Goal: Transaction & Acquisition: Book appointment/travel/reservation

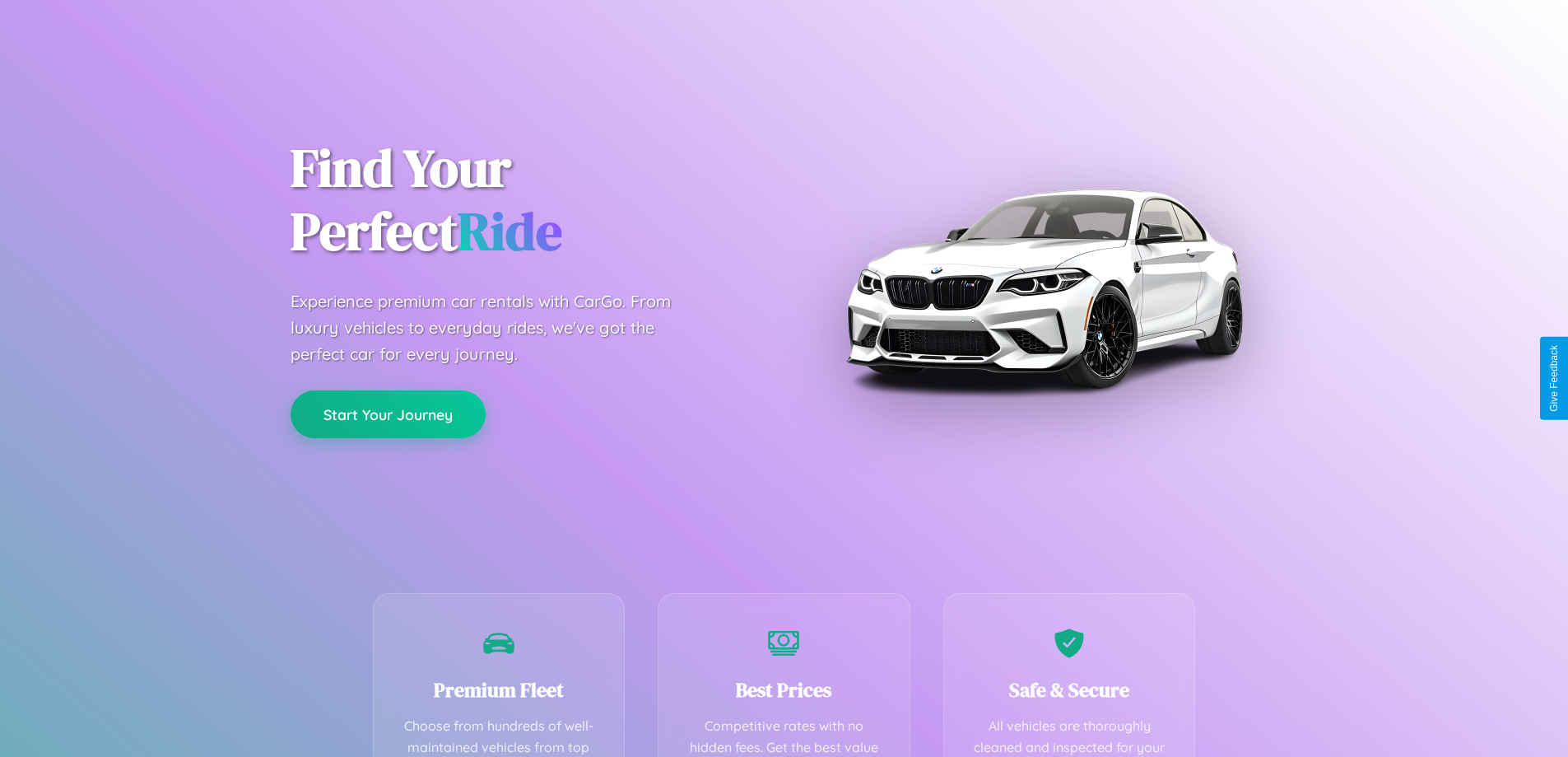
click at [387, 415] on button "Start Your Journey" at bounding box center [387, 413] width 195 height 47
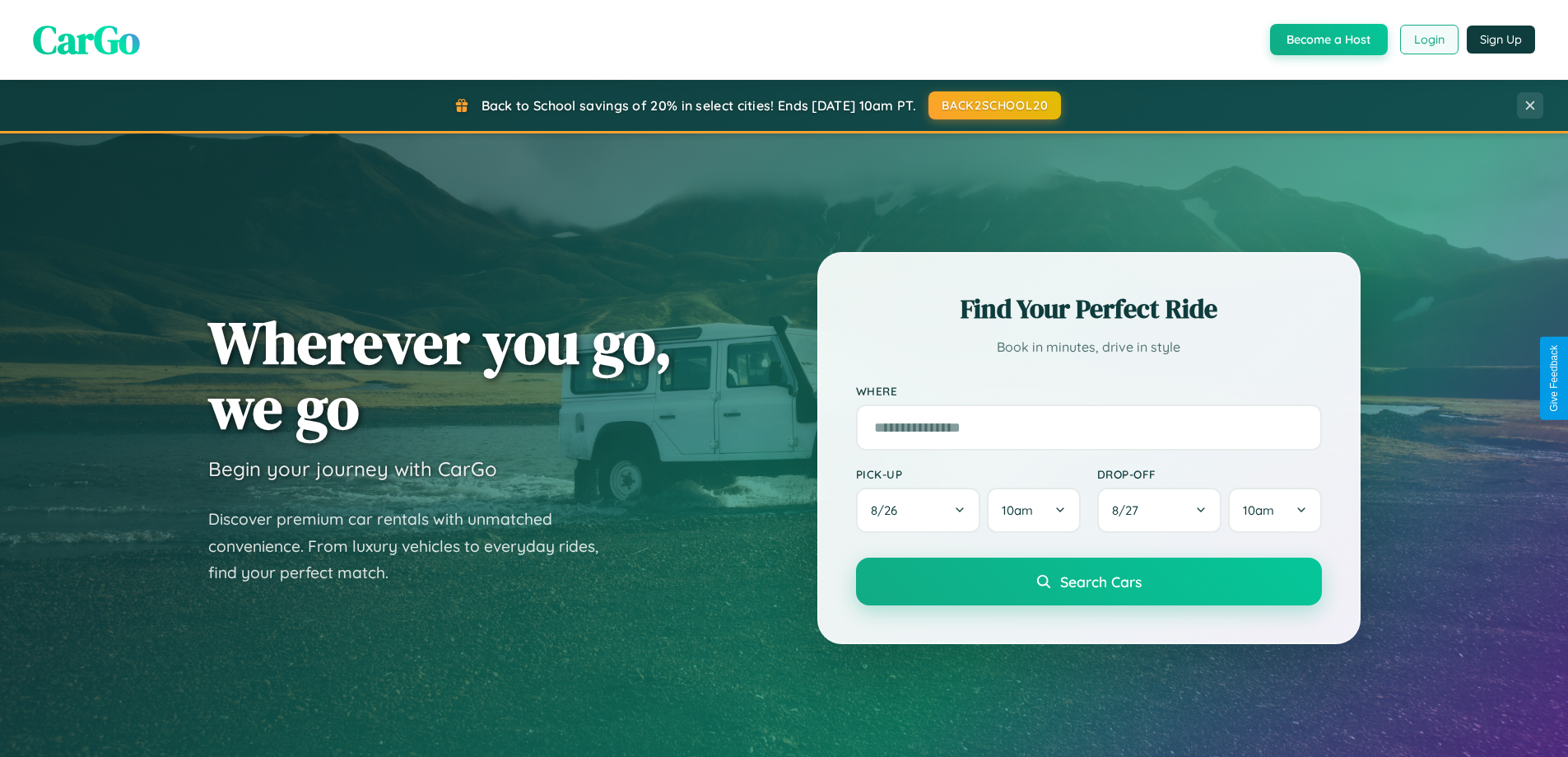
click at [1429, 40] on button "Login" at bounding box center [1429, 40] width 59 height 29
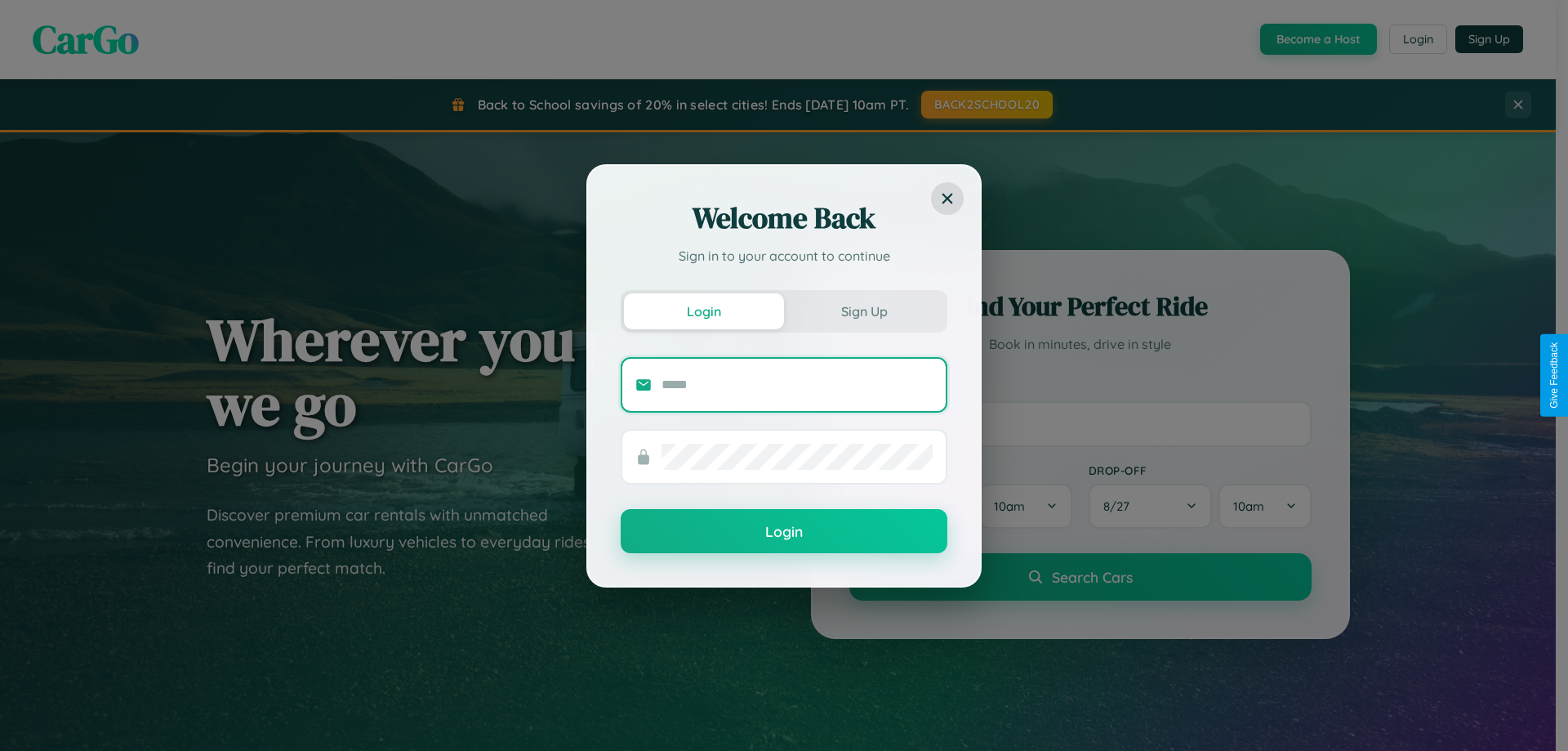
click at [797, 384] on input "text" at bounding box center [796, 384] width 271 height 26
type input "**********"
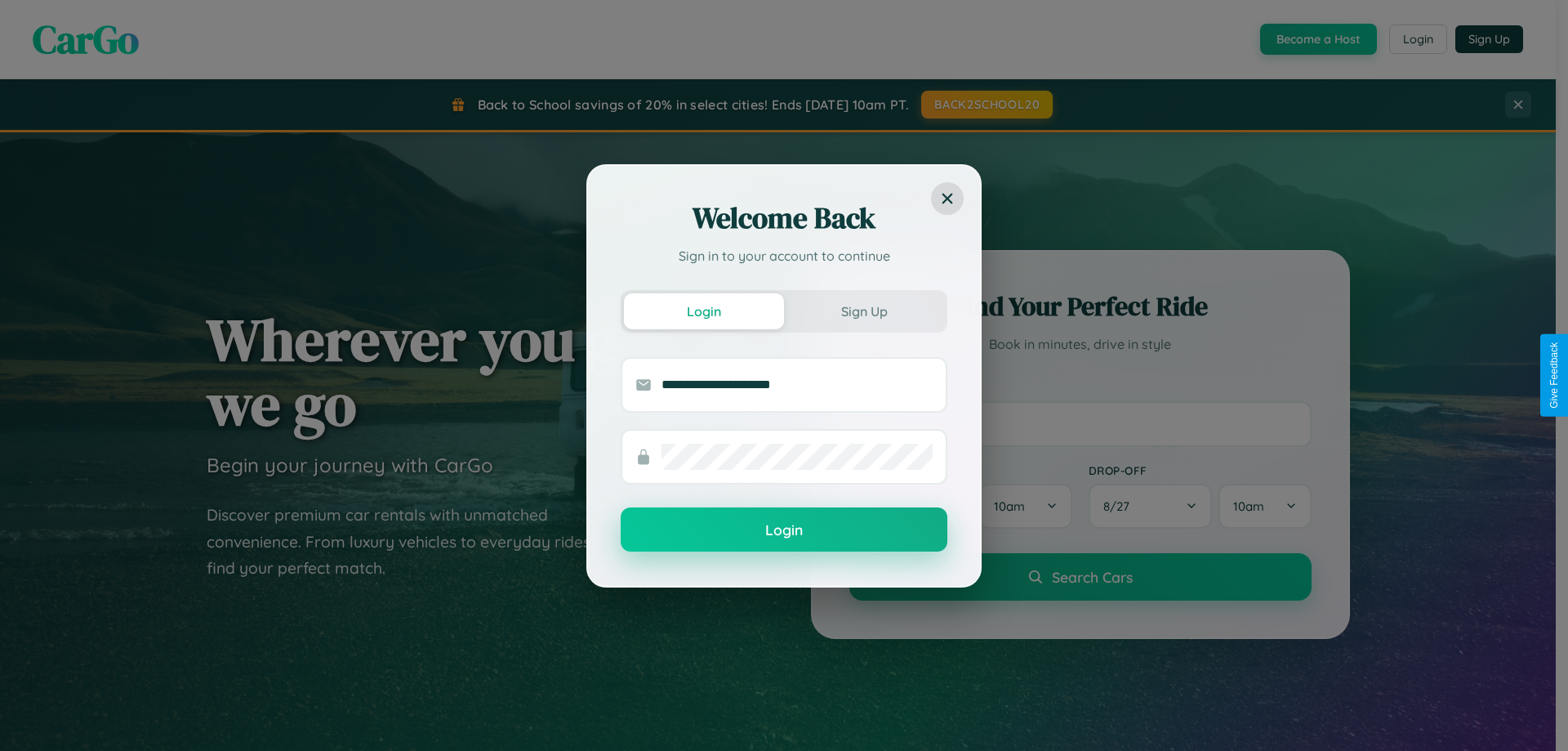
click at [784, 530] on button "Login" at bounding box center [784, 530] width 326 height 44
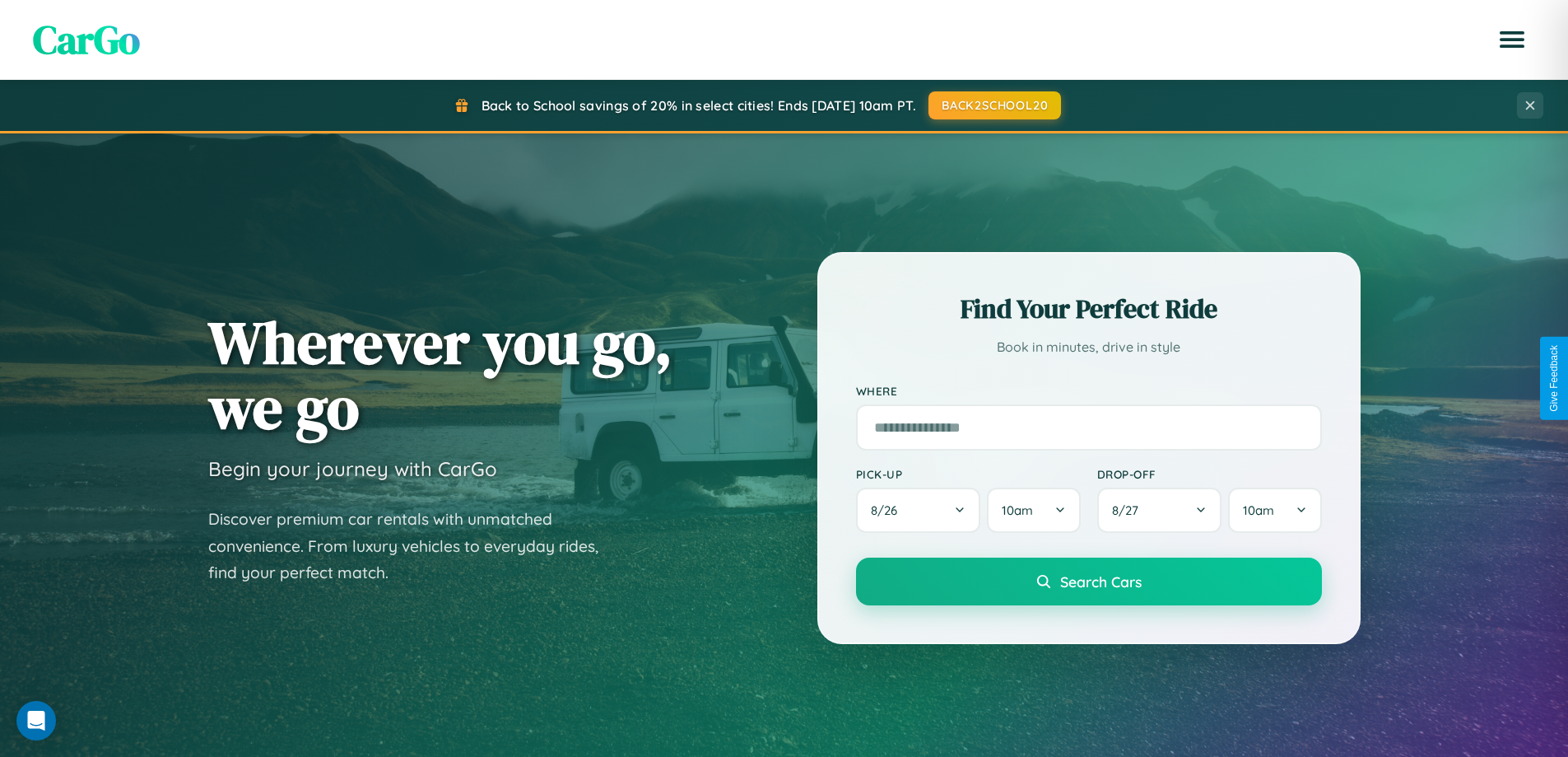
scroll to position [1133, 0]
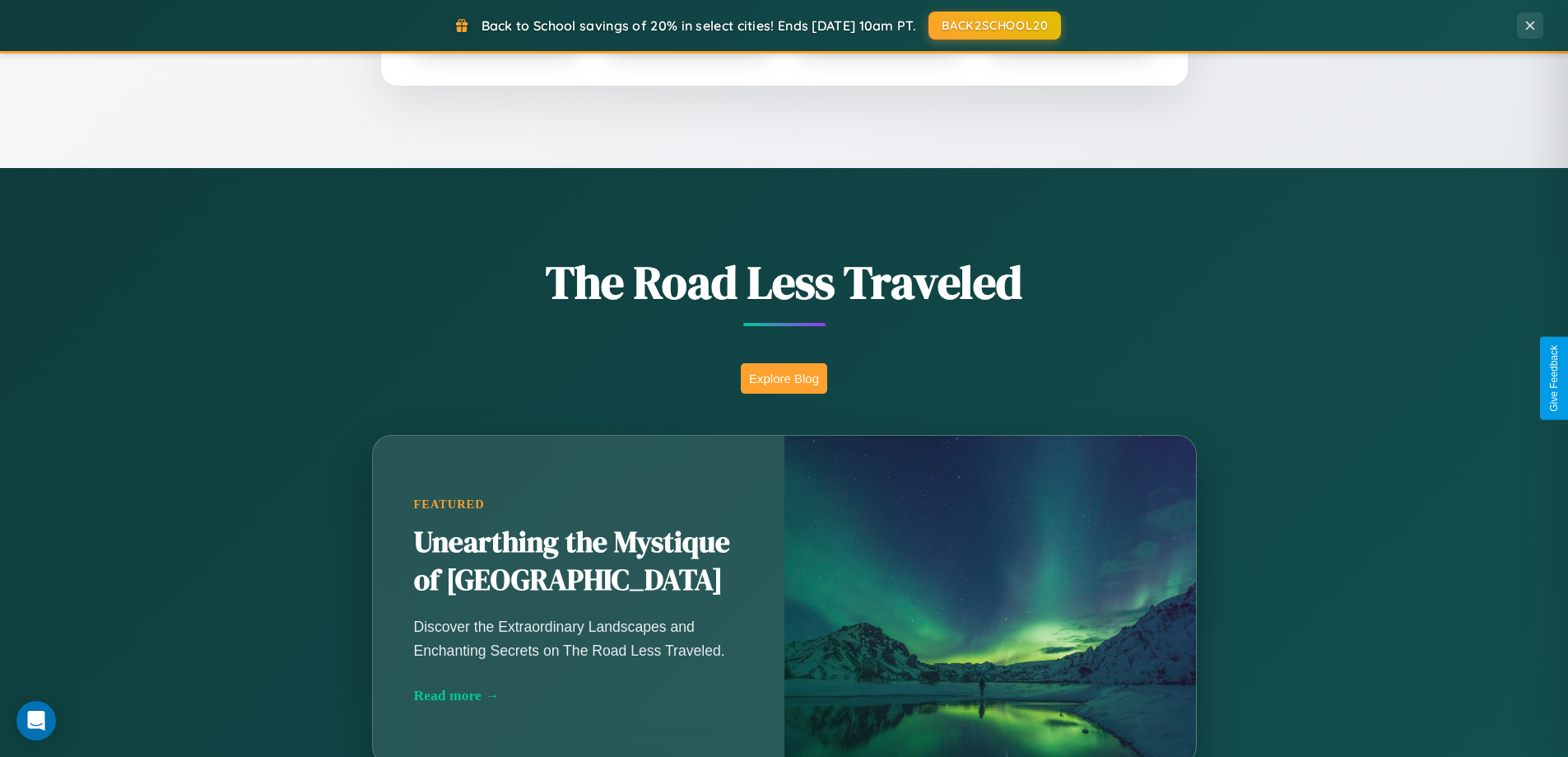
click at [784, 378] on button "Explore Blog" at bounding box center [784, 378] width 86 height 30
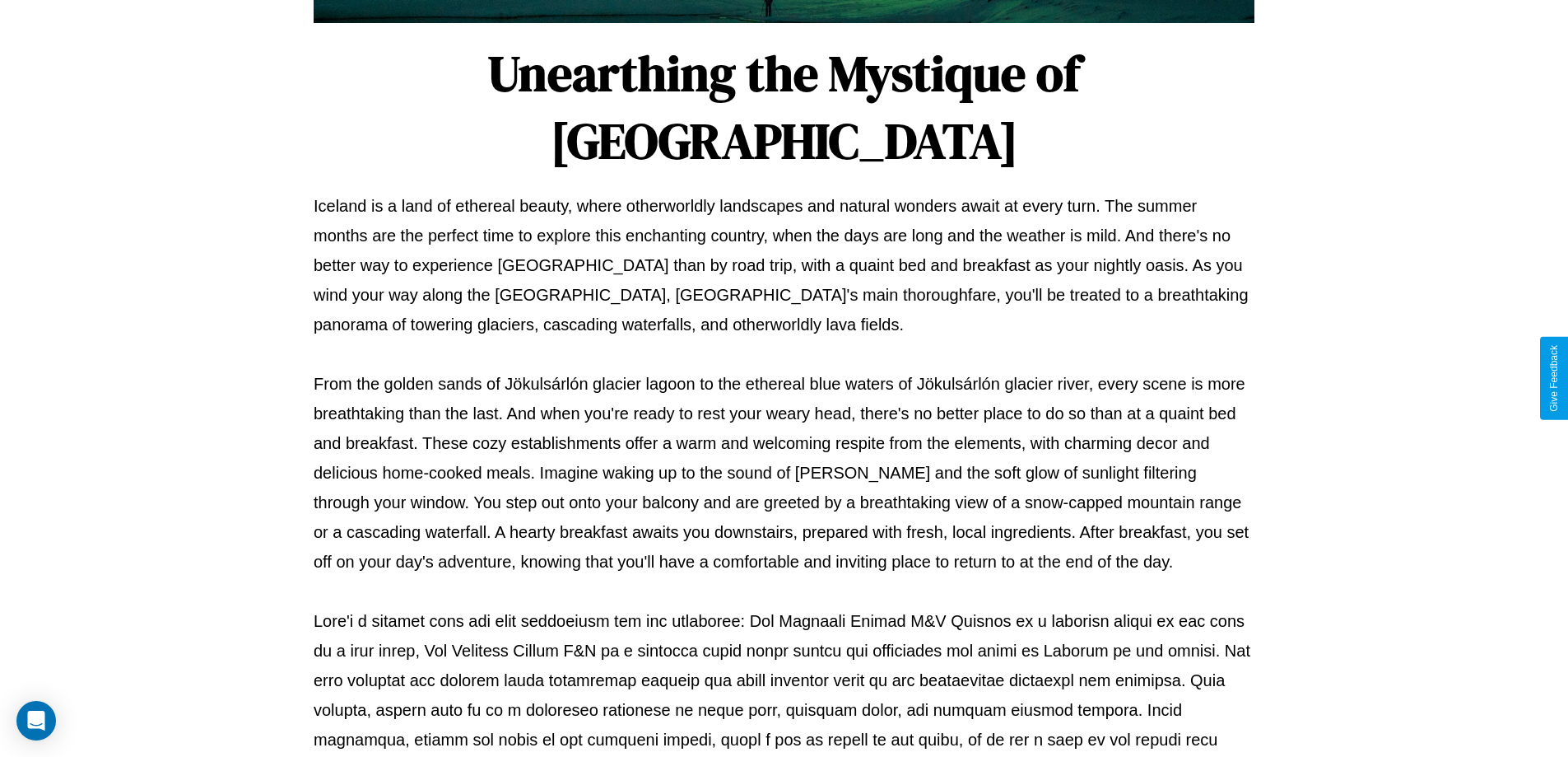
scroll to position [533, 0]
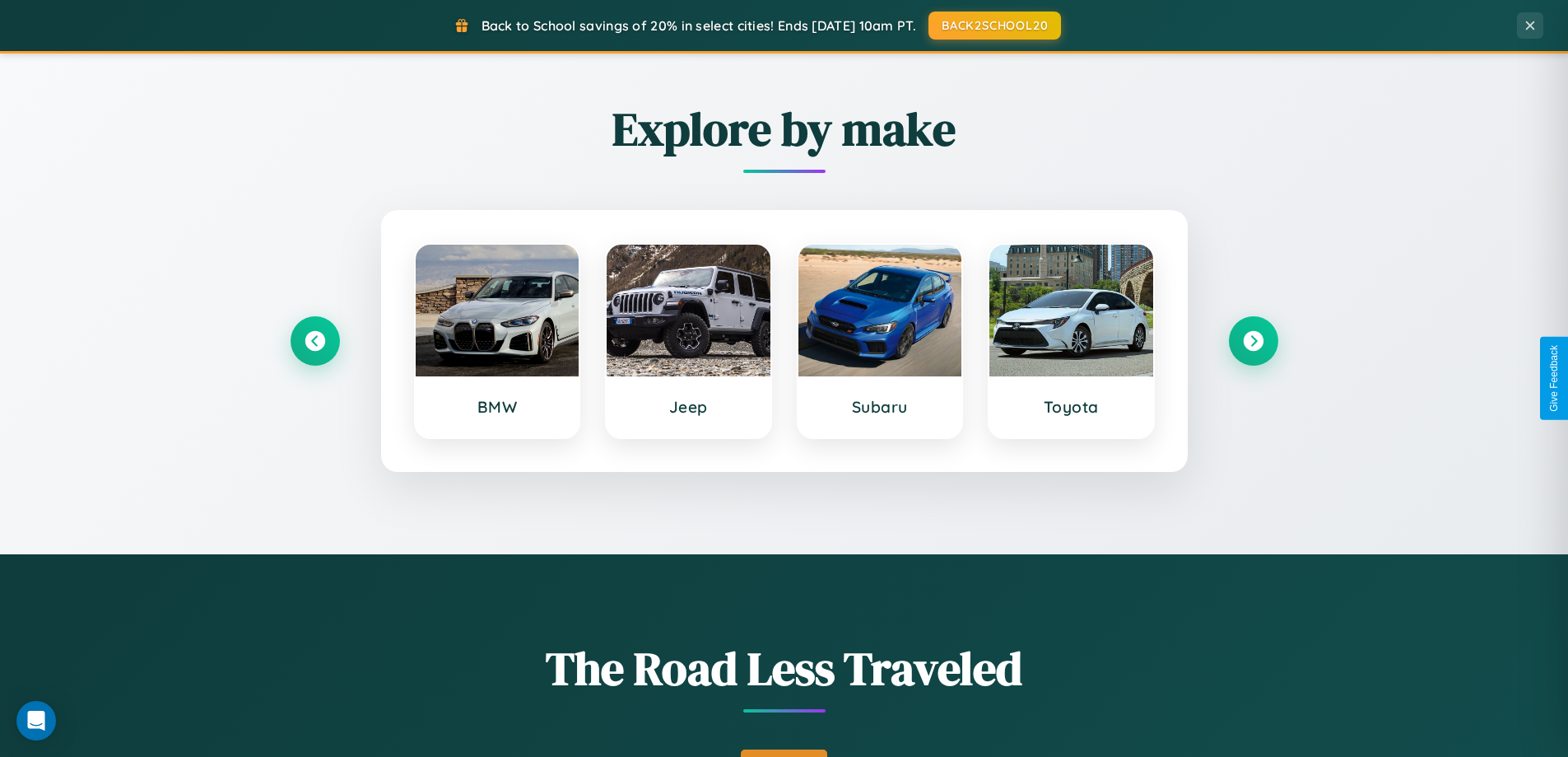
scroll to position [710, 0]
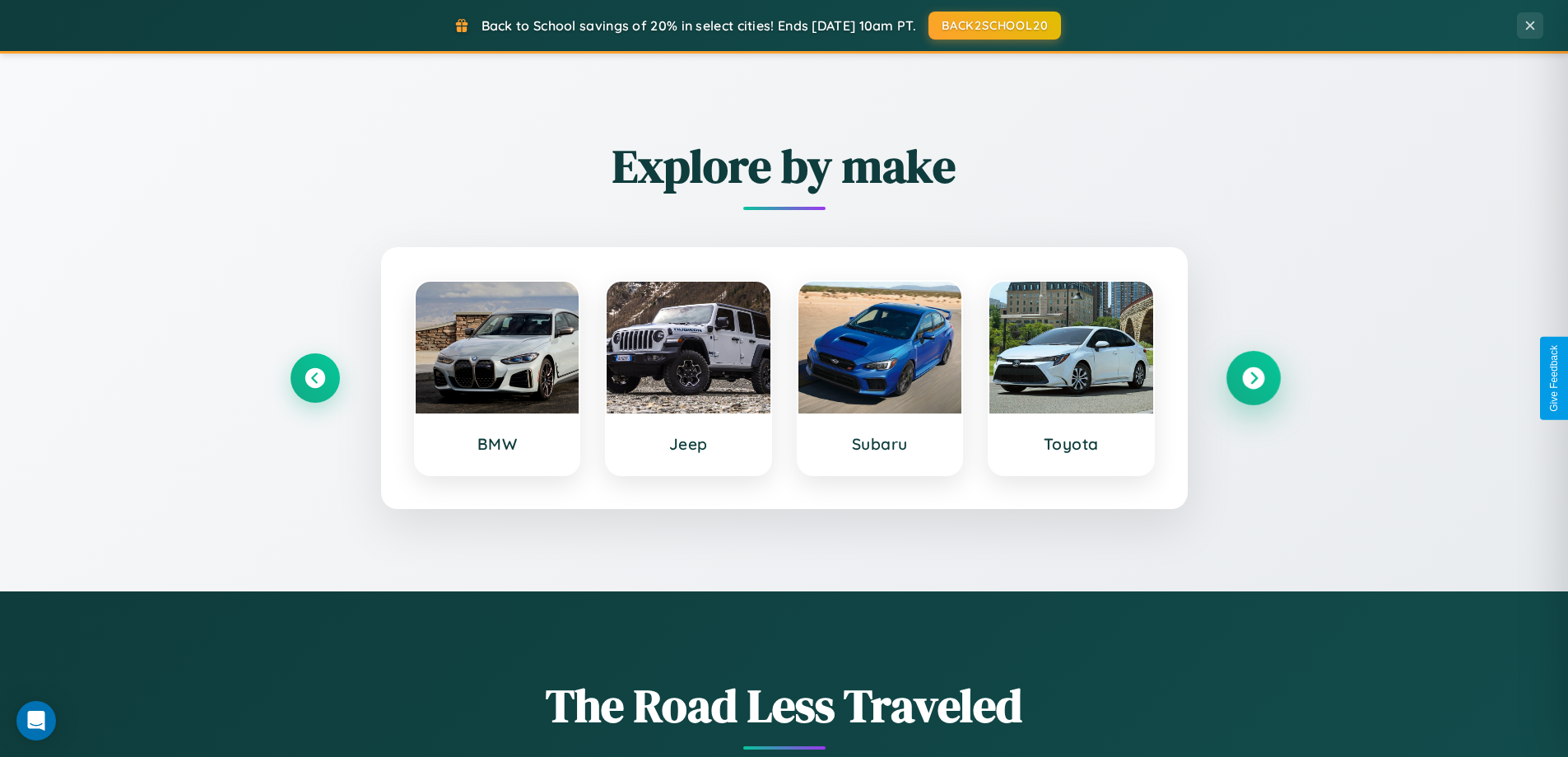
click at [1253, 378] on icon at bounding box center [1254, 378] width 22 height 22
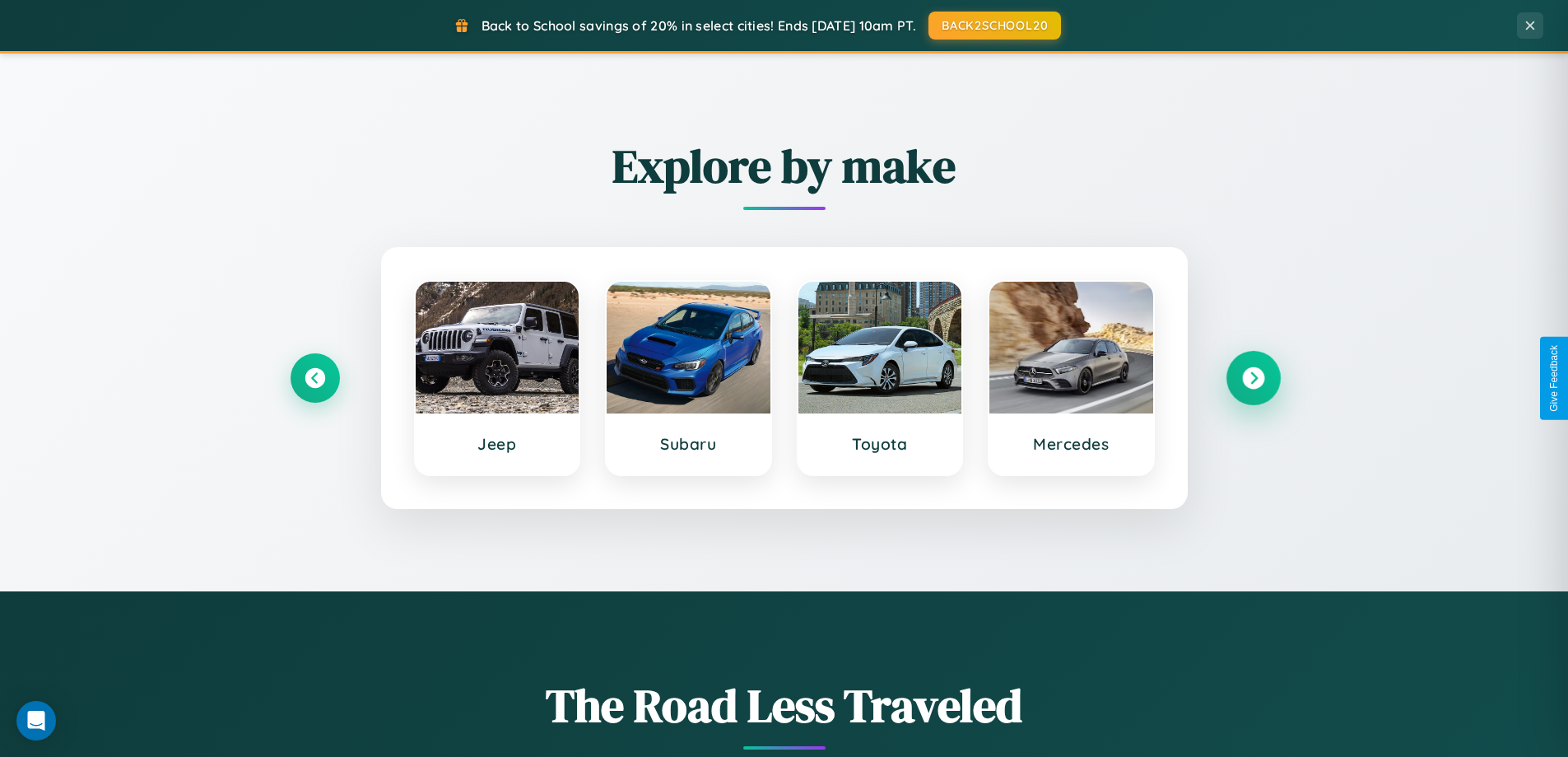
click at [1253, 378] on icon at bounding box center [1254, 378] width 22 height 22
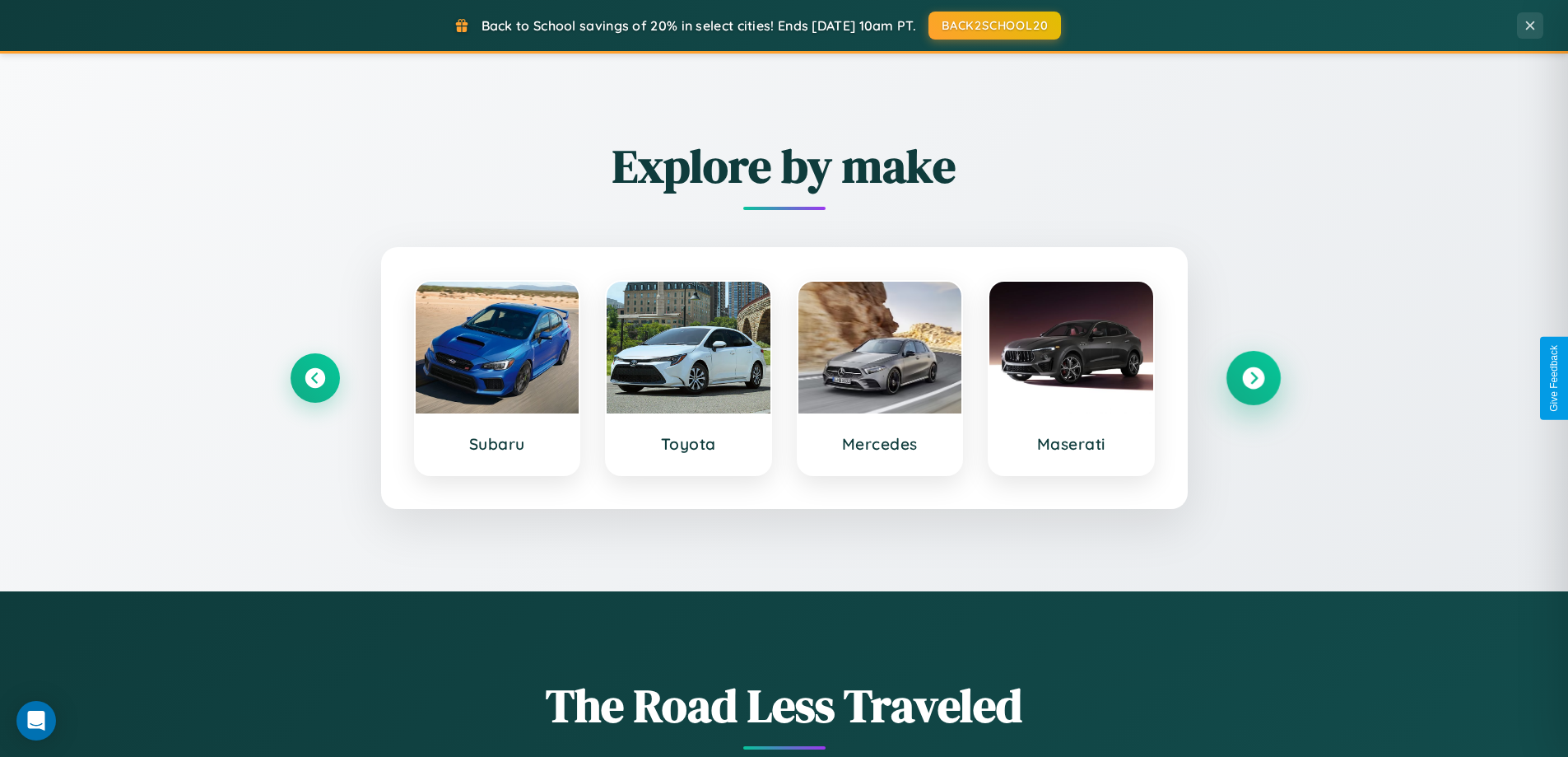
click at [1253, 378] on icon at bounding box center [1254, 378] width 22 height 22
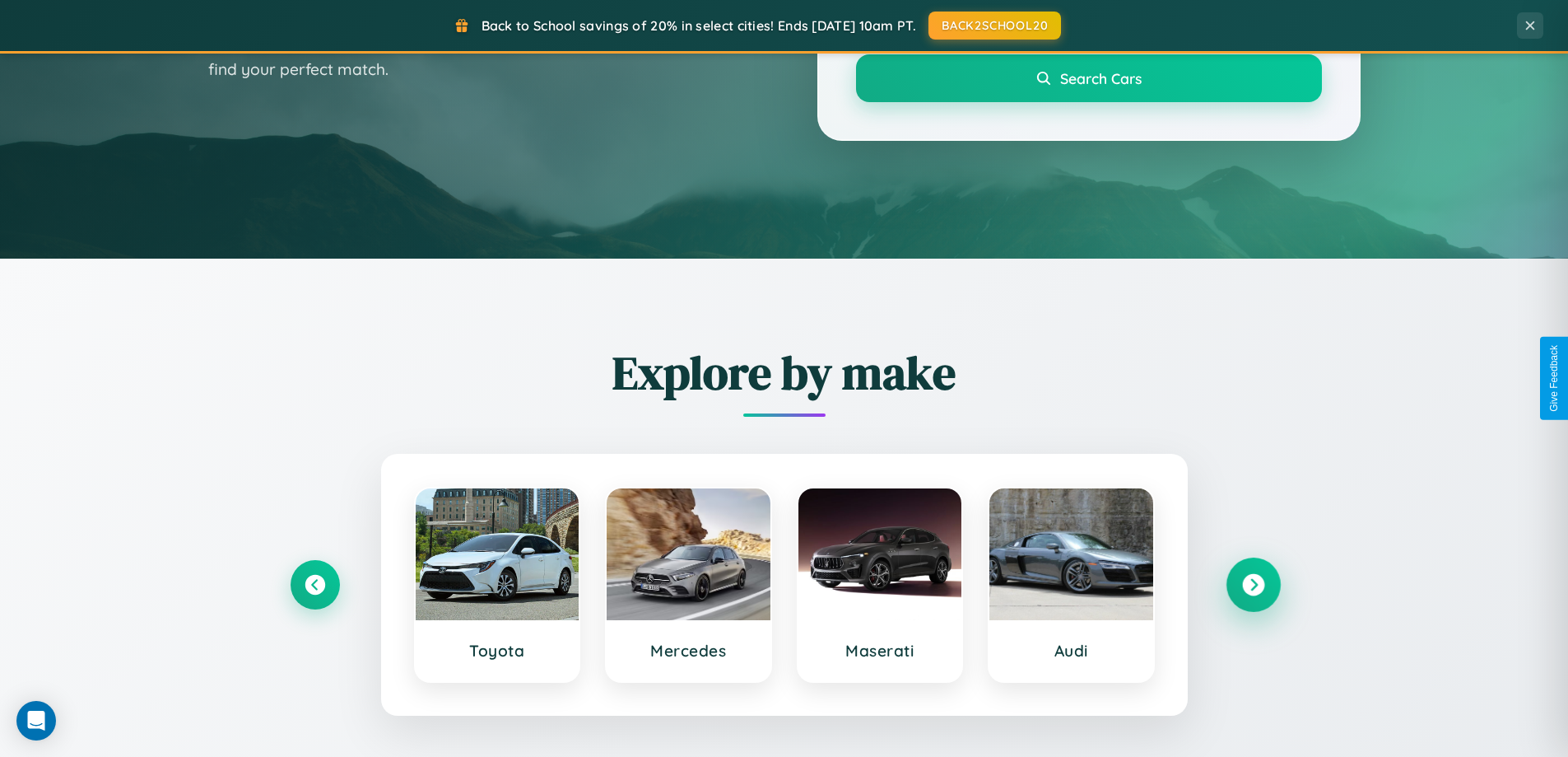
scroll to position [48, 0]
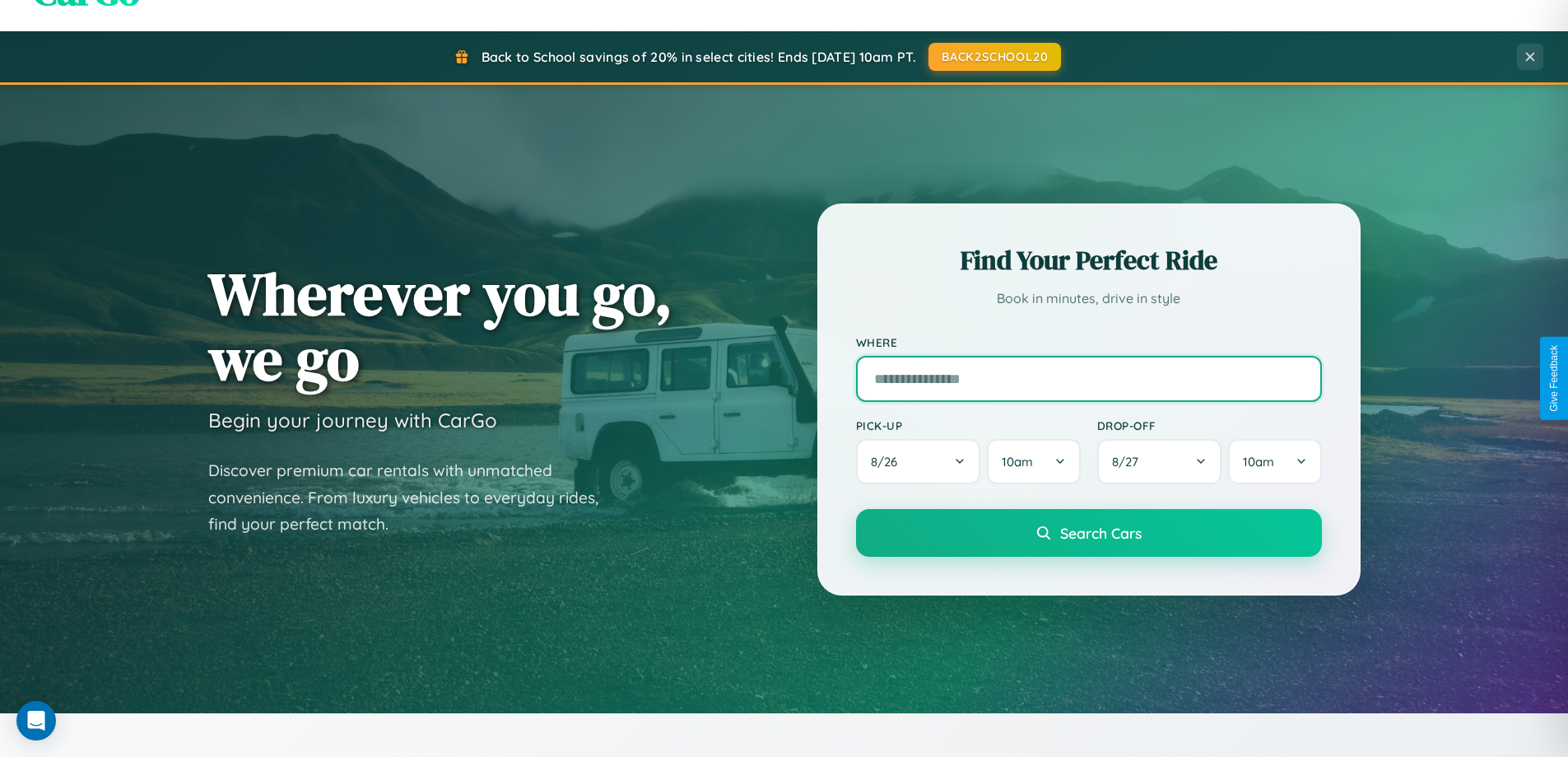
click at [1088, 378] on input "text" at bounding box center [1088, 379] width 466 height 47
type input "********"
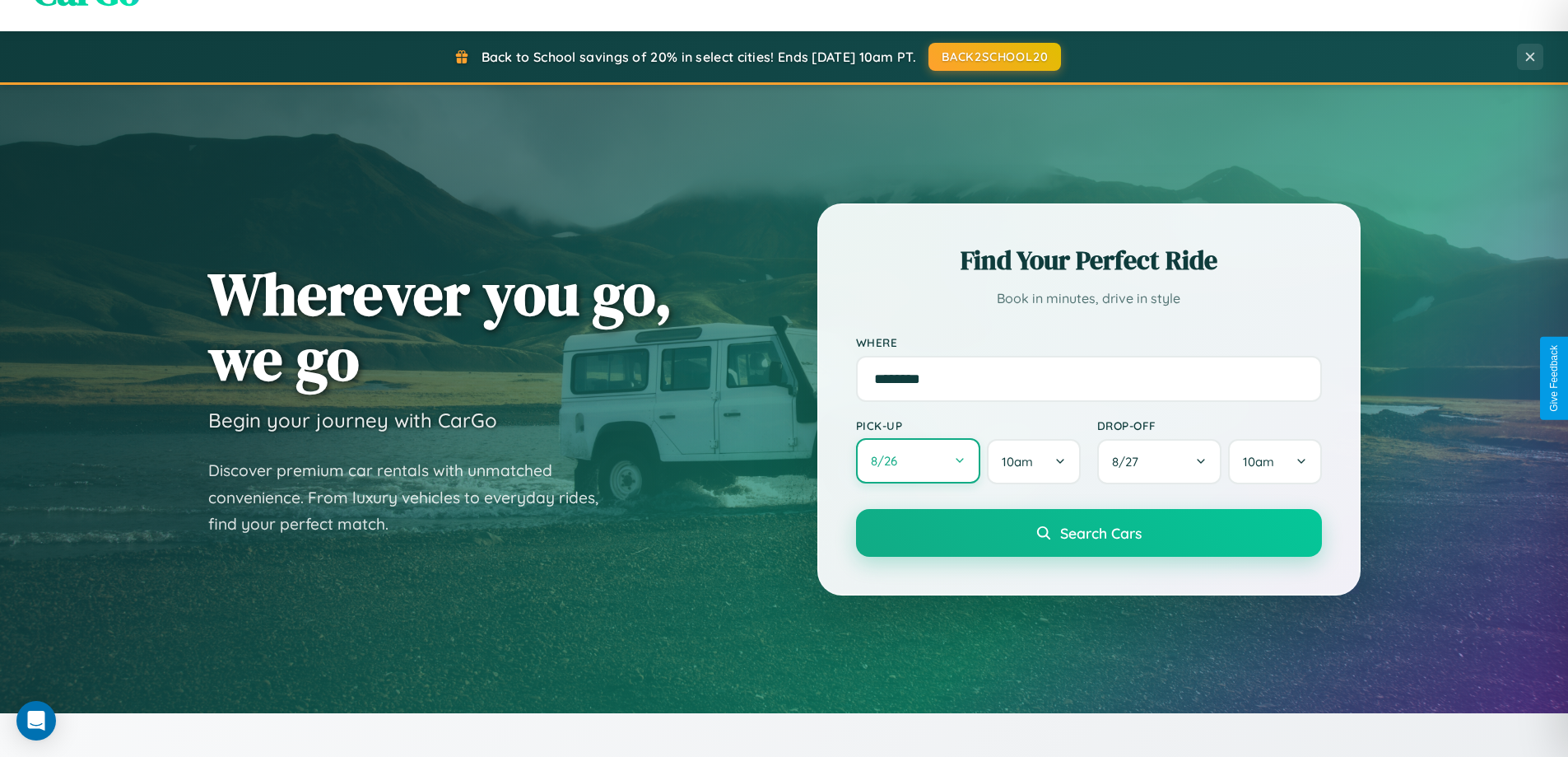
click at [918, 462] on button "8 / 26" at bounding box center [918, 461] width 125 height 46
select select "*"
select select "****"
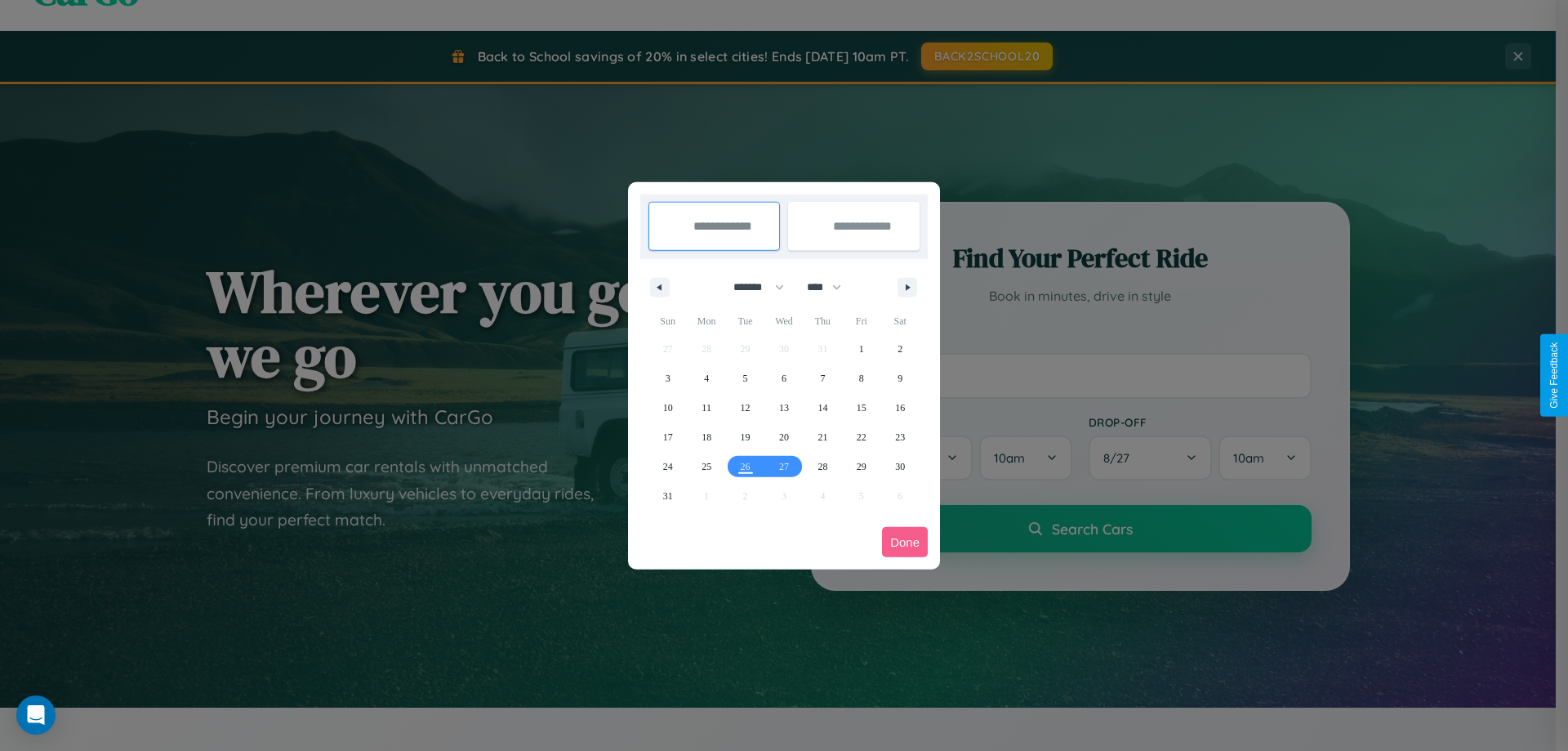
click at [752, 287] on select "******* ******** ***** ***** *** **** **** ****** ********* ******* ******** **…" at bounding box center [755, 287] width 69 height 27
select select "*"
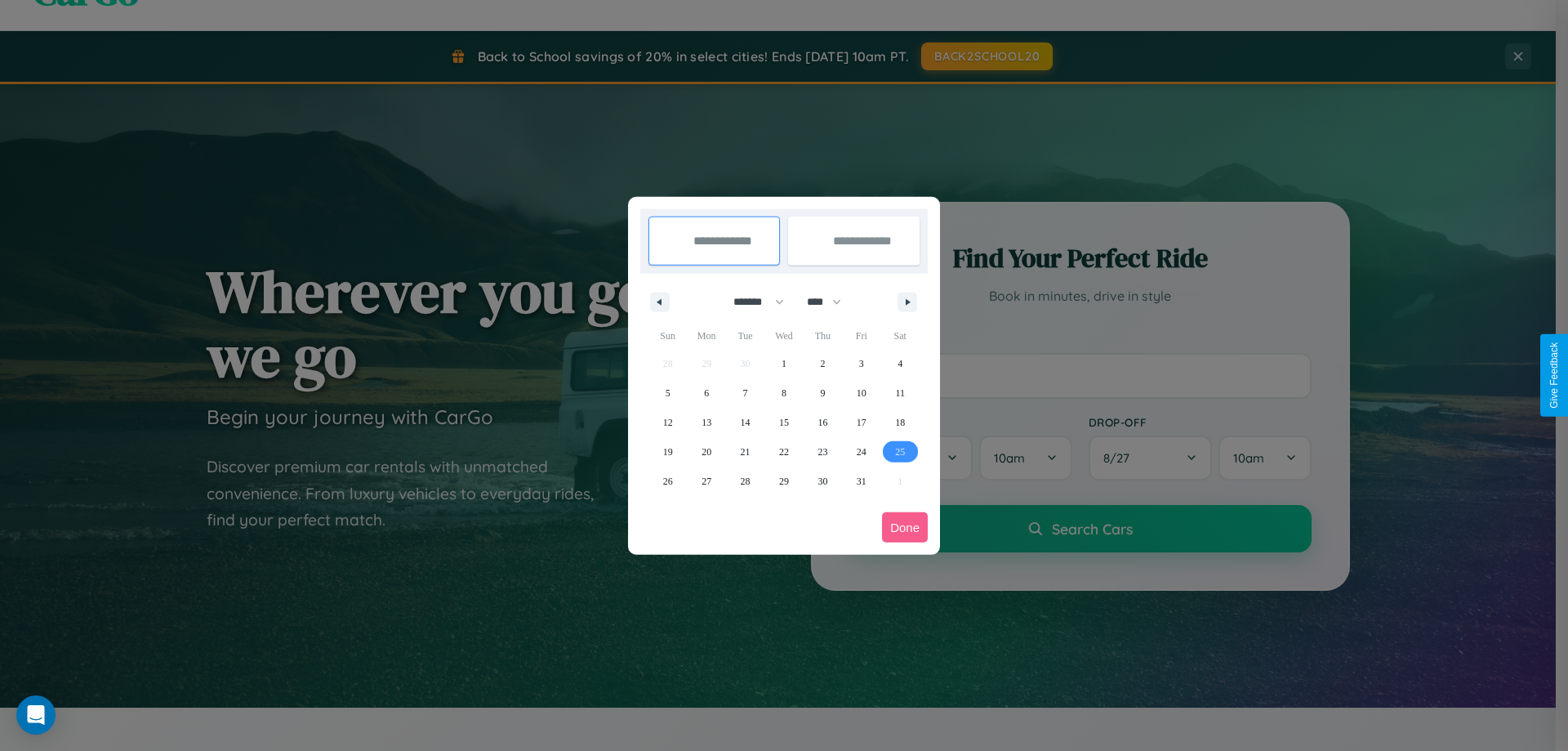
click at [900, 451] on span "25" at bounding box center [899, 451] width 9 height 29
type input "**********"
click at [907, 302] on icon "button" at bounding box center [910, 302] width 9 height 7
select select "**"
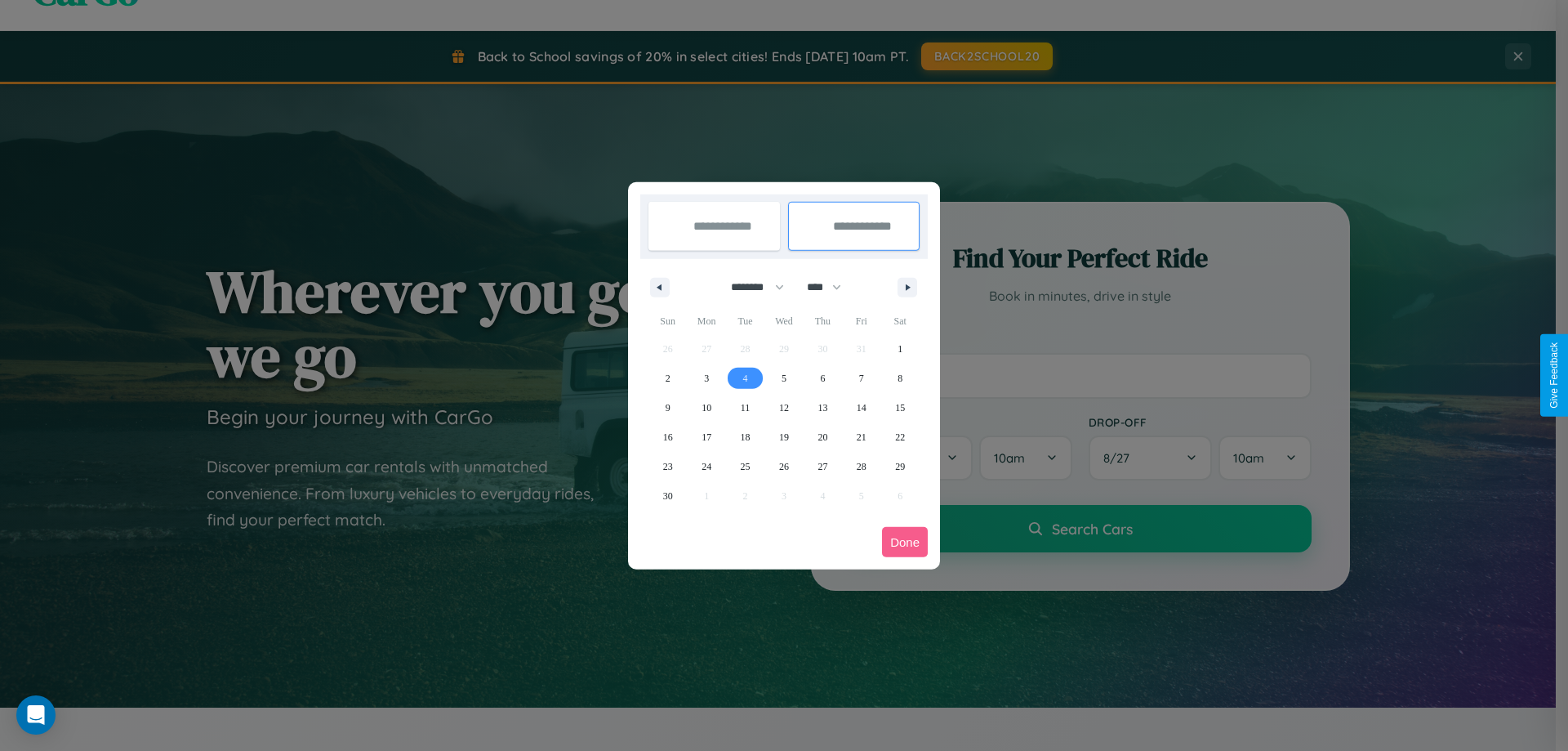
click at [745, 378] on span "4" at bounding box center [746, 378] width 5 height 29
type input "**********"
select select "*"
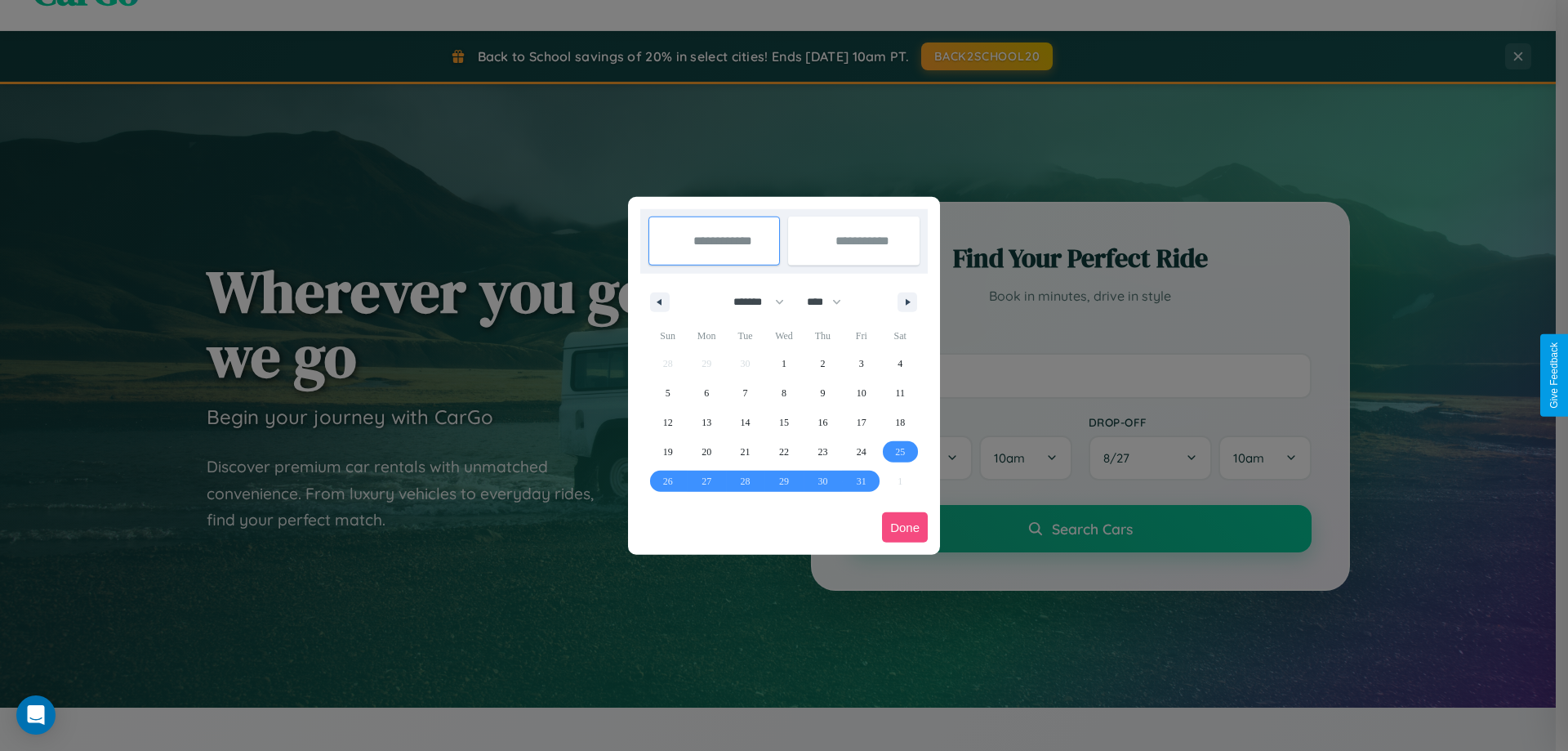
click at [904, 527] on button "Done" at bounding box center [905, 526] width 46 height 30
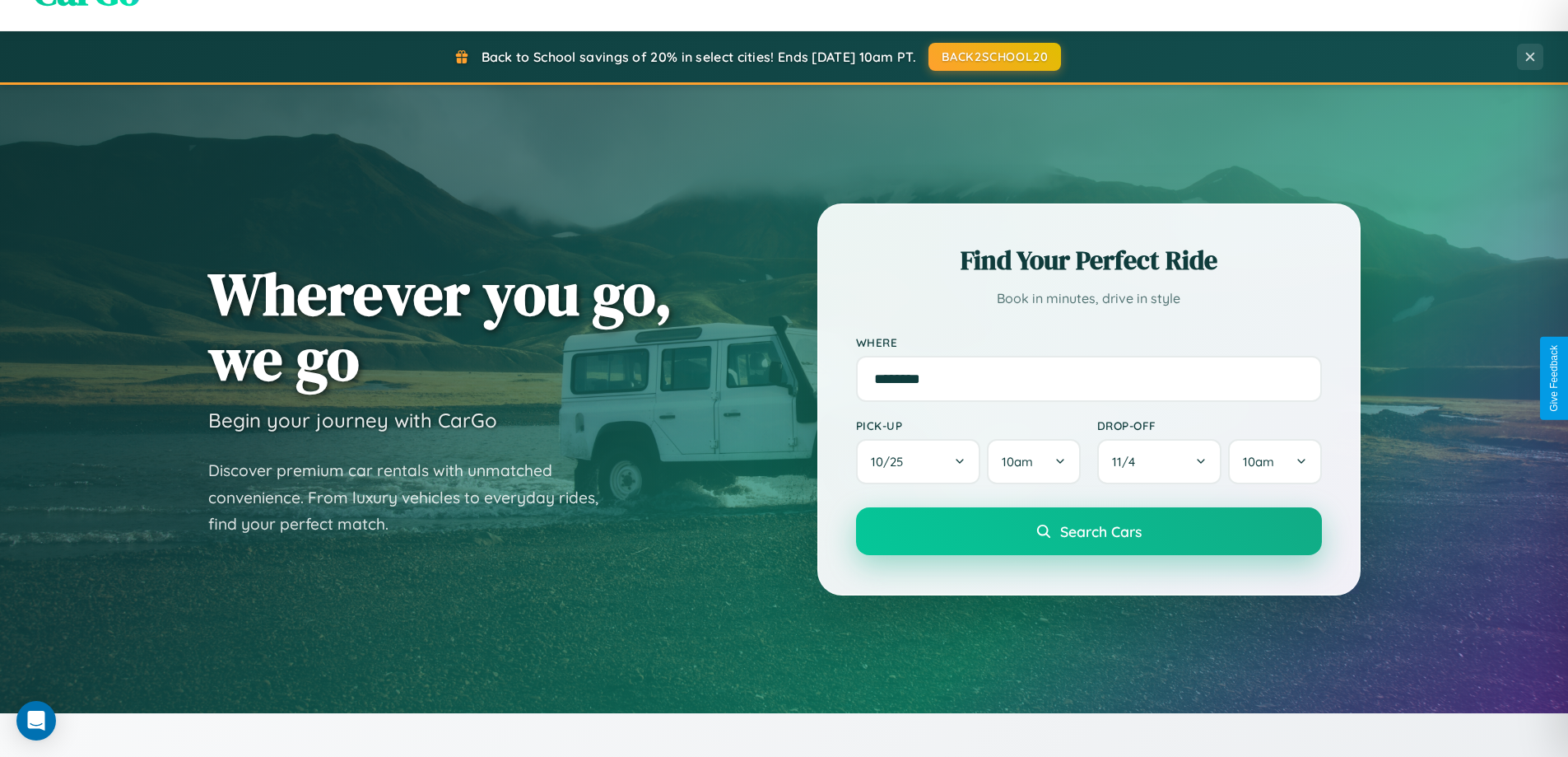
click at [1088, 531] on span "Search Cars" at bounding box center [1100, 531] width 82 height 18
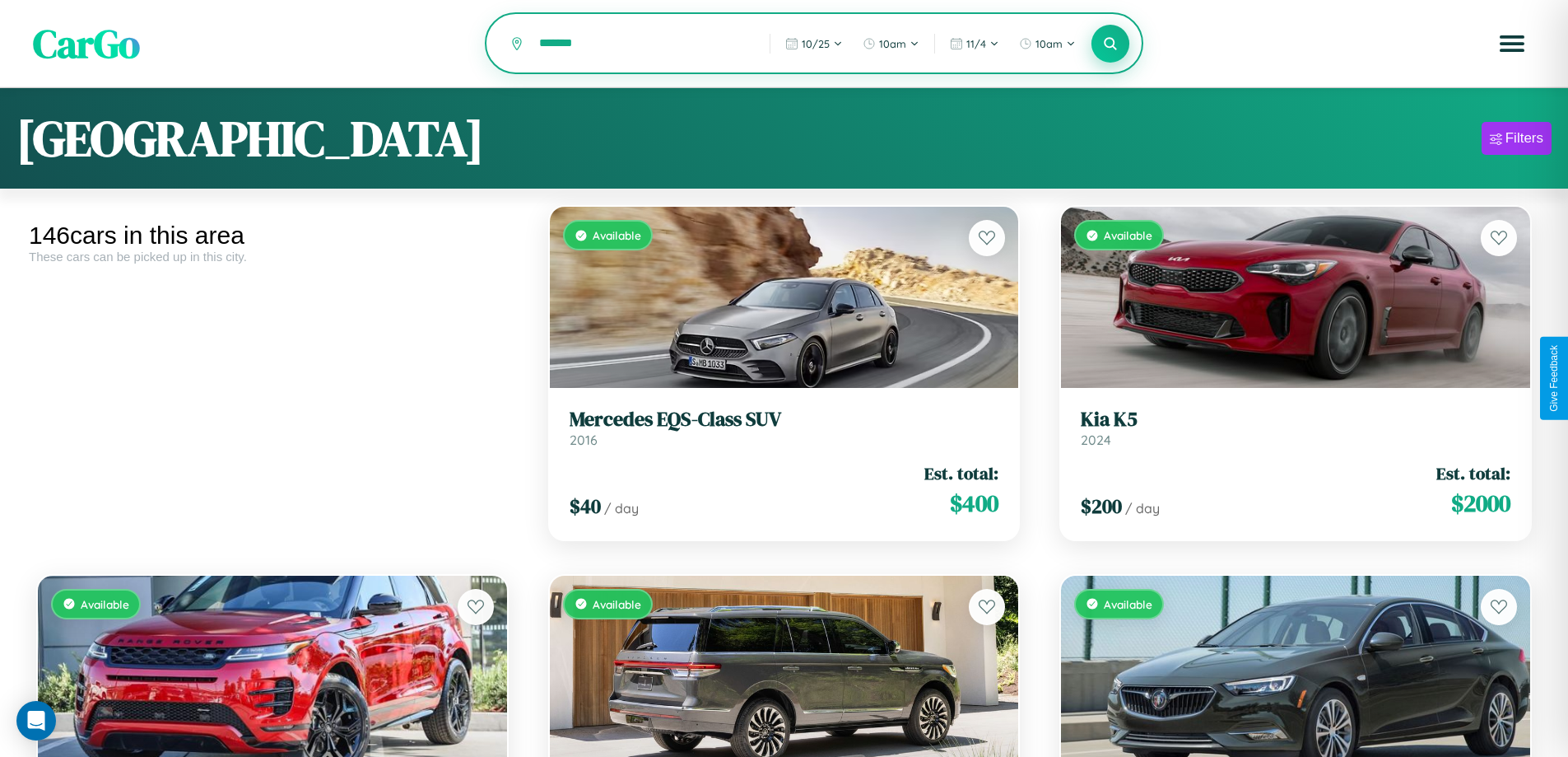
type input "*******"
click at [1111, 45] on icon at bounding box center [1111, 43] width 15 height 16
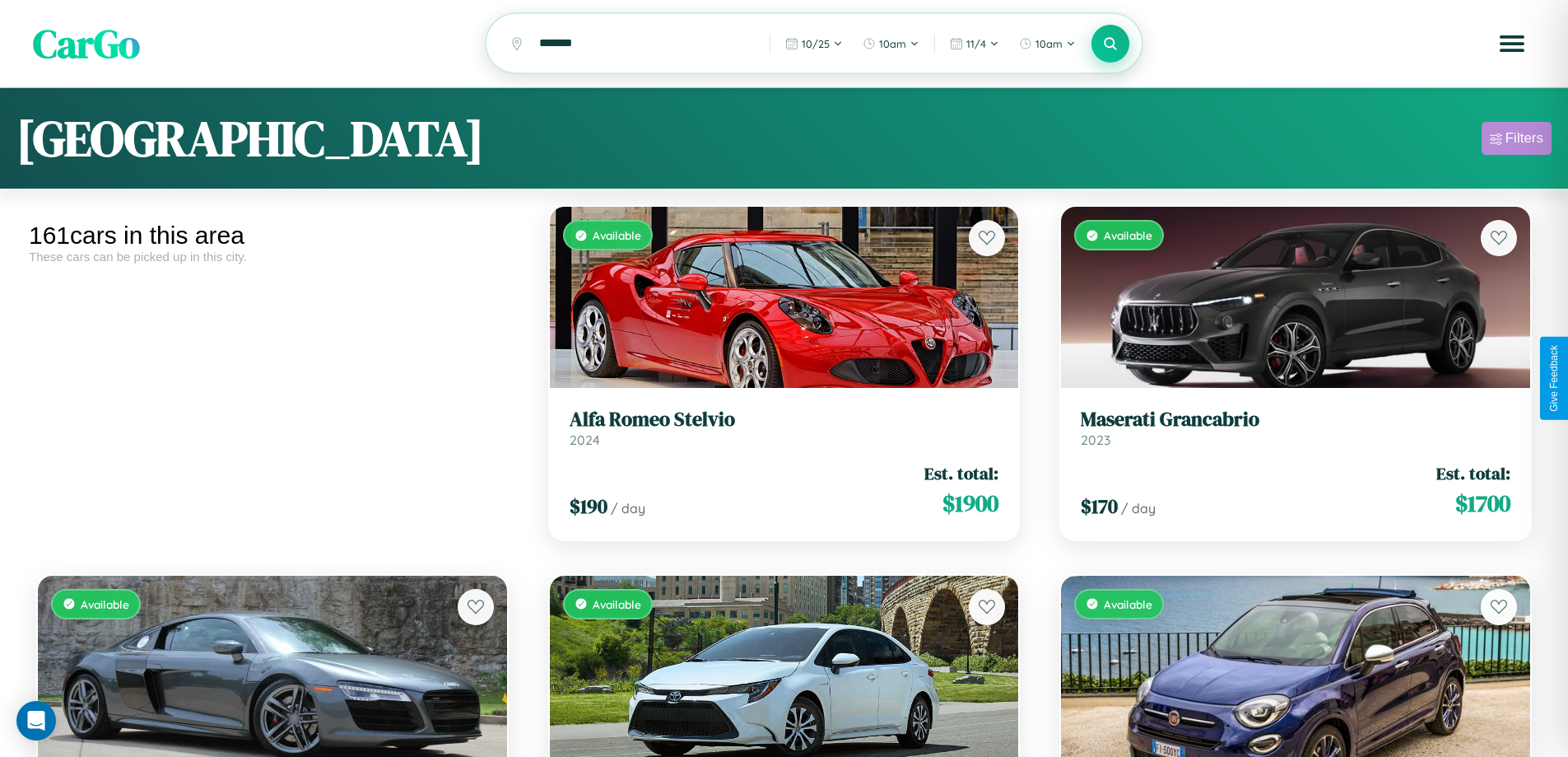
click at [1516, 140] on div "Filters" at bounding box center [1525, 138] width 38 height 16
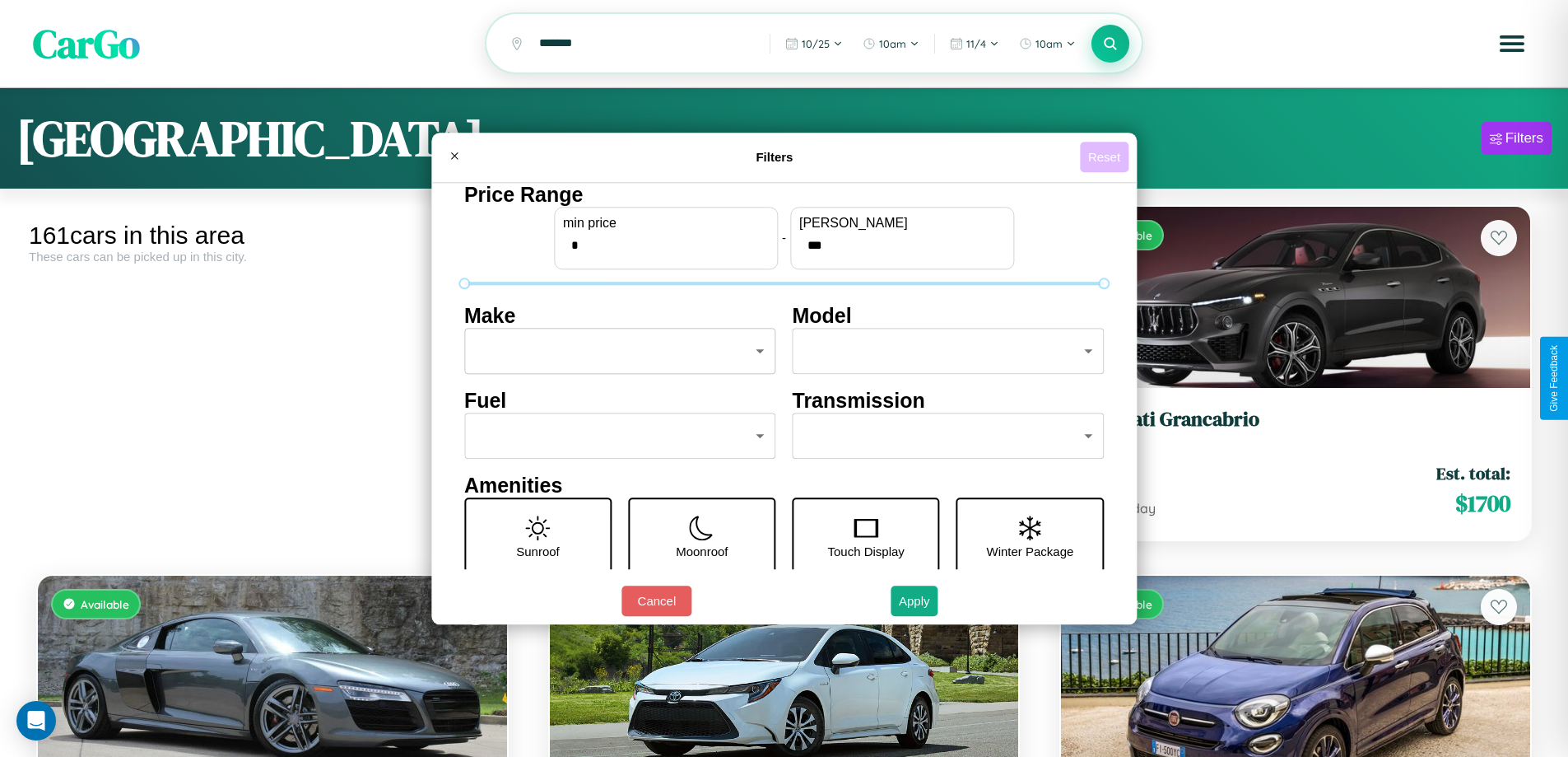
click at [1106, 157] on button "Reset" at bounding box center [1104, 156] width 48 height 30
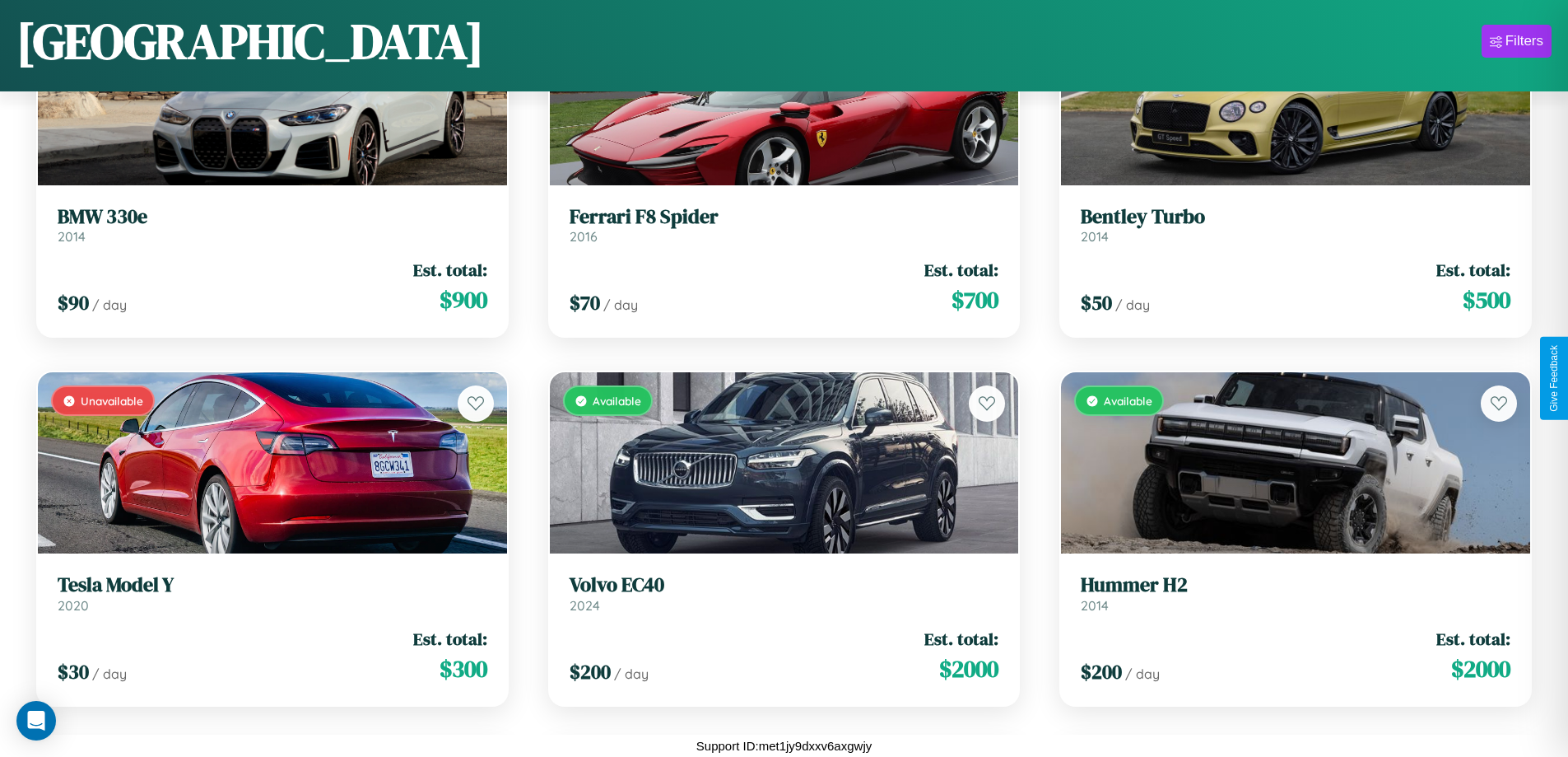
scroll to position [17561, 0]
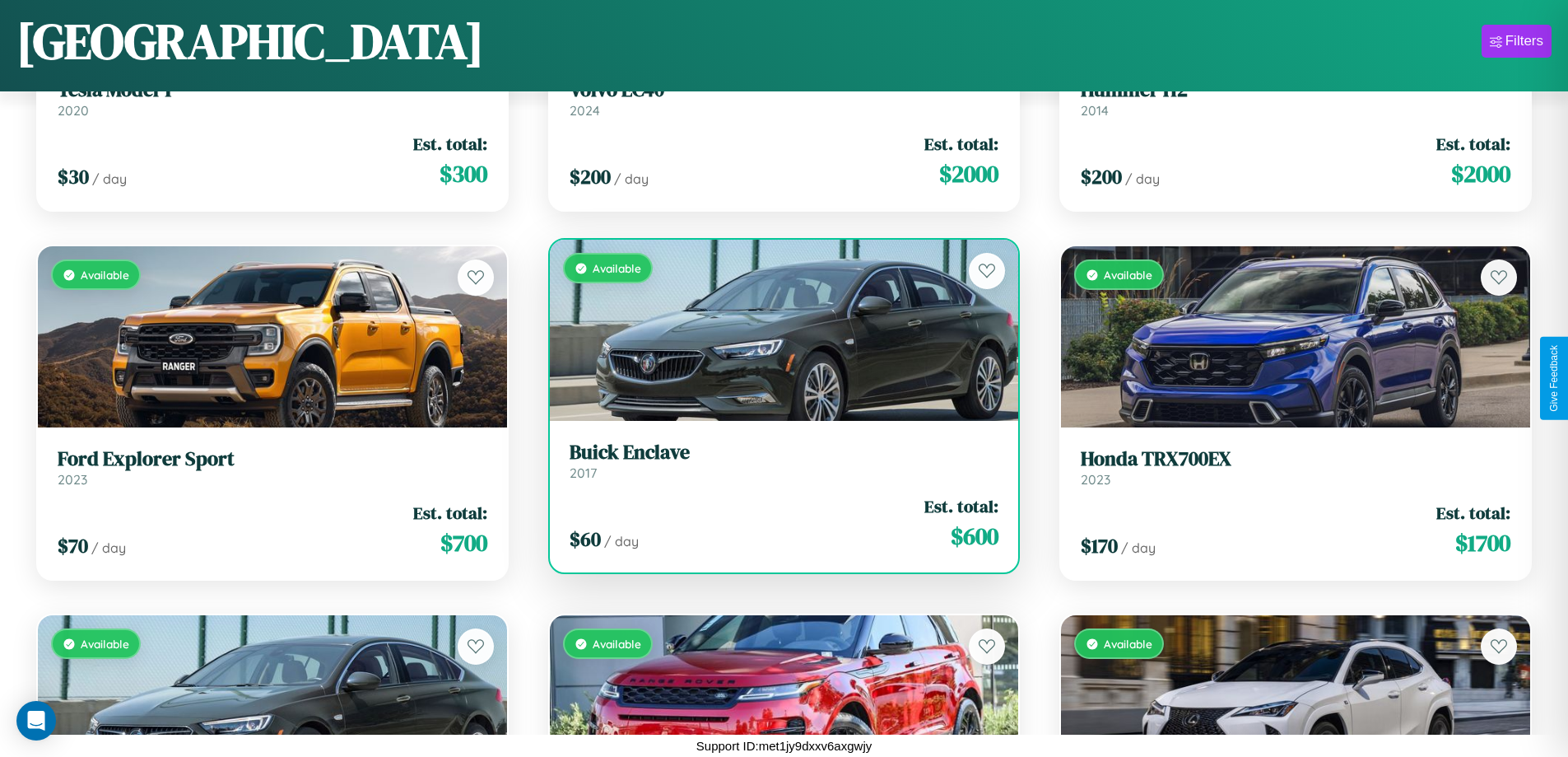
click at [778, 460] on h3 "Buick Enclave" at bounding box center [784, 452] width 430 height 24
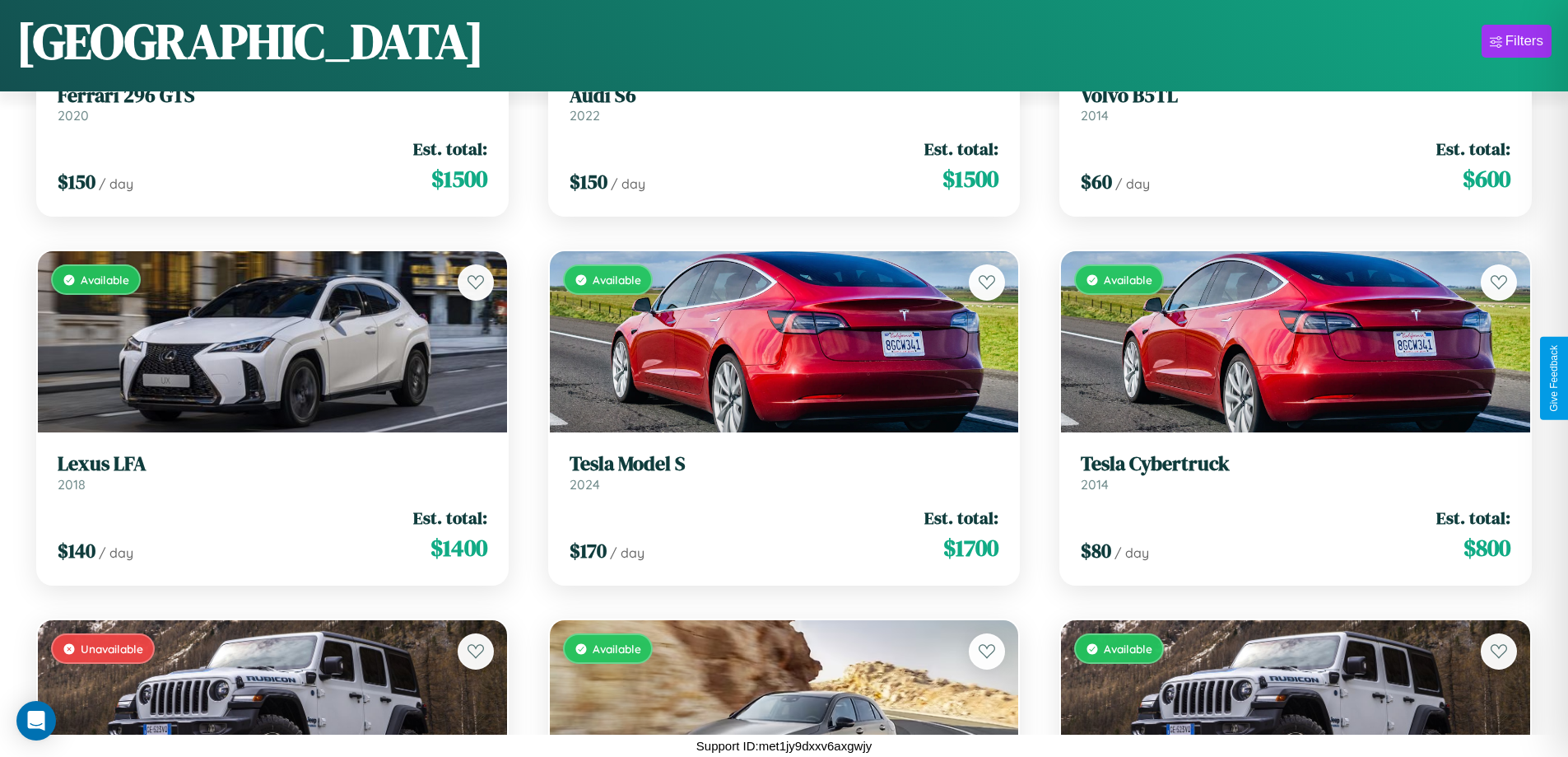
scroll to position [11293, 0]
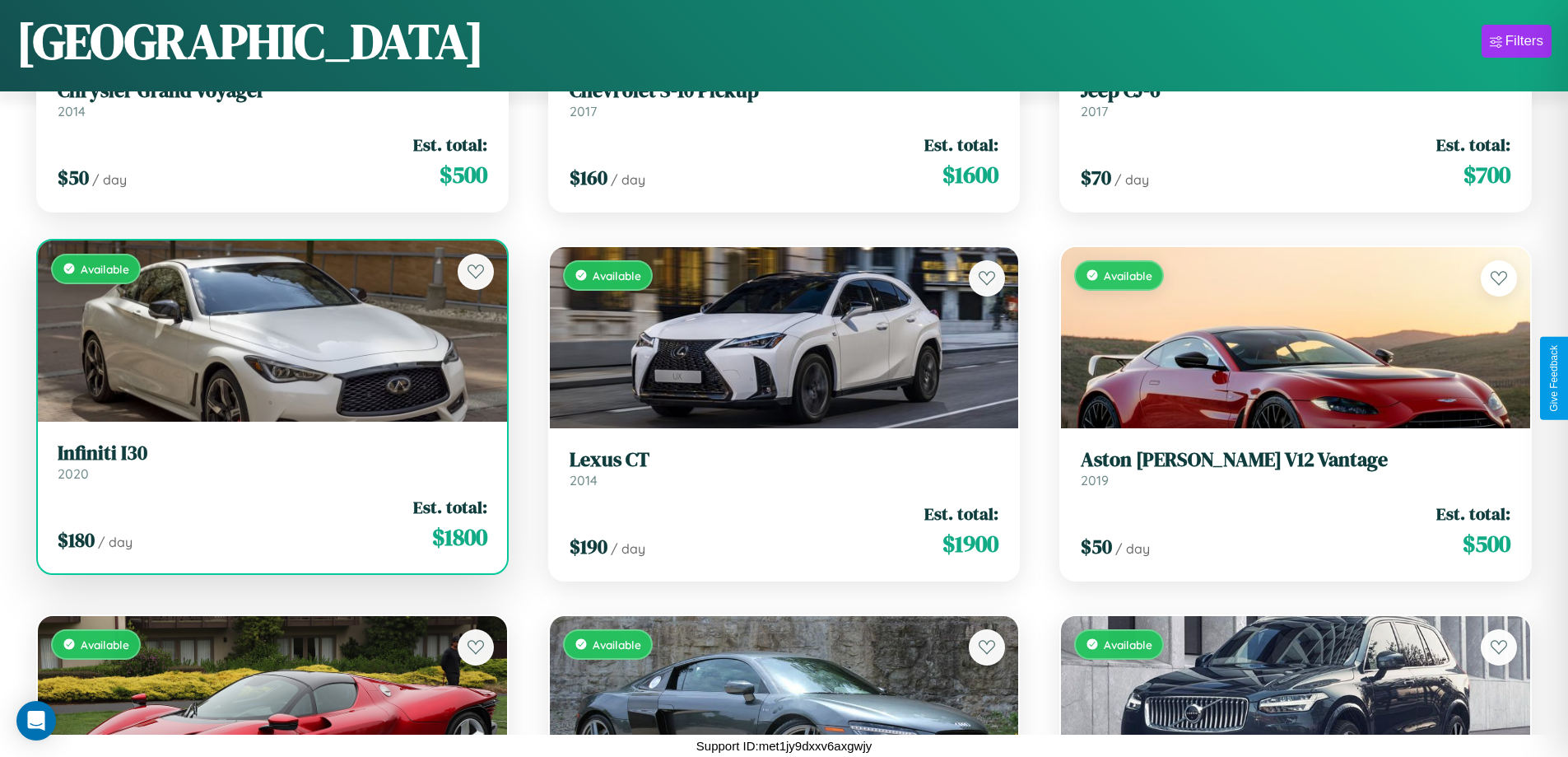
click at [270, 337] on div "Available" at bounding box center [272, 331] width 469 height 181
click at [270, 330] on div "Available" at bounding box center [272, 331] width 469 height 181
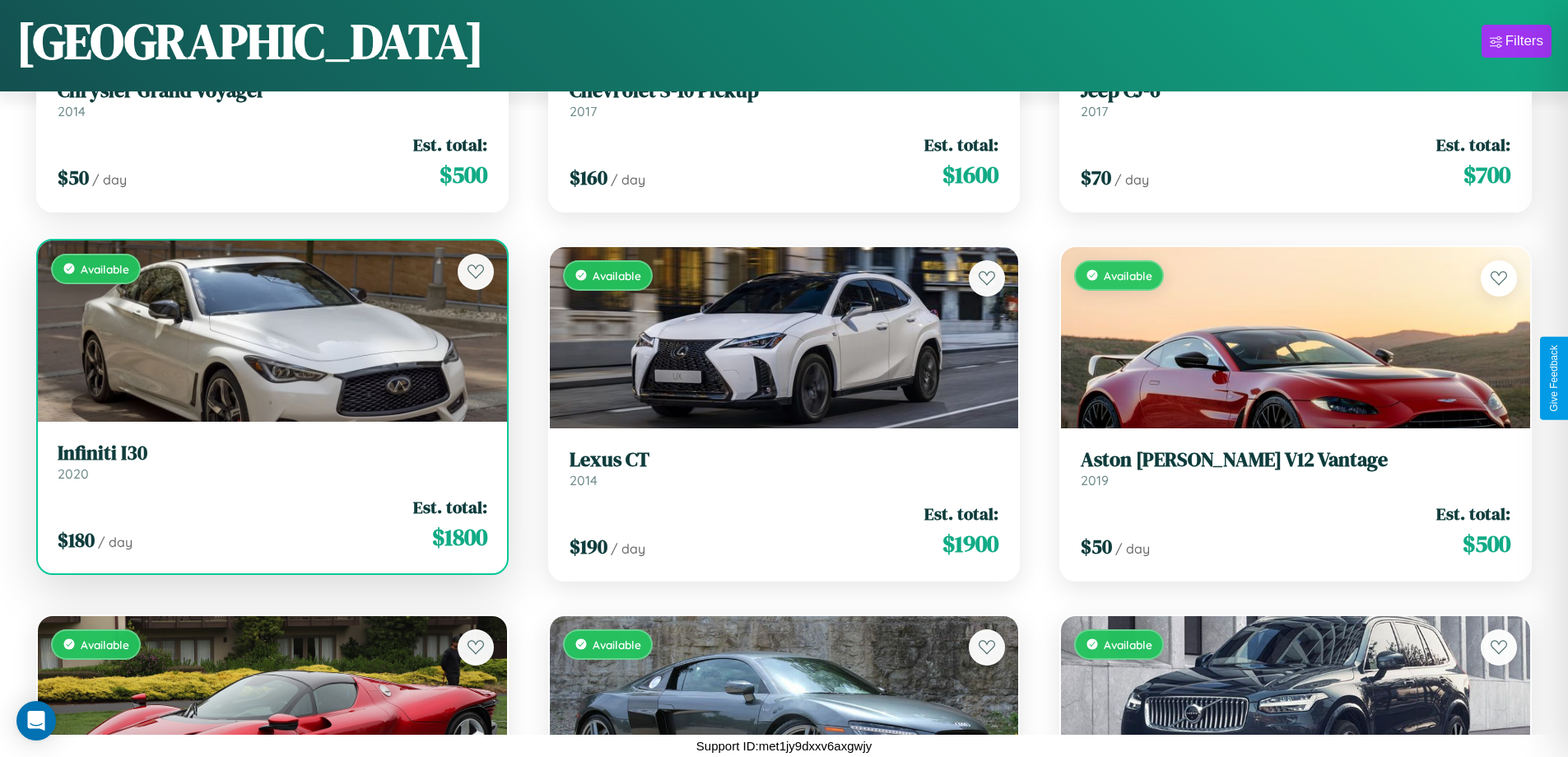
click at [270, 330] on div "Available" at bounding box center [272, 331] width 469 height 181
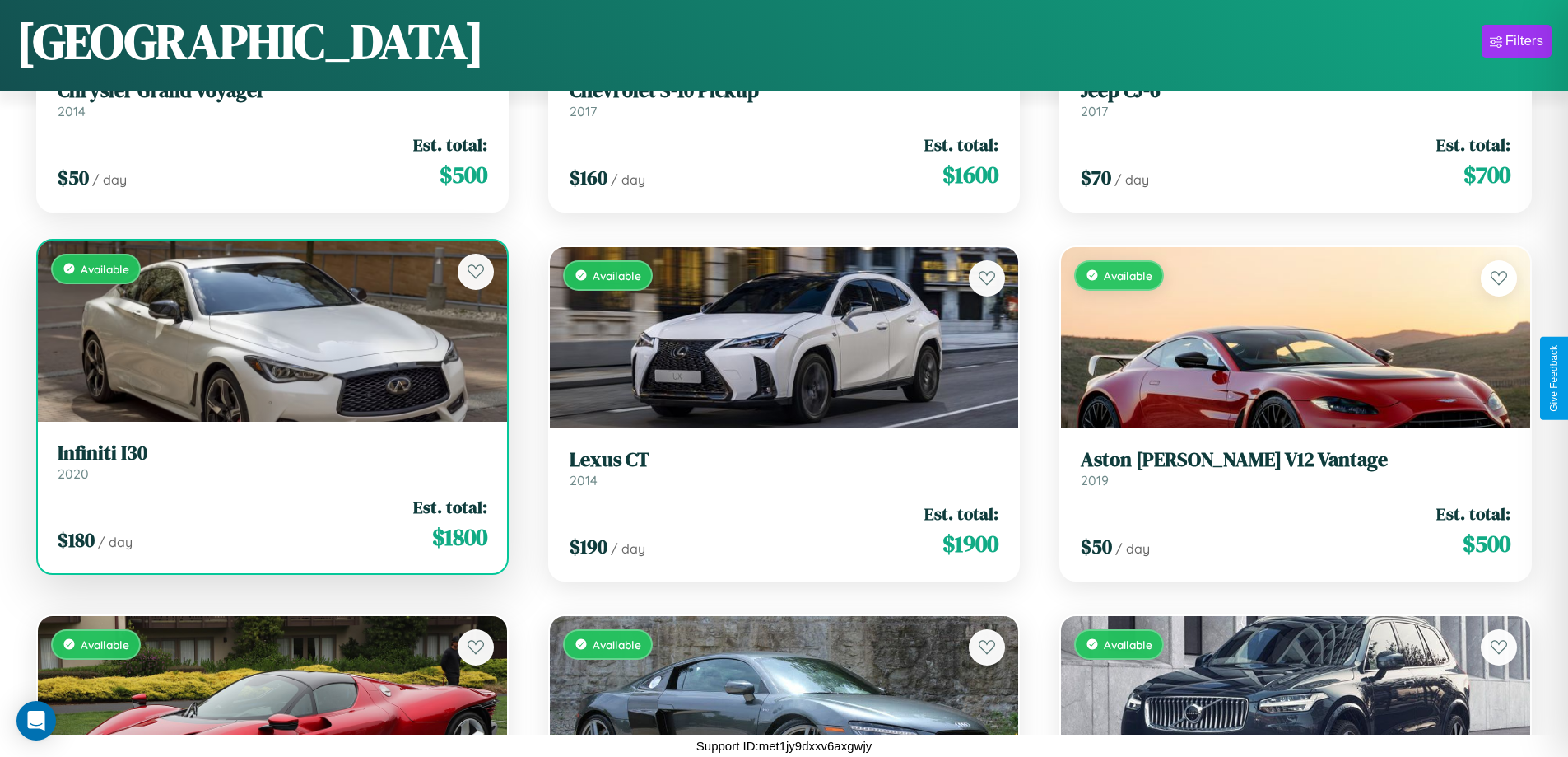
click at [270, 330] on div "Available" at bounding box center [272, 331] width 469 height 181
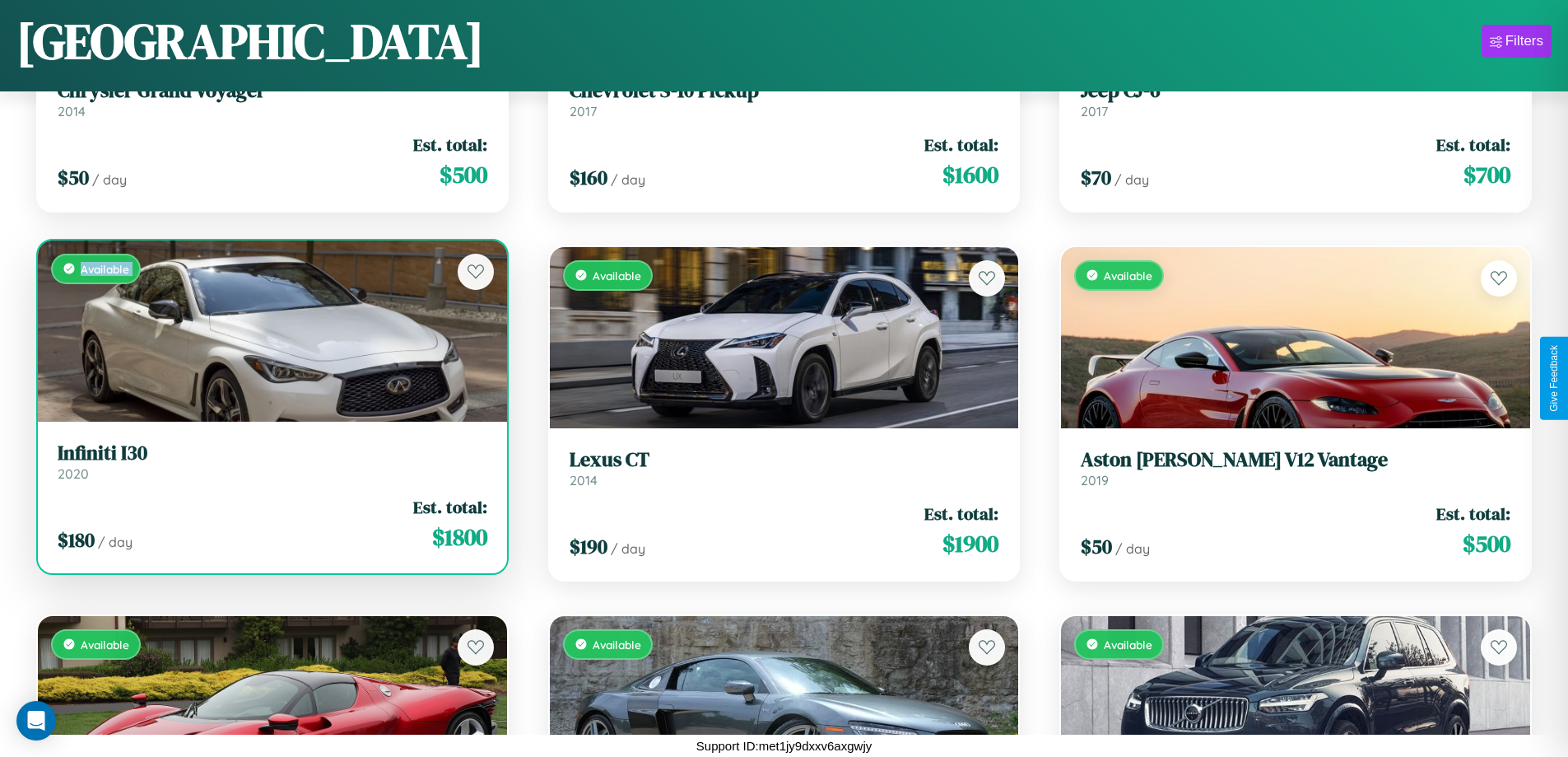
click at [270, 330] on div "Available" at bounding box center [272, 331] width 469 height 181
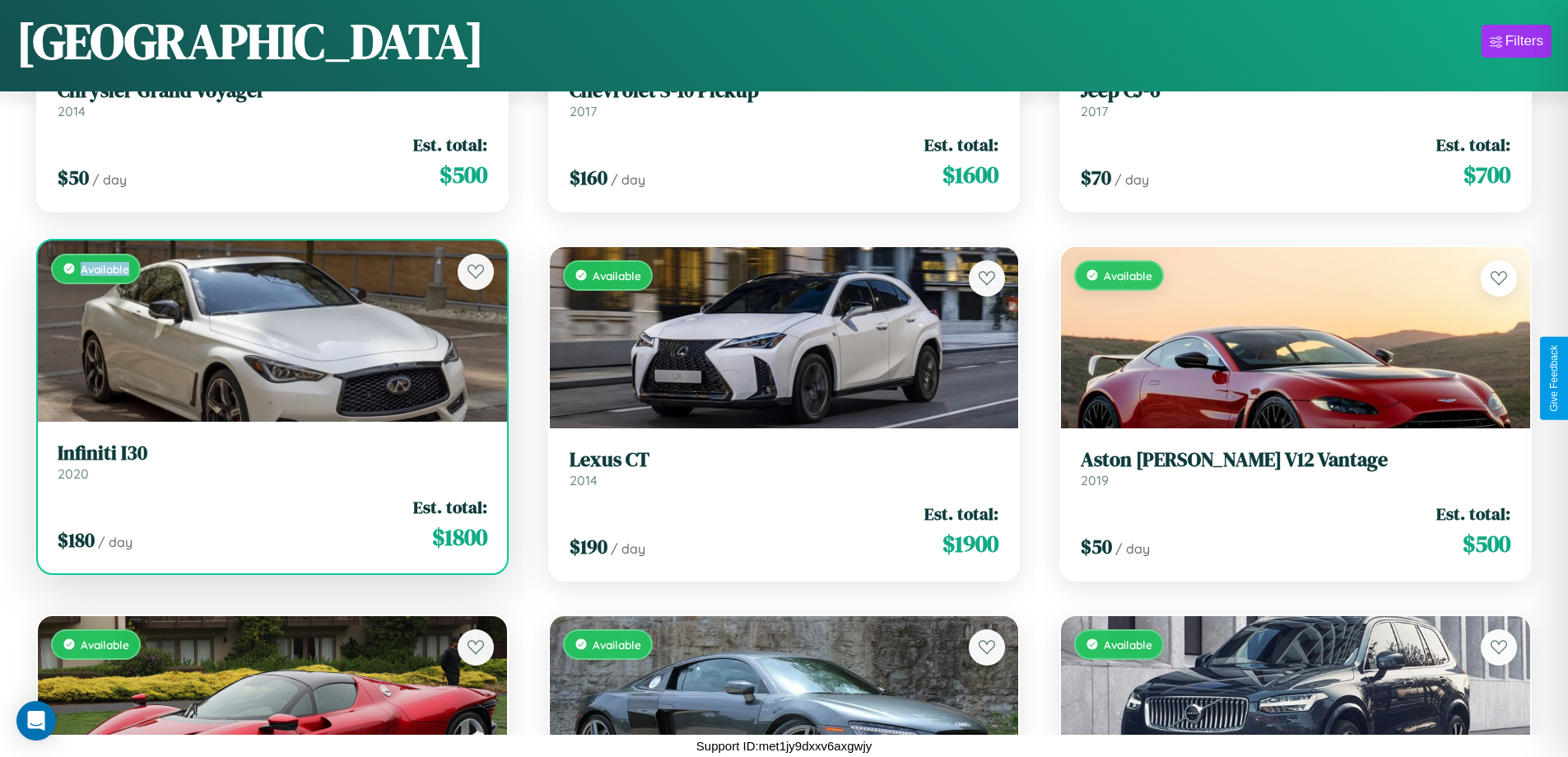
click at [270, 330] on div "Available" at bounding box center [272, 331] width 469 height 181
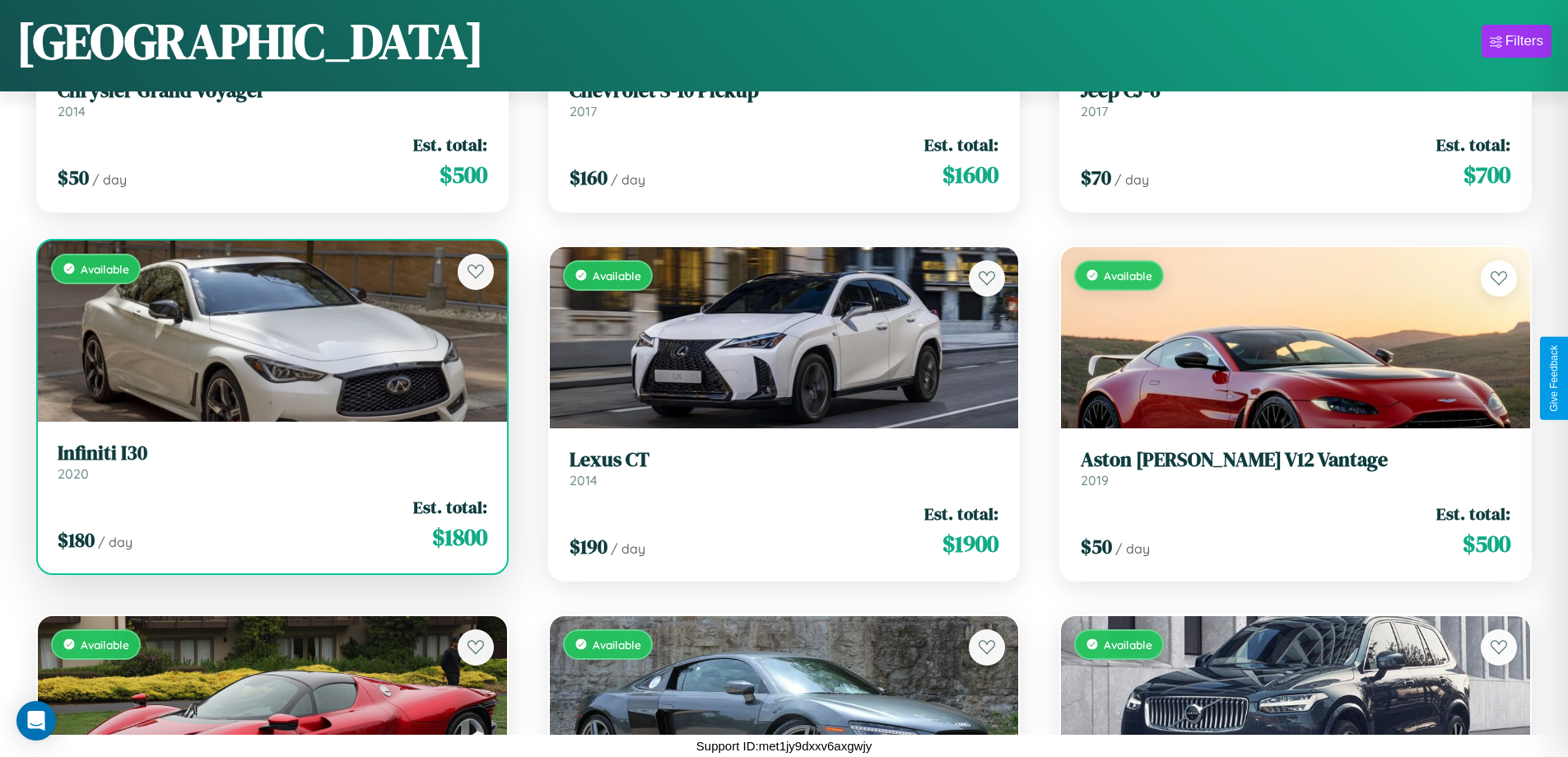
click at [270, 461] on h3 "Infiniti I30" at bounding box center [272, 453] width 430 height 24
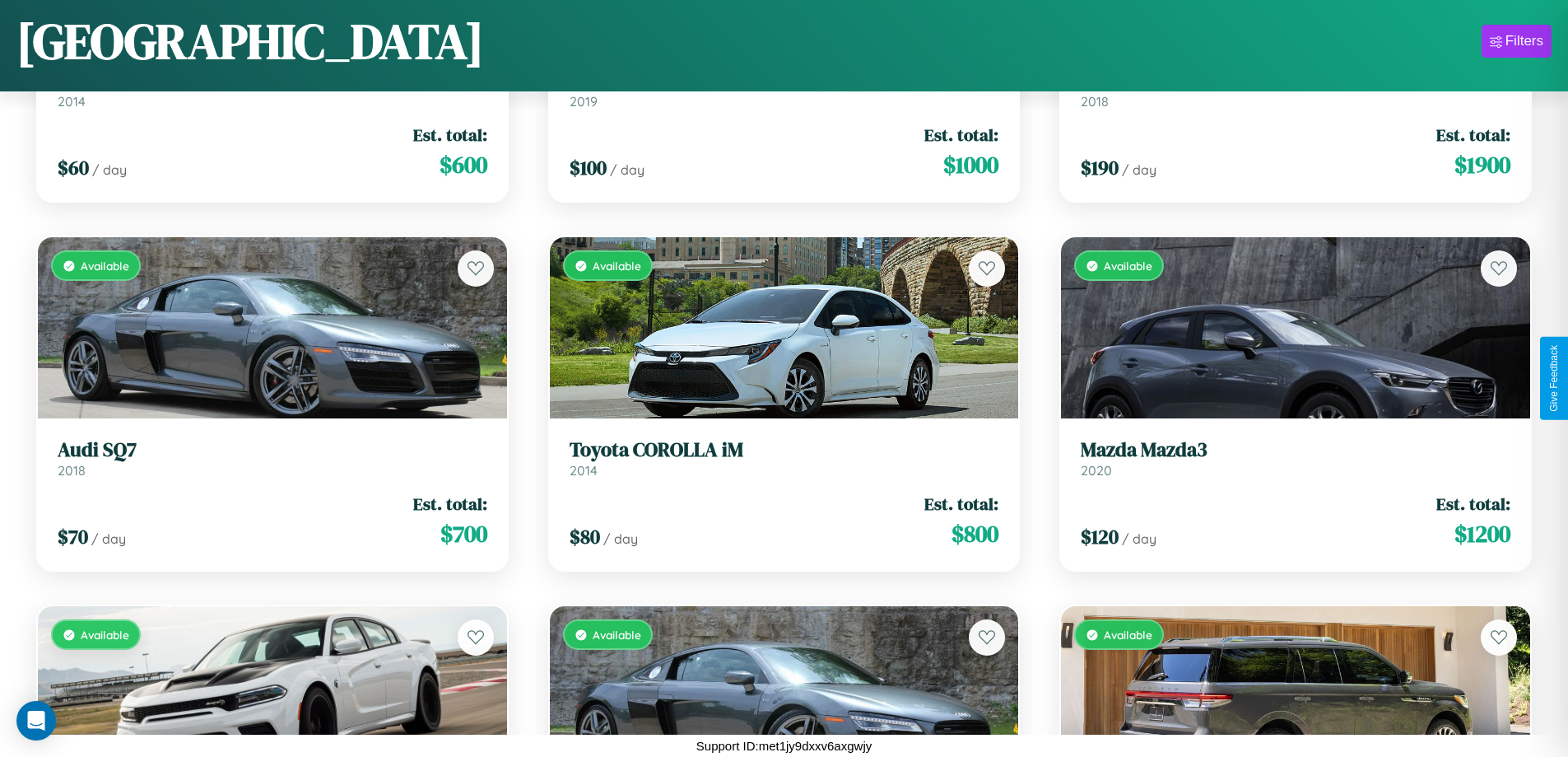
scroll to position [2813, 0]
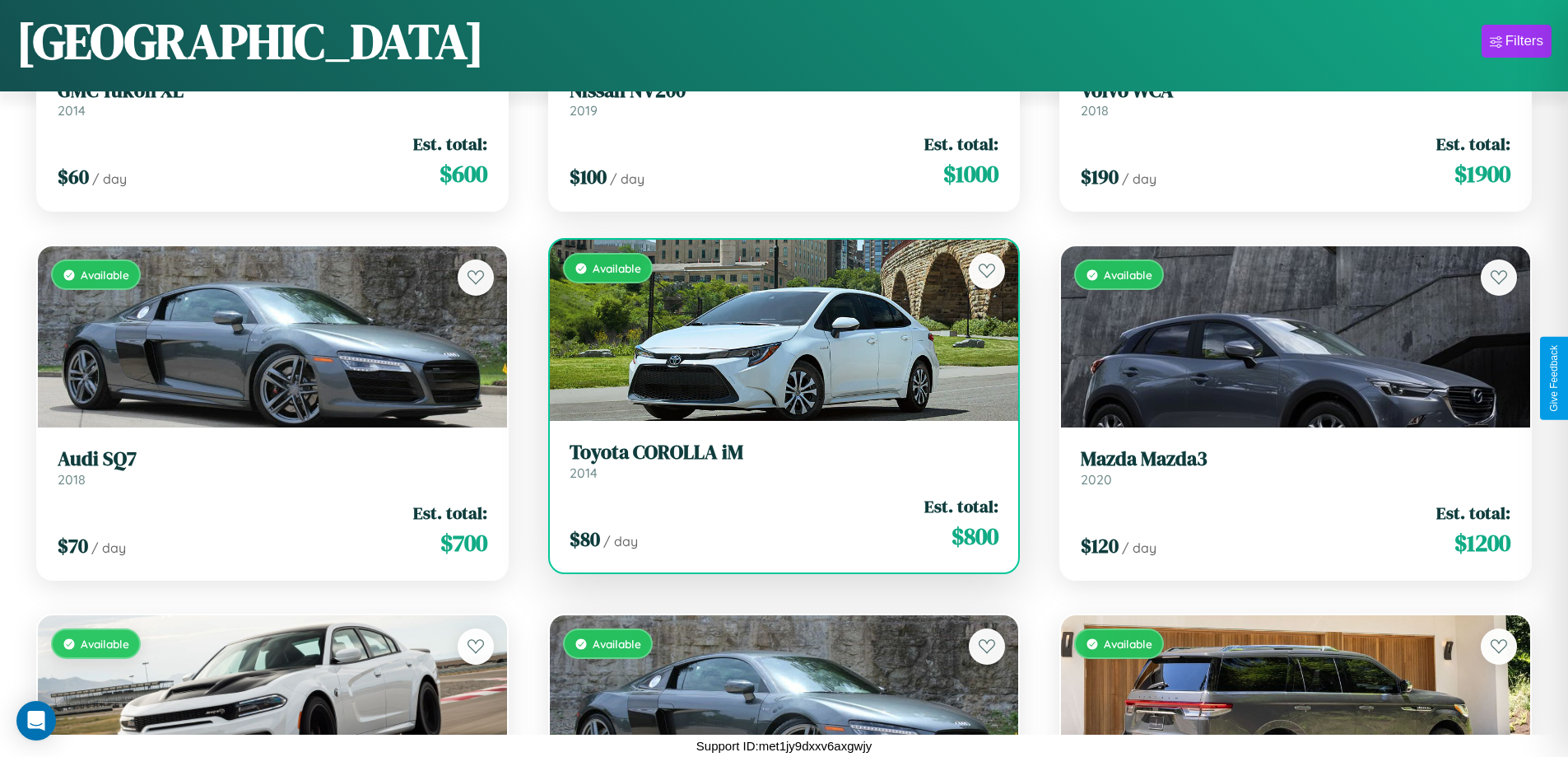
click at [778, 460] on h3 "Toyota COROLLA iM" at bounding box center [784, 452] width 430 height 24
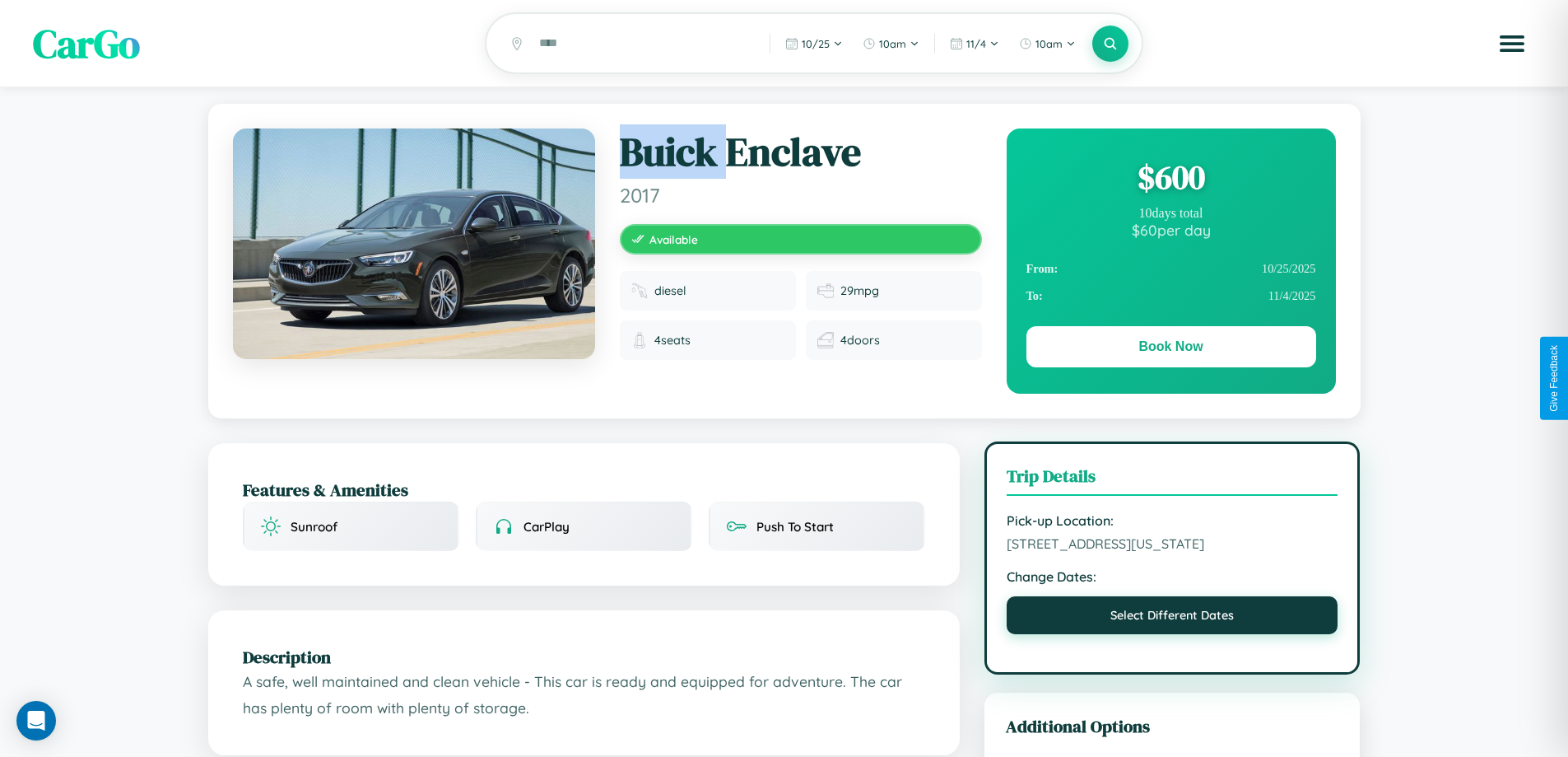
click at [1172, 617] on button "Select Different Dates" at bounding box center [1172, 615] width 332 height 38
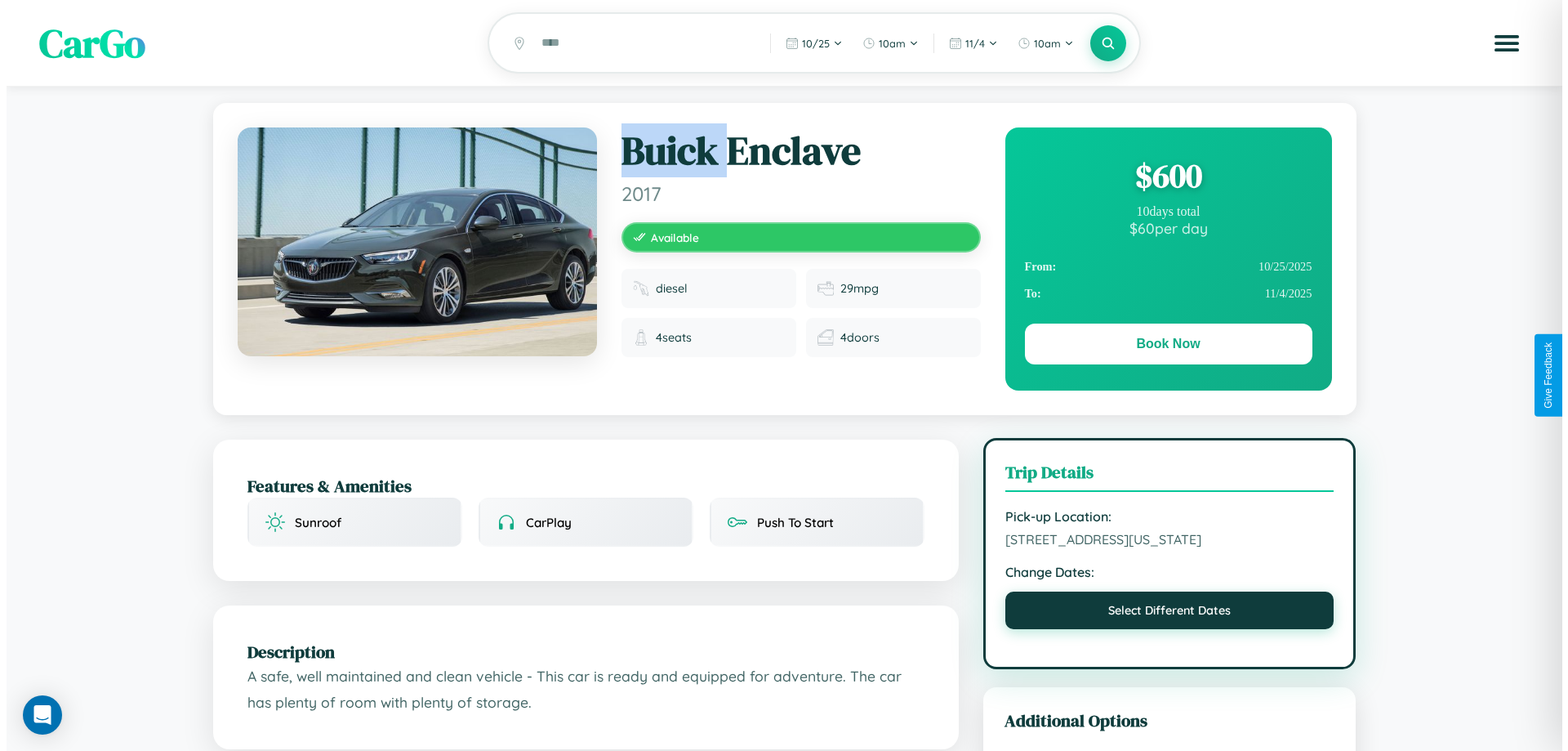
select select "*"
select select "****"
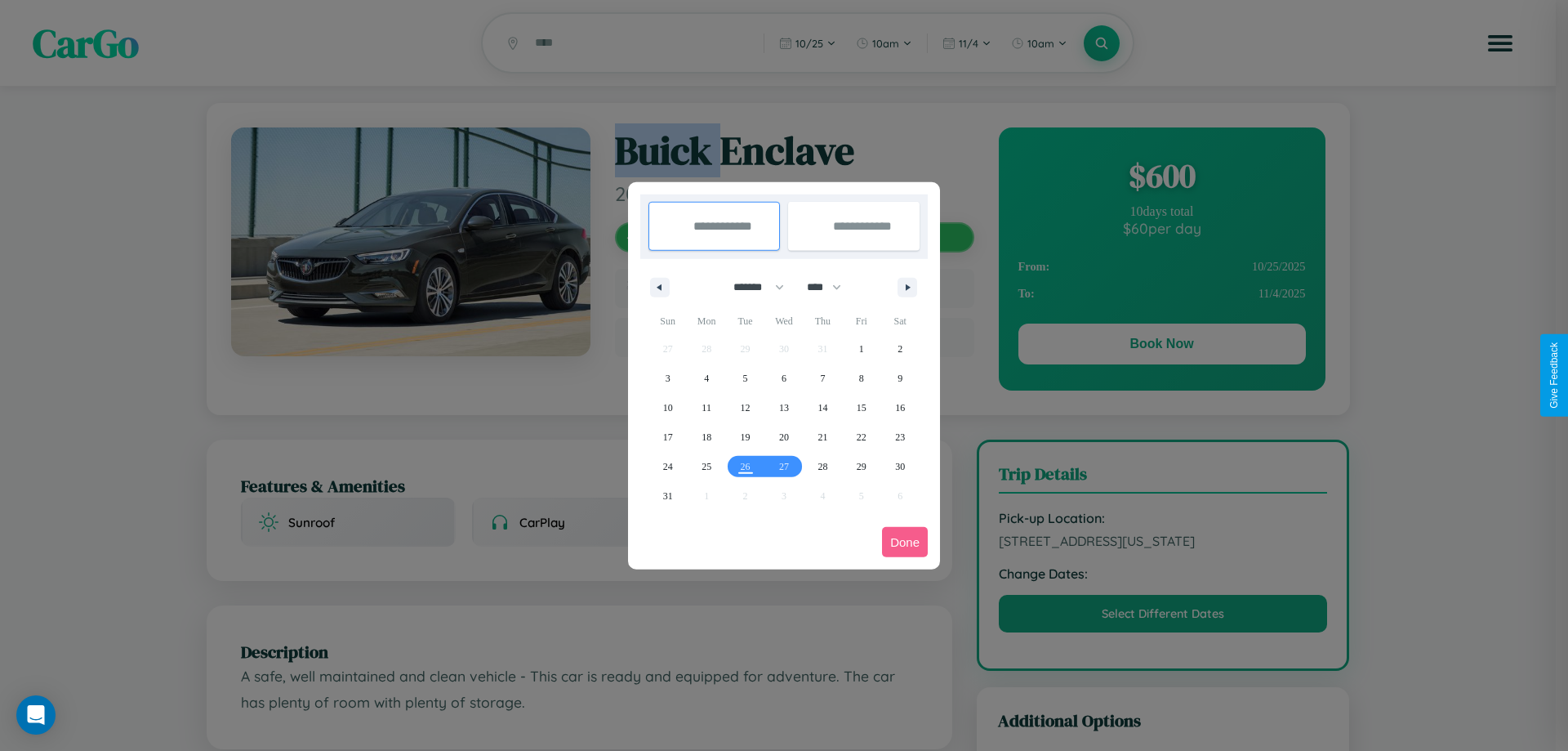
drag, startPoint x: 752, startPoint y: 287, endPoint x: 784, endPoint y: 327, distance: 51.2
click at [752, 287] on select "******* ******** ***** ***** *** **** **** ****** ********* ******* ******** **…" at bounding box center [755, 287] width 69 height 27
select select "*"
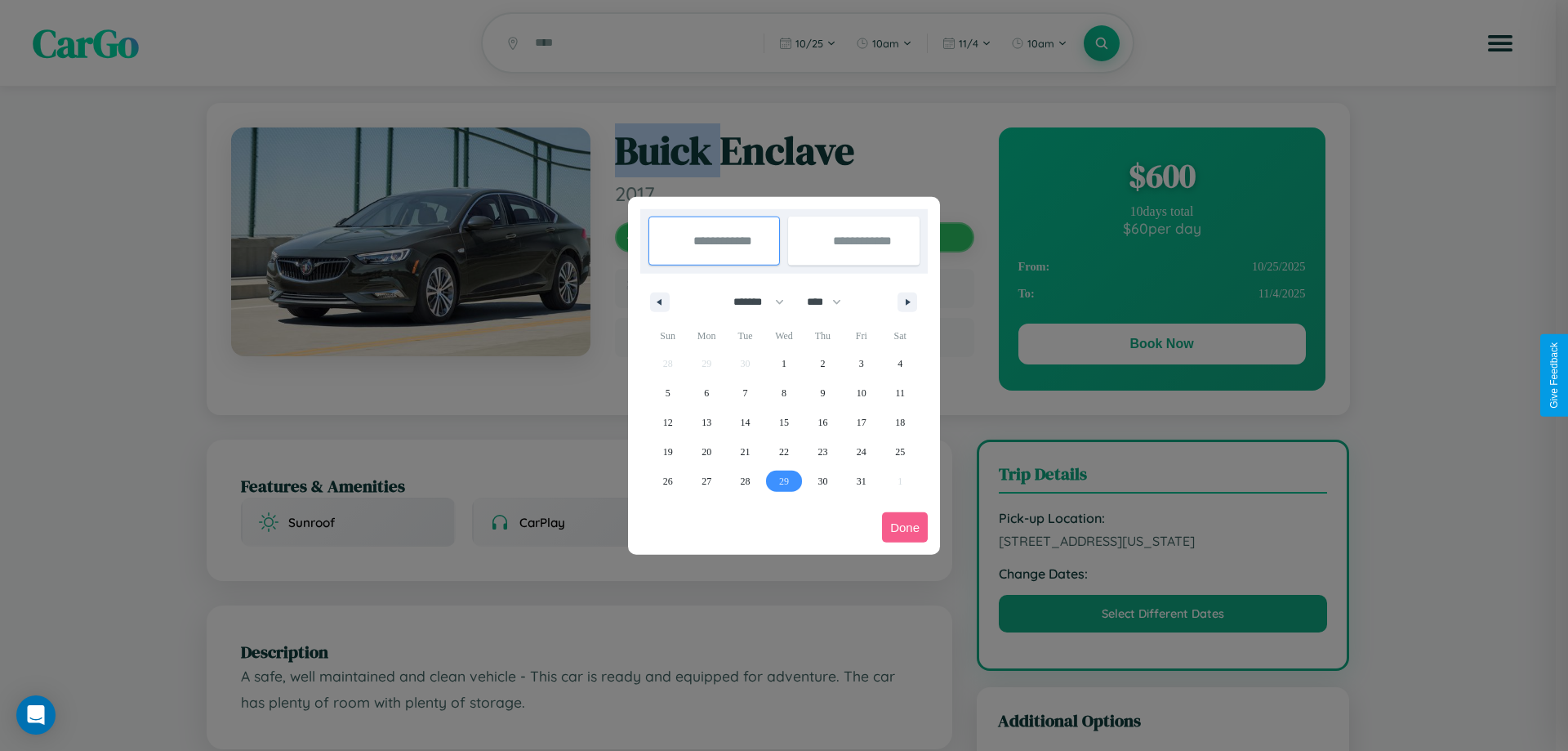
click at [783, 480] on span "29" at bounding box center [783, 481] width 9 height 29
type input "**********"
click at [907, 302] on icon "button" at bounding box center [910, 302] width 9 height 7
select select "**"
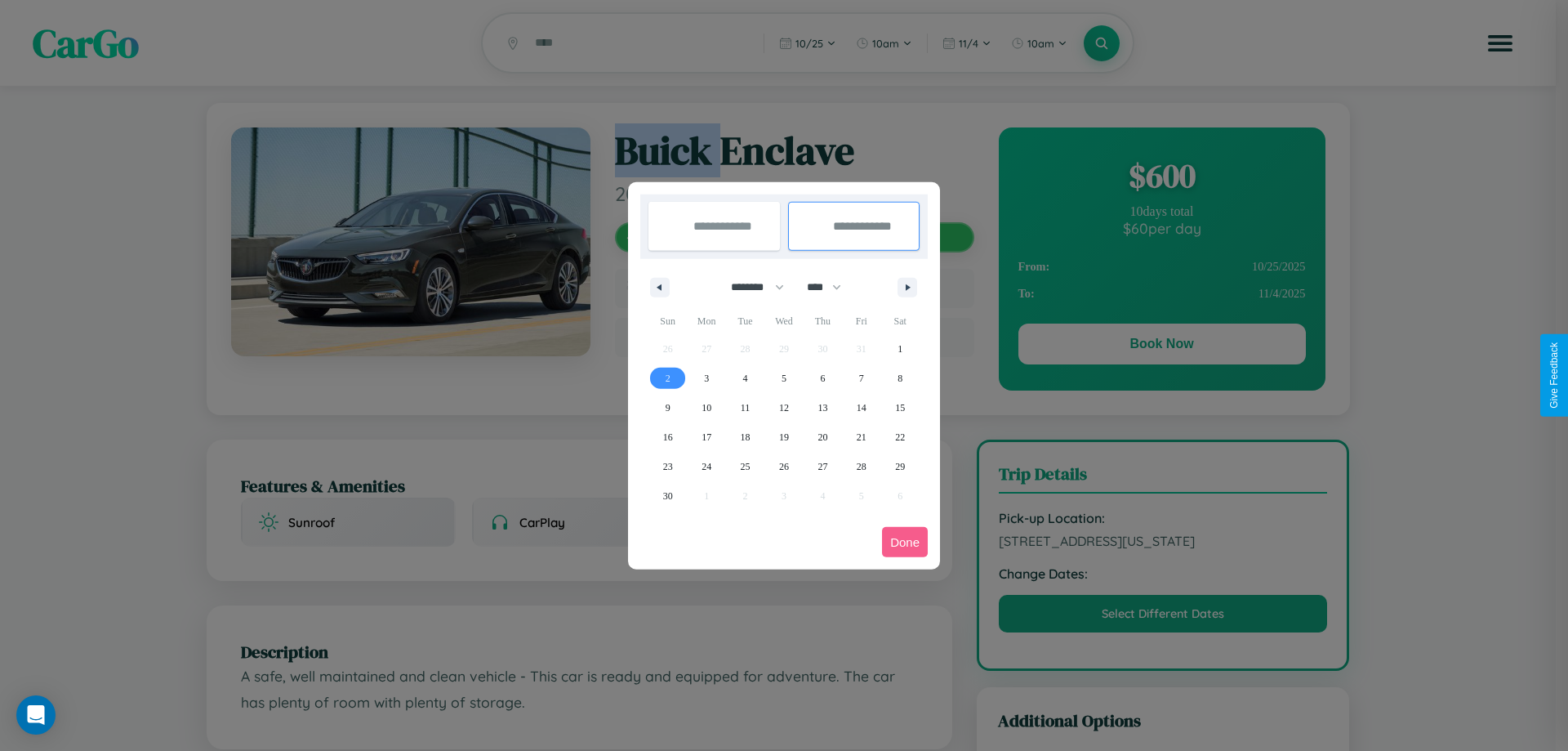
click at [667, 378] on span "2" at bounding box center [668, 378] width 5 height 29
type input "**********"
select select "*"
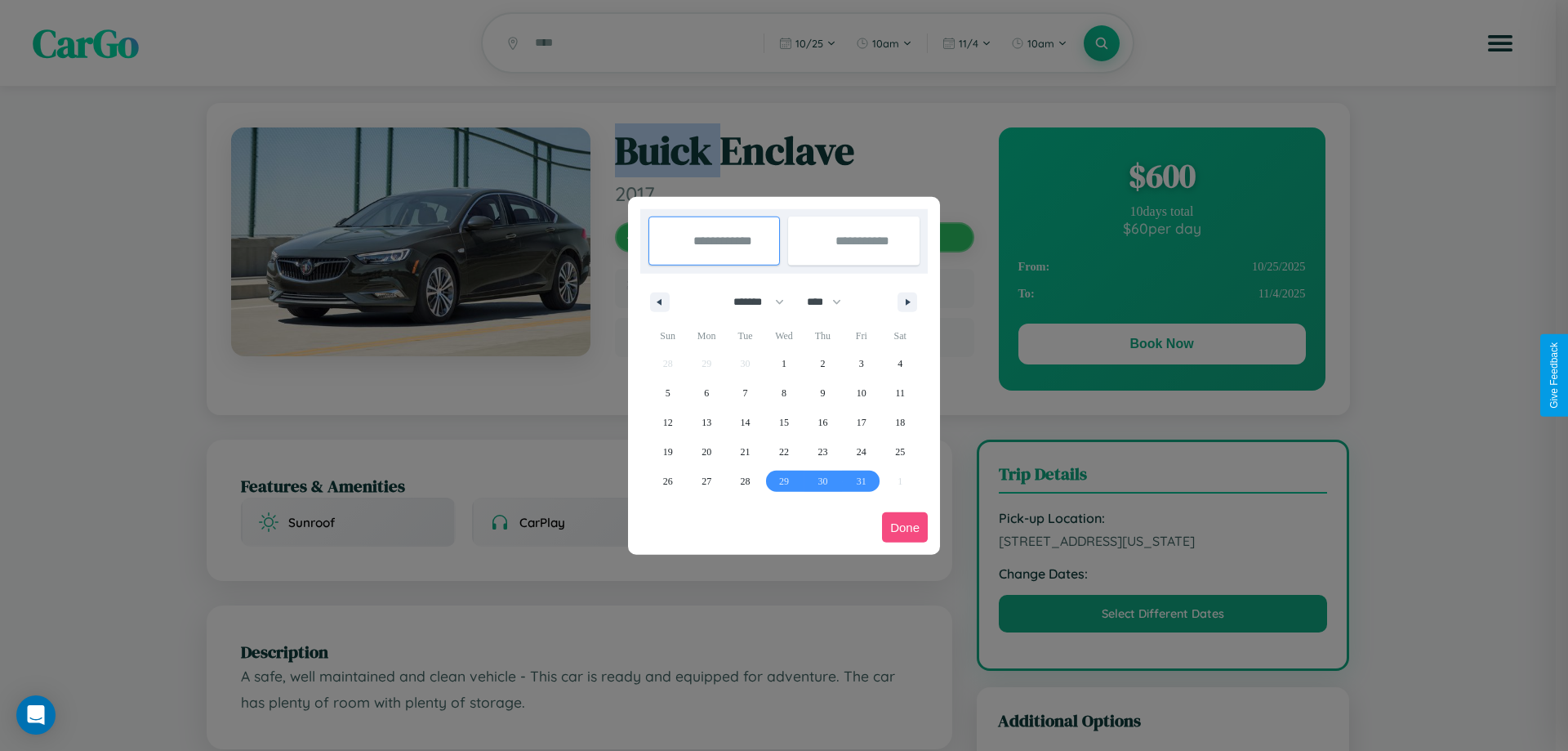
click at [904, 527] on button "Done" at bounding box center [905, 526] width 46 height 30
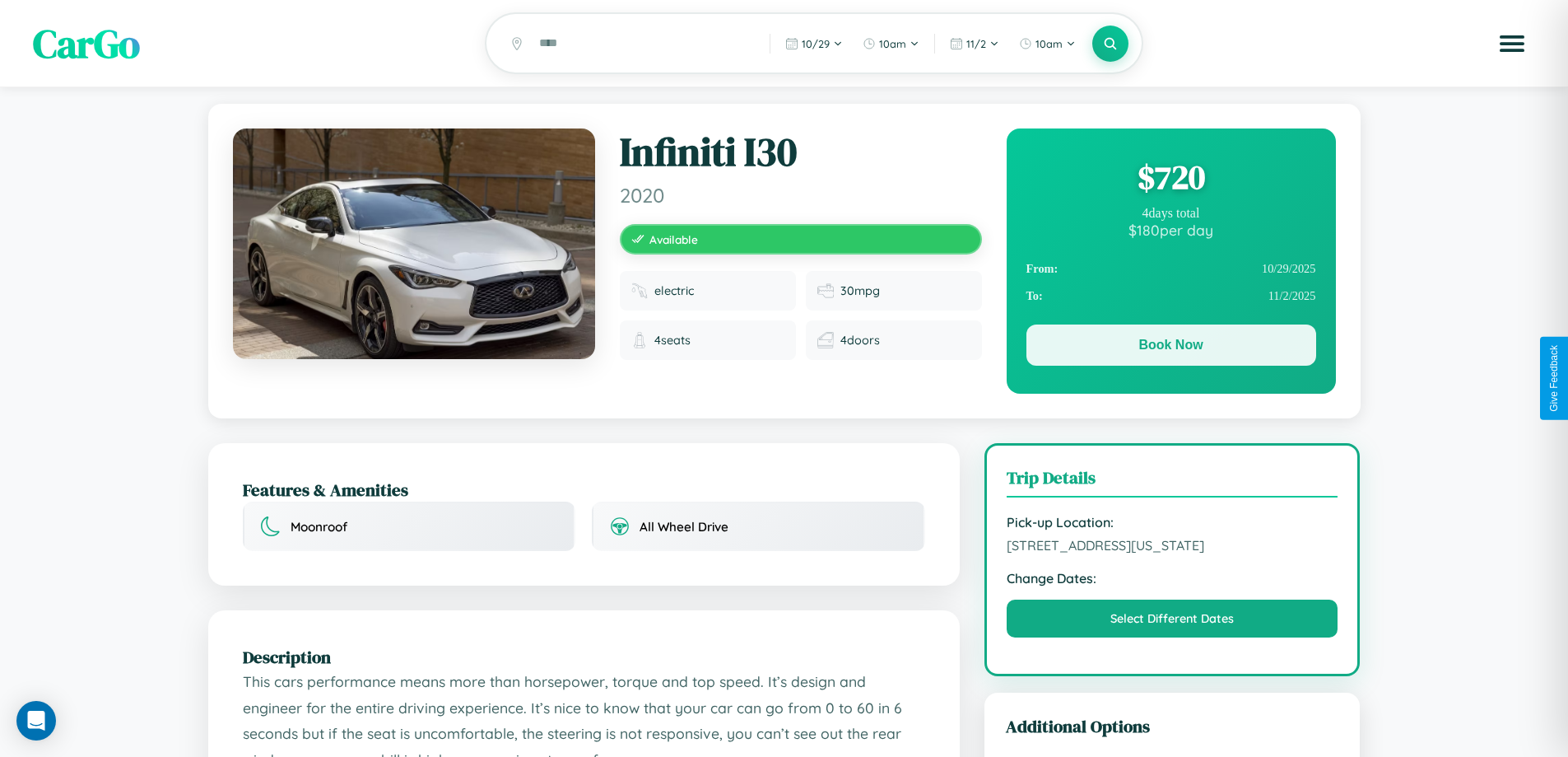
click at [1171, 347] on button "Book Now" at bounding box center [1171, 345] width 290 height 41
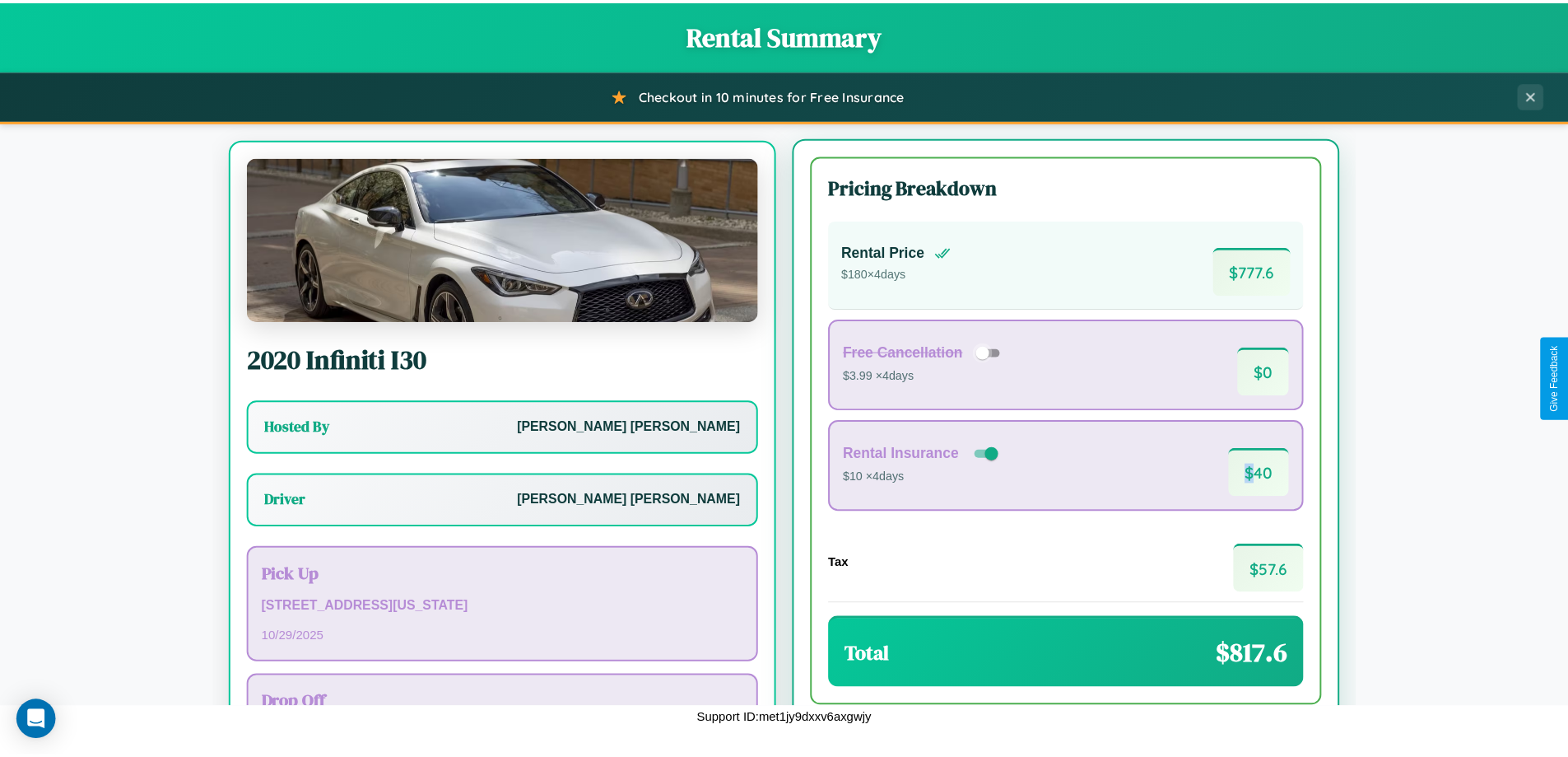
scroll to position [77, 0]
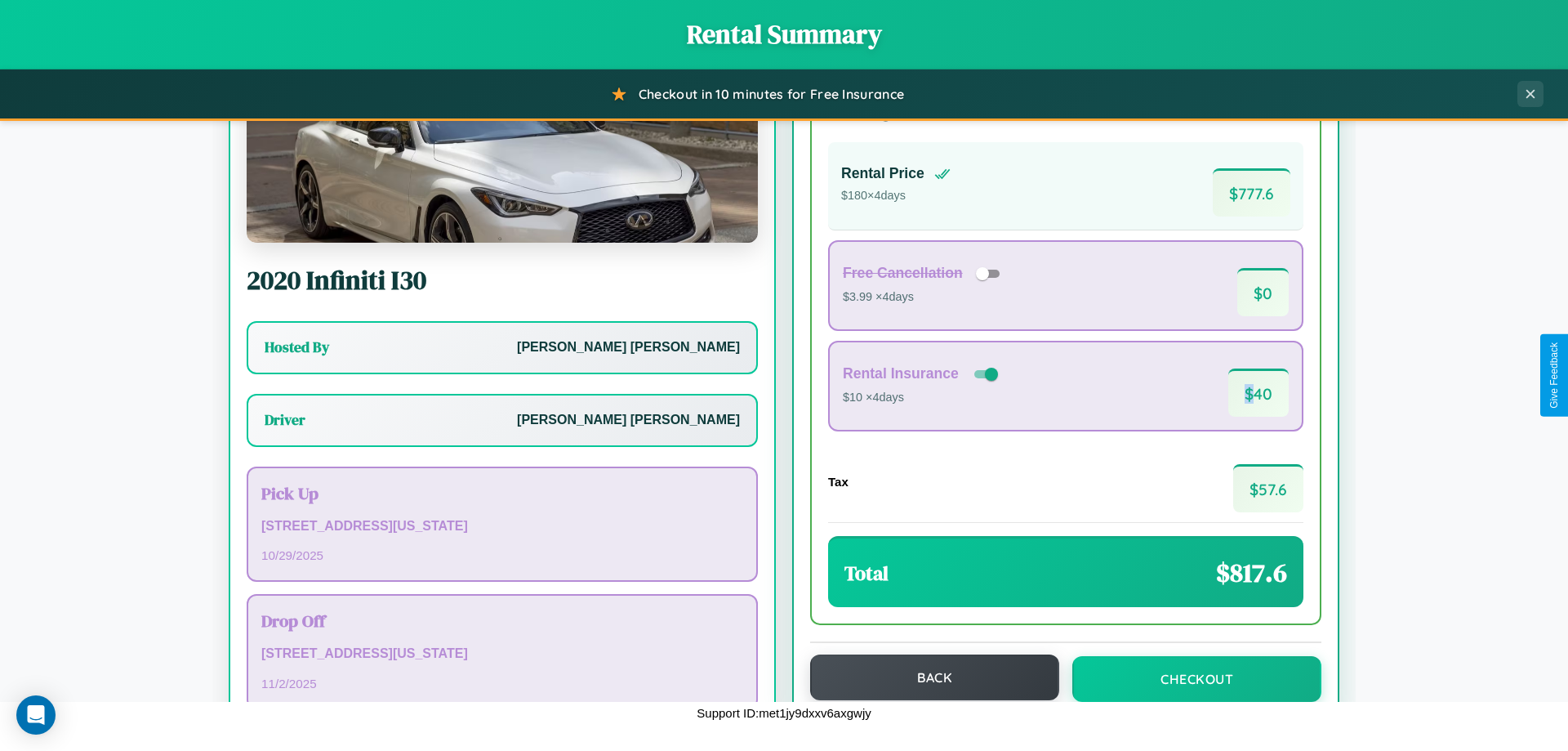
click at [927, 678] on button "Back" at bounding box center [934, 678] width 249 height 46
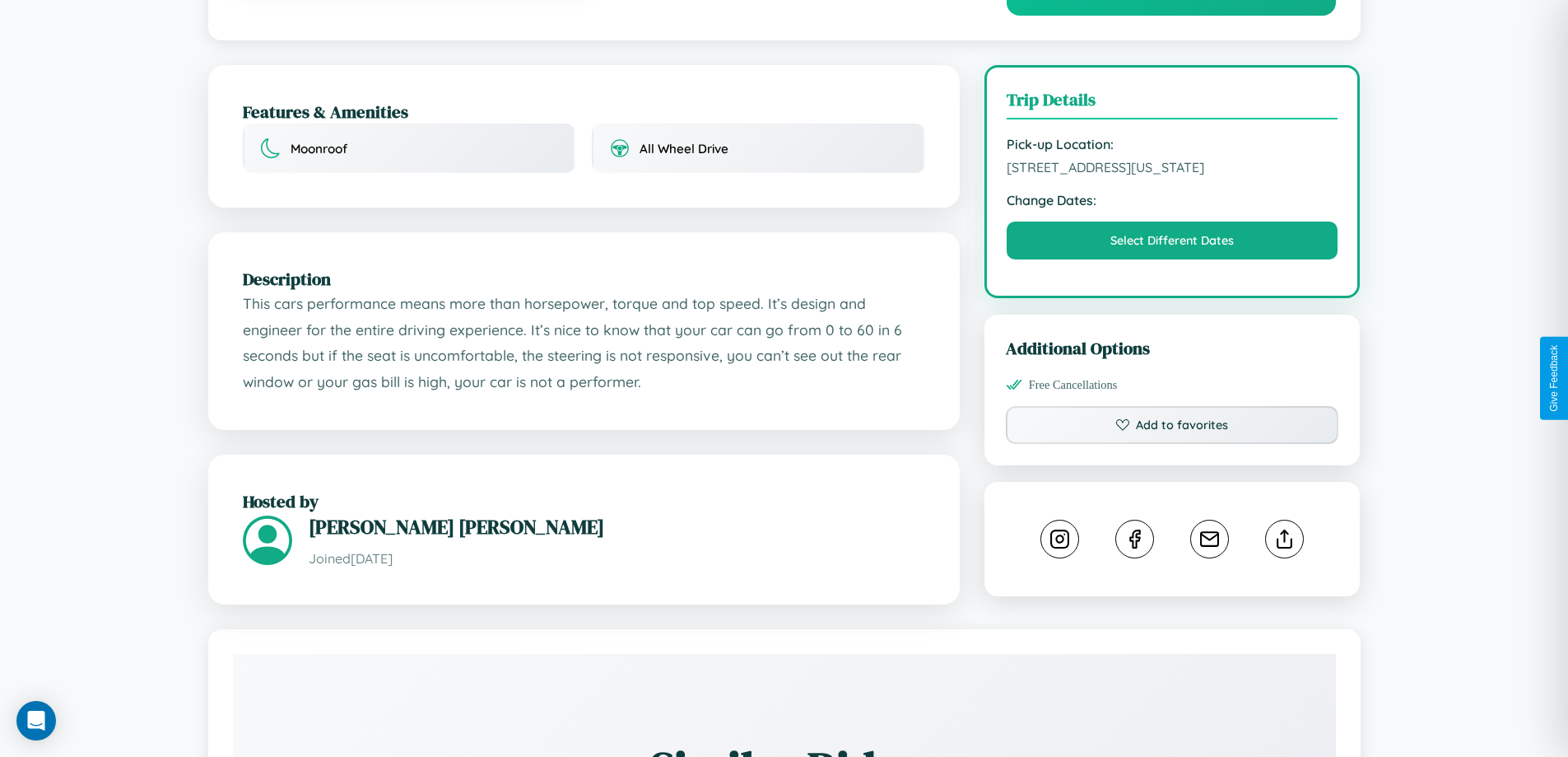
scroll to position [444, 0]
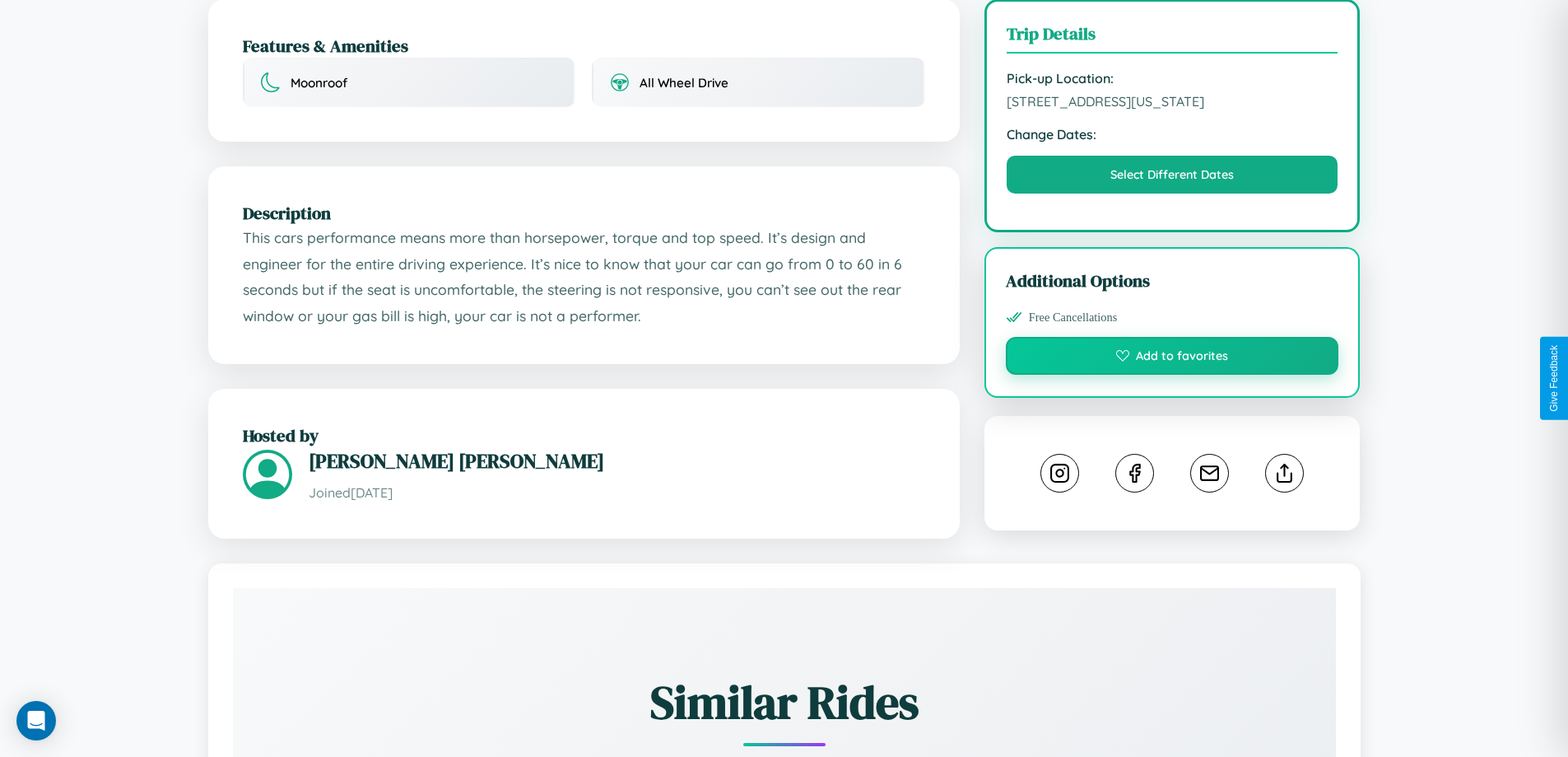
click at [1172, 375] on button "Add to favorites" at bounding box center [1172, 356] width 333 height 38
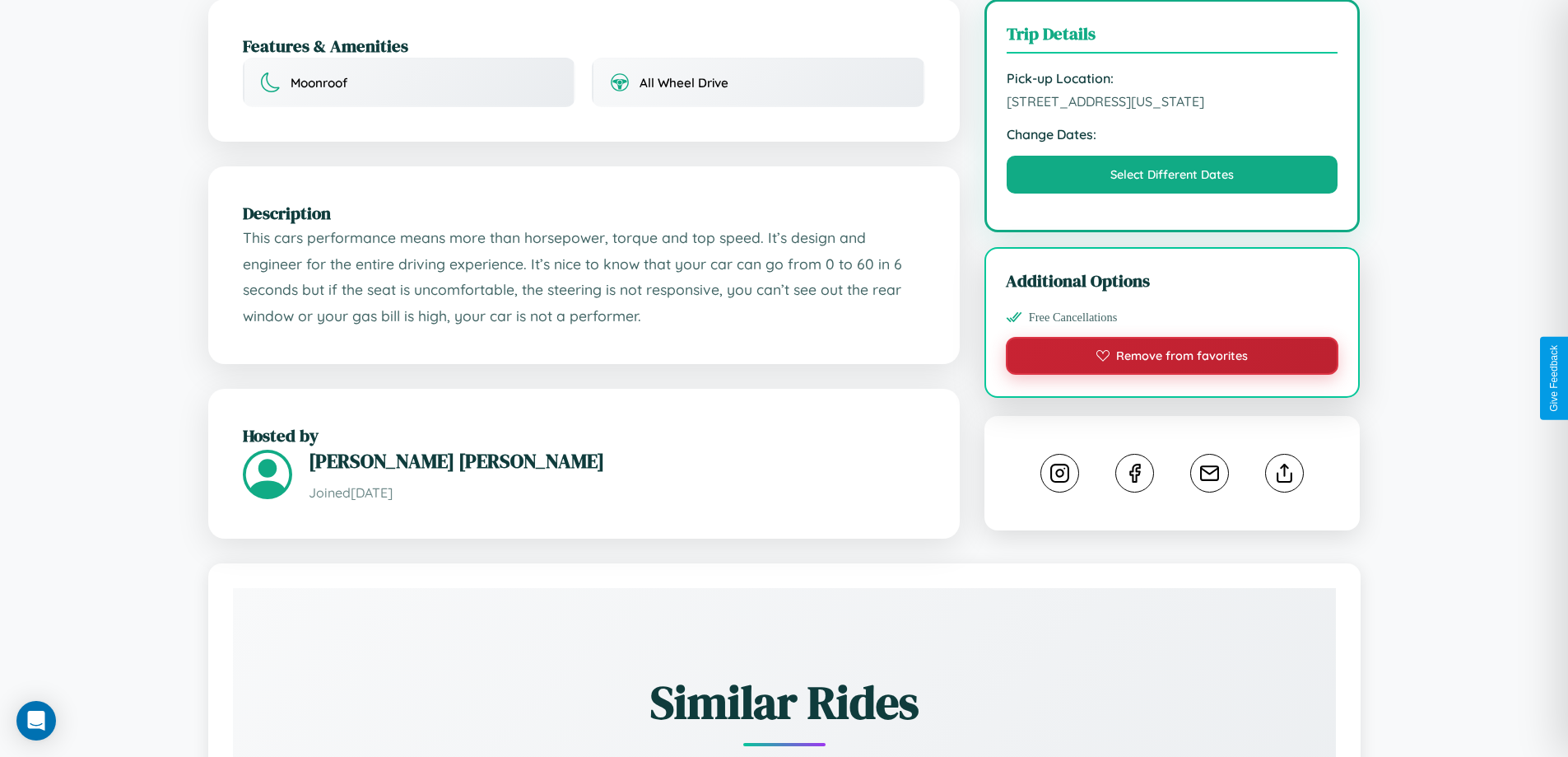
scroll to position [913, 0]
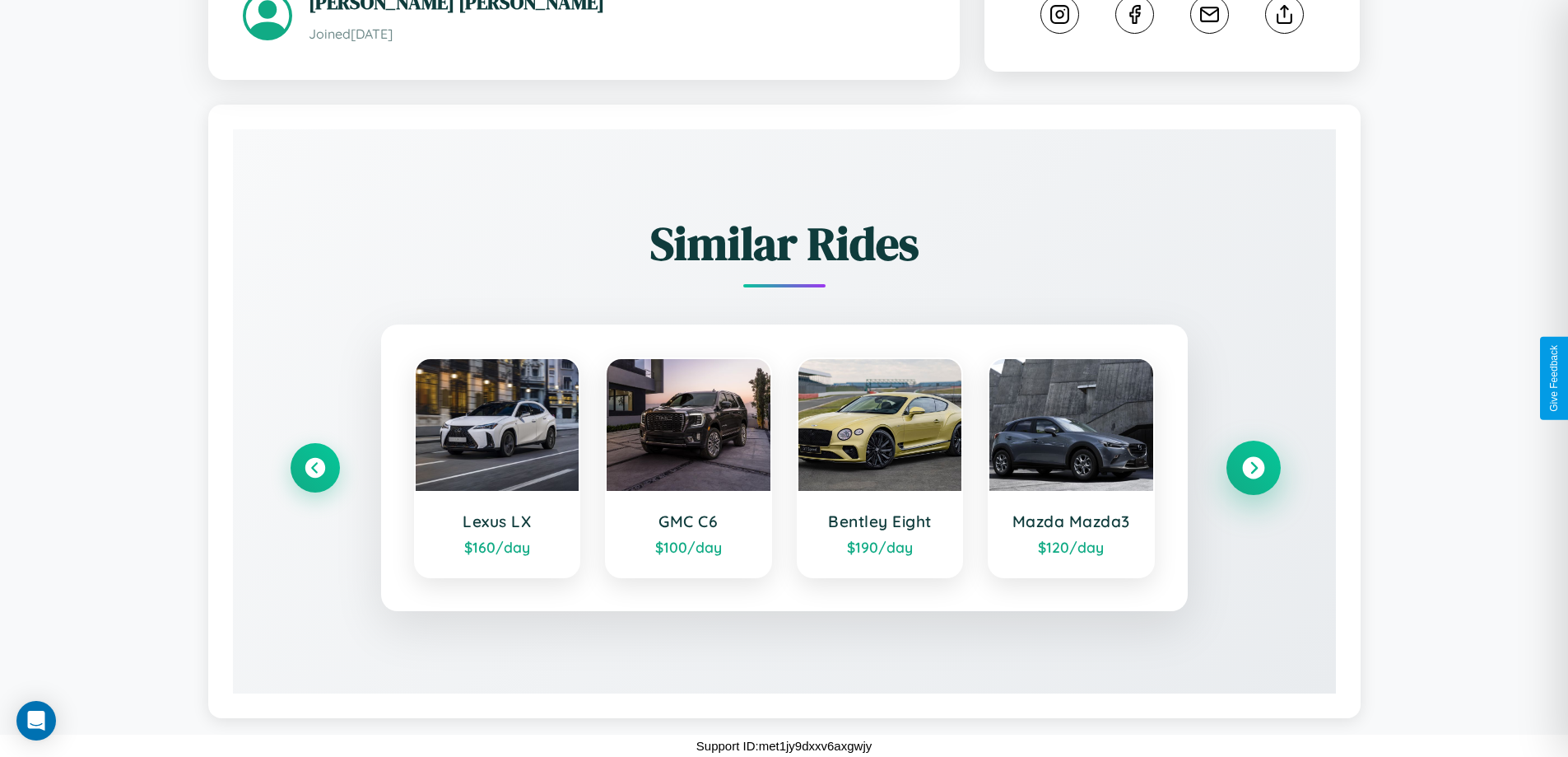
click at [1253, 468] on icon at bounding box center [1254, 468] width 22 height 22
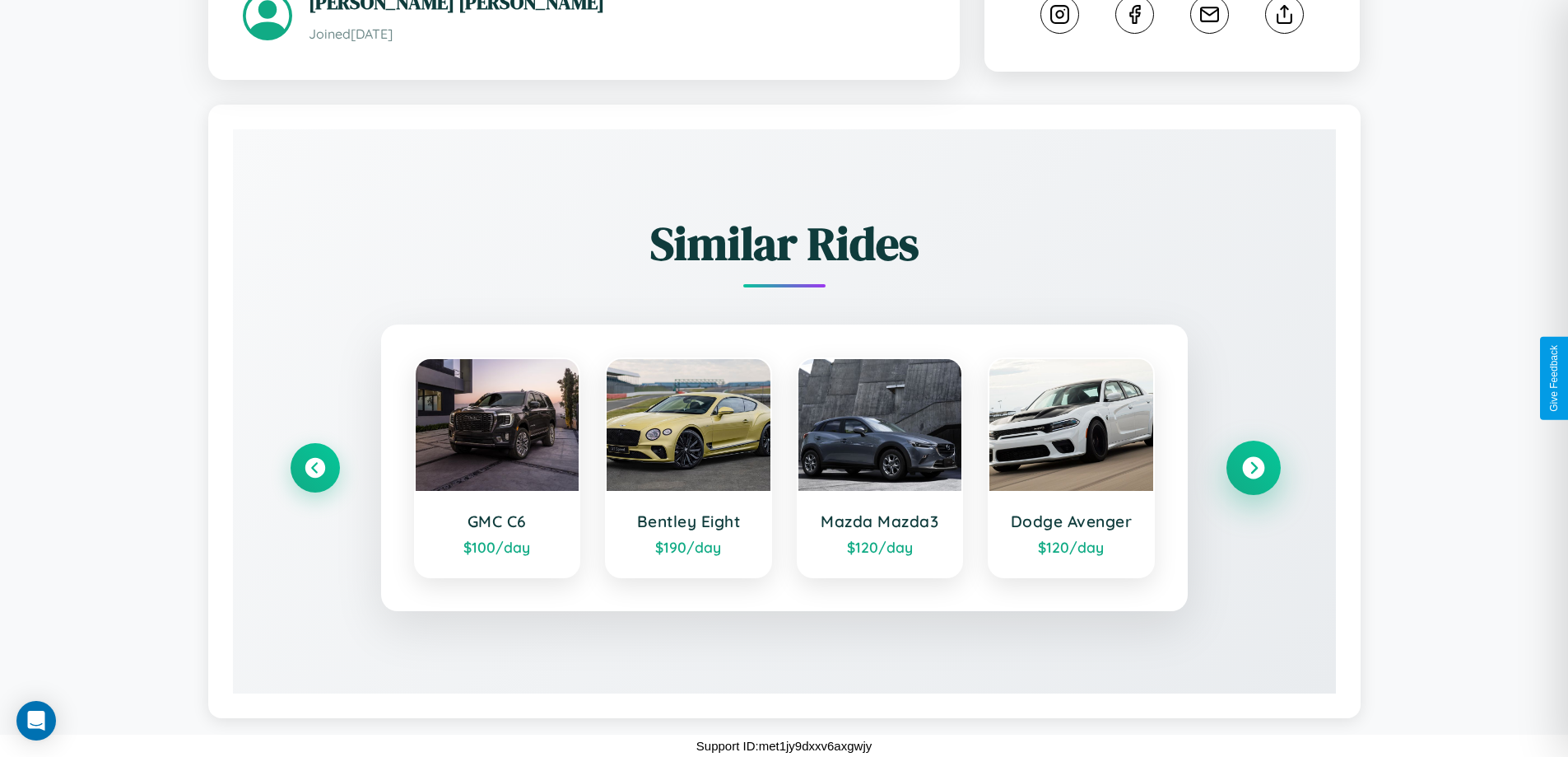
click at [1253, 468] on icon at bounding box center [1254, 468] width 22 height 22
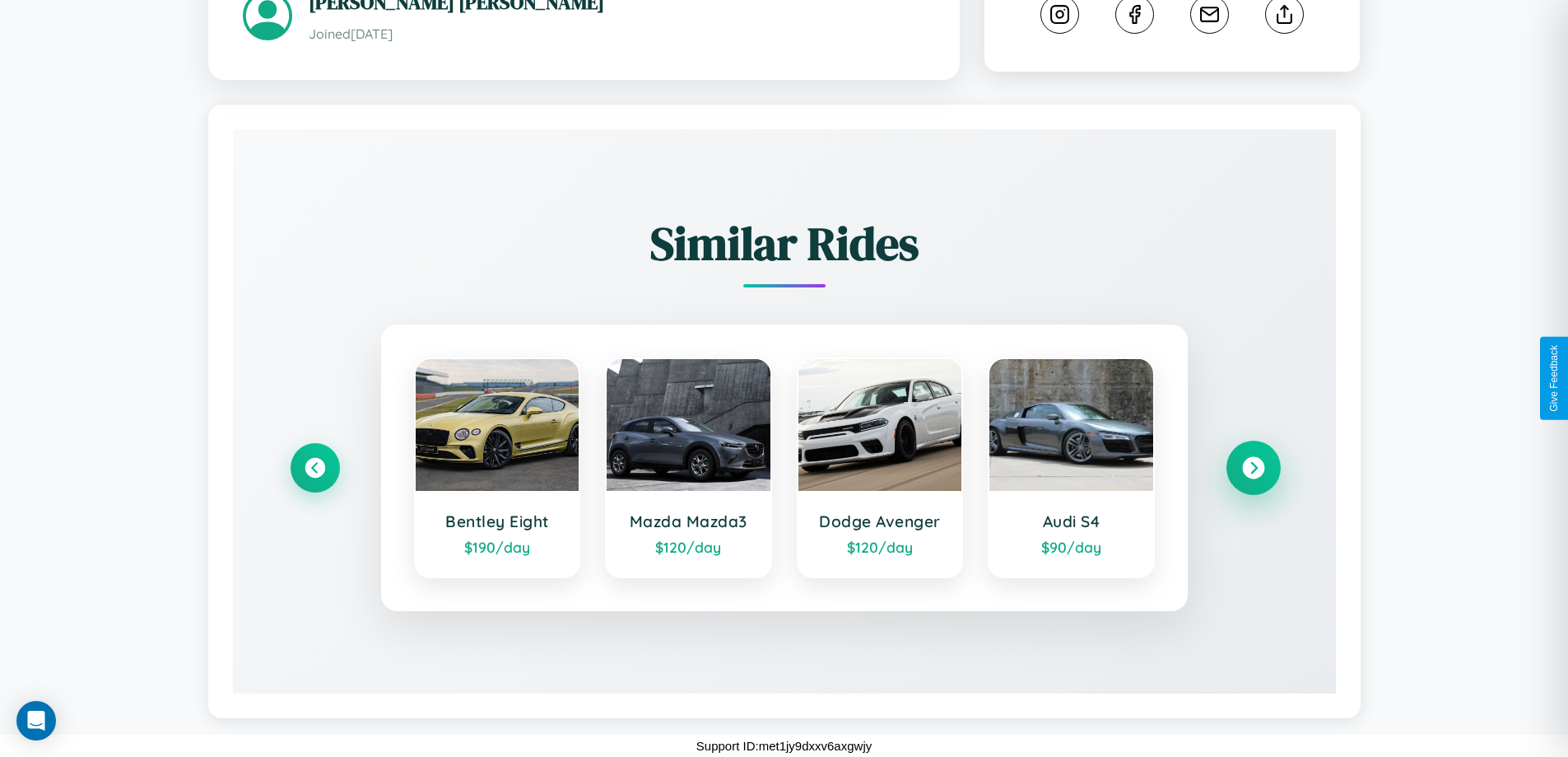
click at [1253, 468] on icon at bounding box center [1254, 468] width 22 height 22
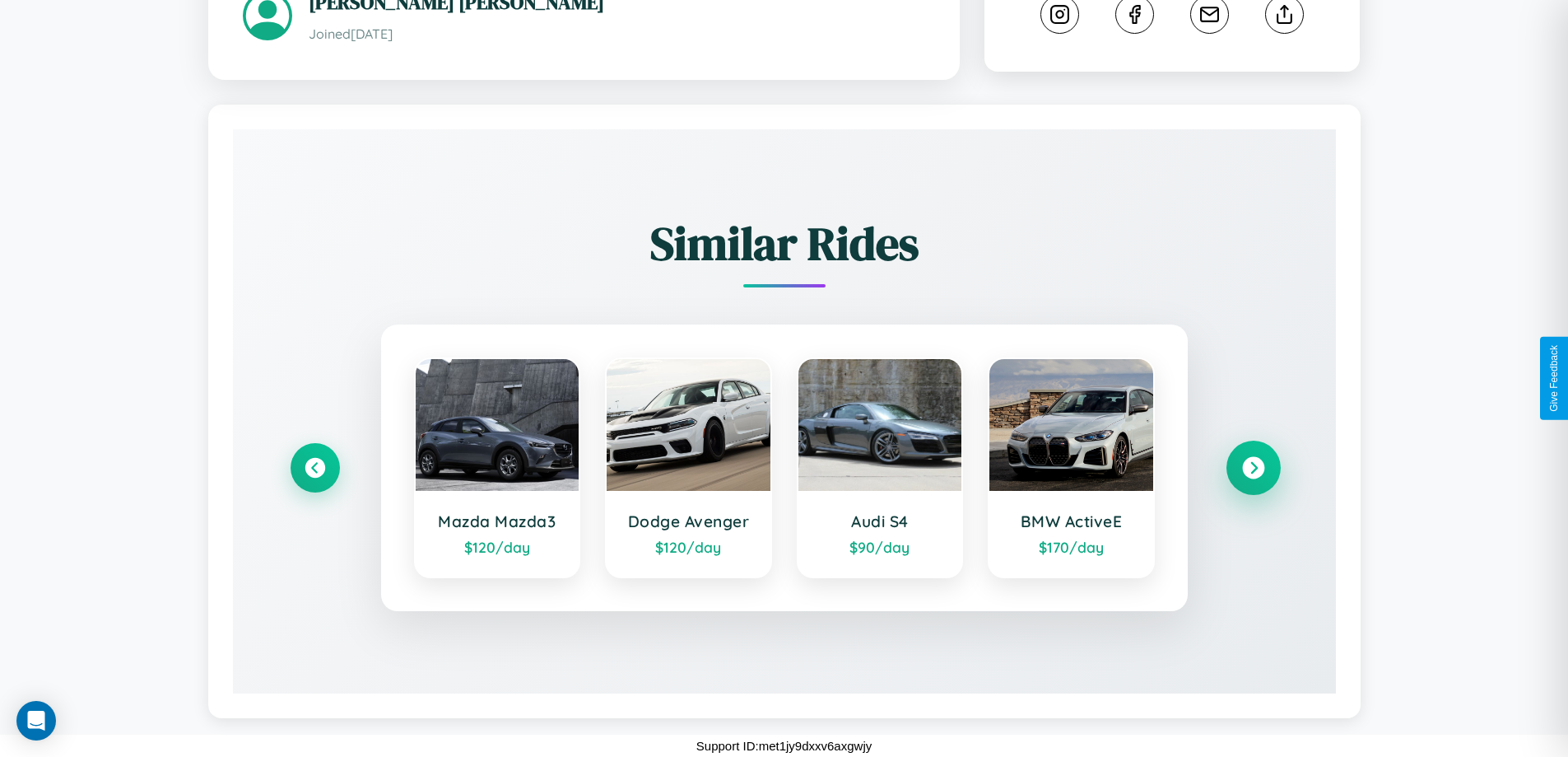
click at [1253, 468] on icon at bounding box center [1254, 468] width 22 height 22
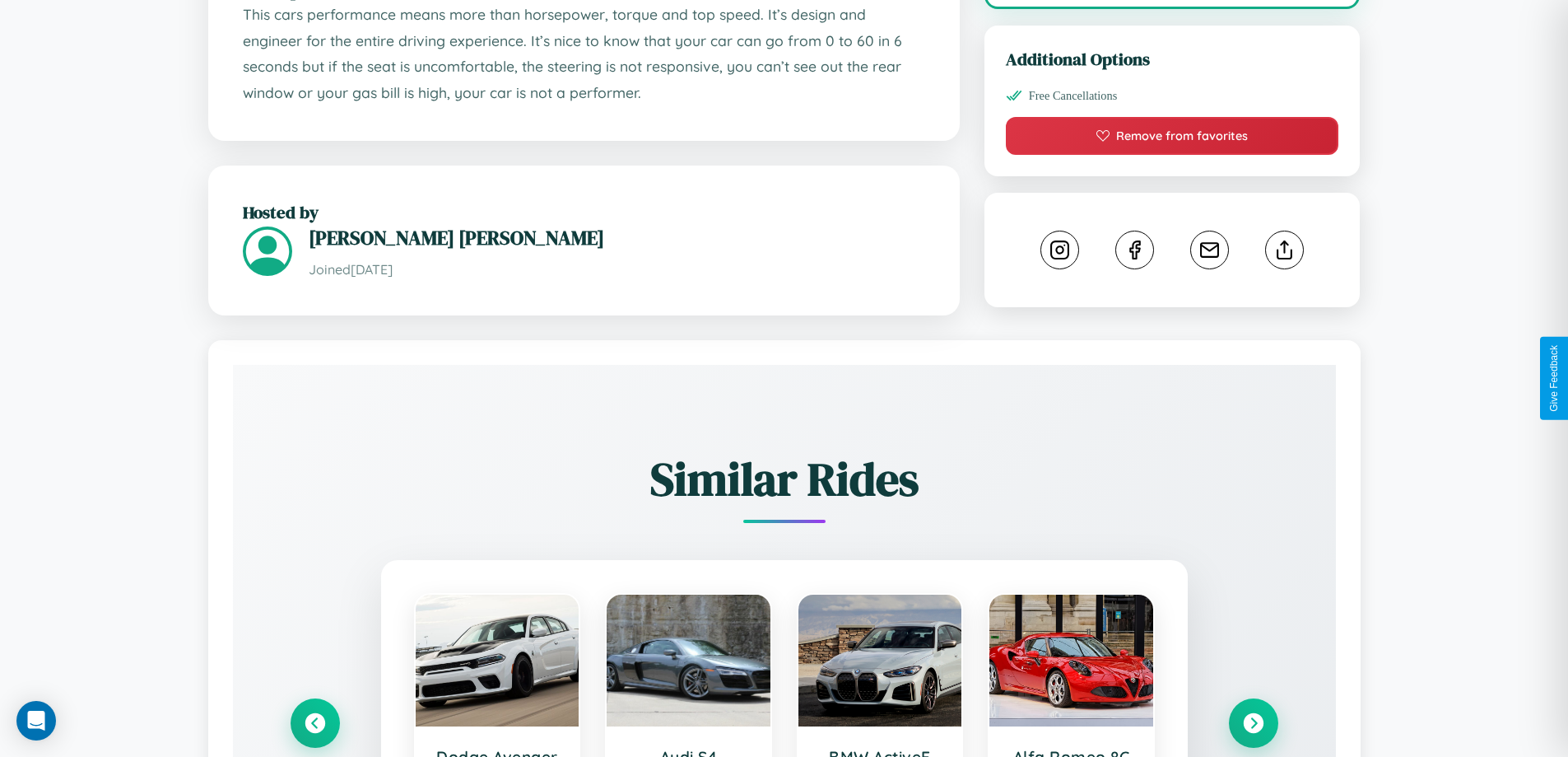
scroll to position [178, 0]
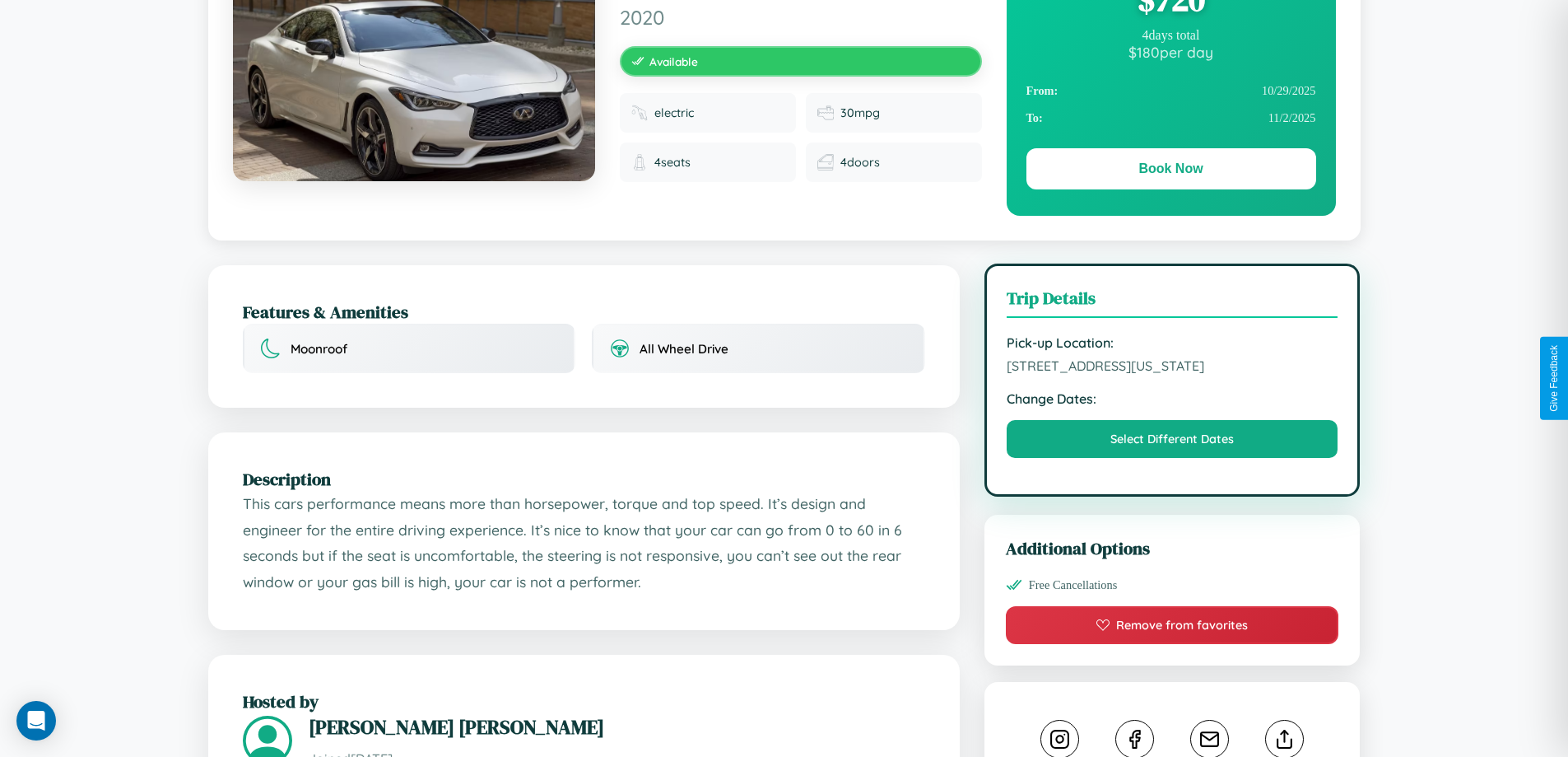
click at [1172, 374] on span "5744 Union Street Atlanta Georgia 86534 United States" at bounding box center [1172, 365] width 332 height 16
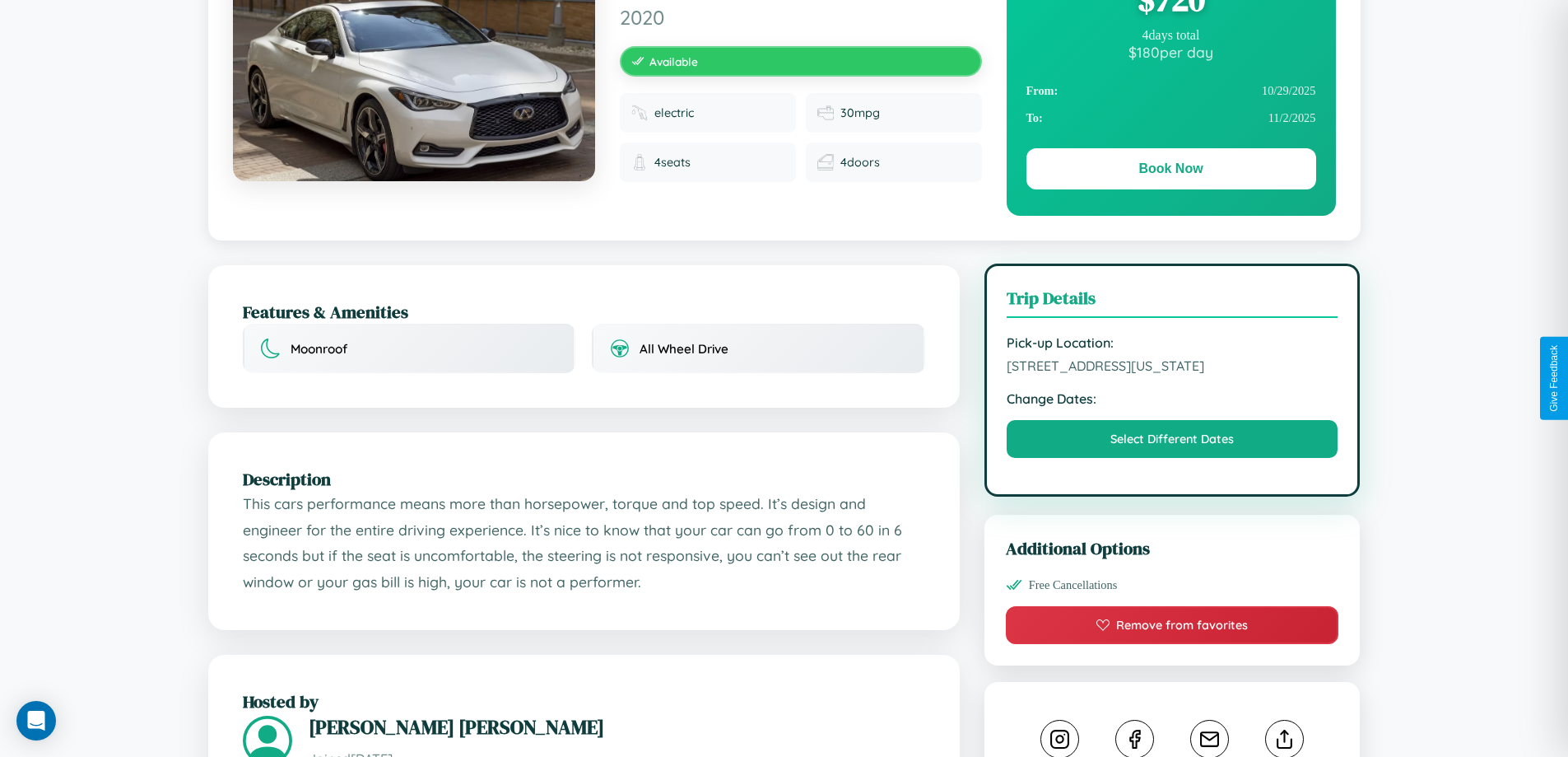
click at [1172, 374] on span "5744 Union Street Atlanta Georgia 86534 United States" at bounding box center [1172, 365] width 332 height 16
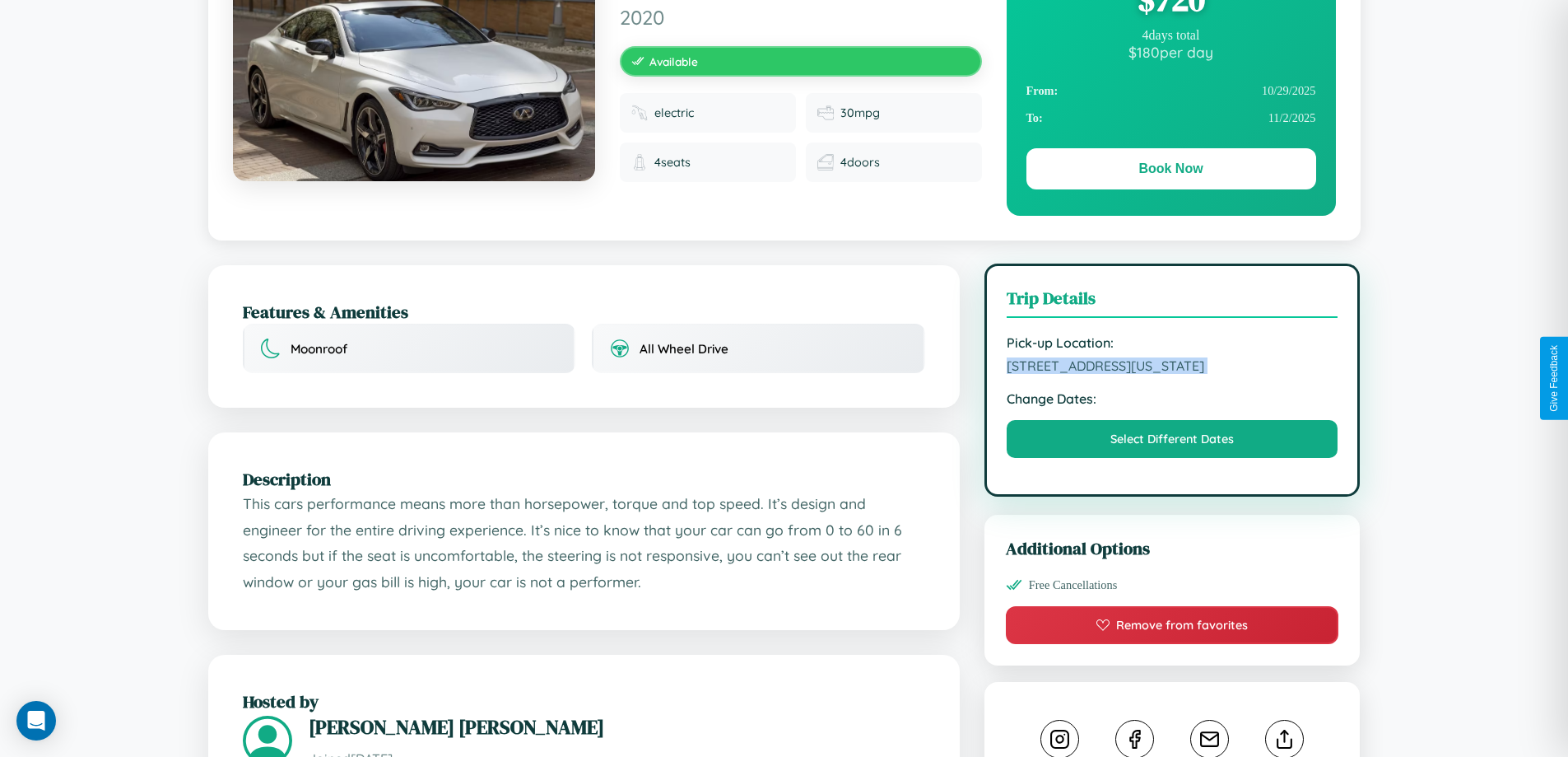
click at [1172, 374] on span "5744 Union Street Atlanta Georgia 86534 United States" at bounding box center [1172, 365] width 332 height 16
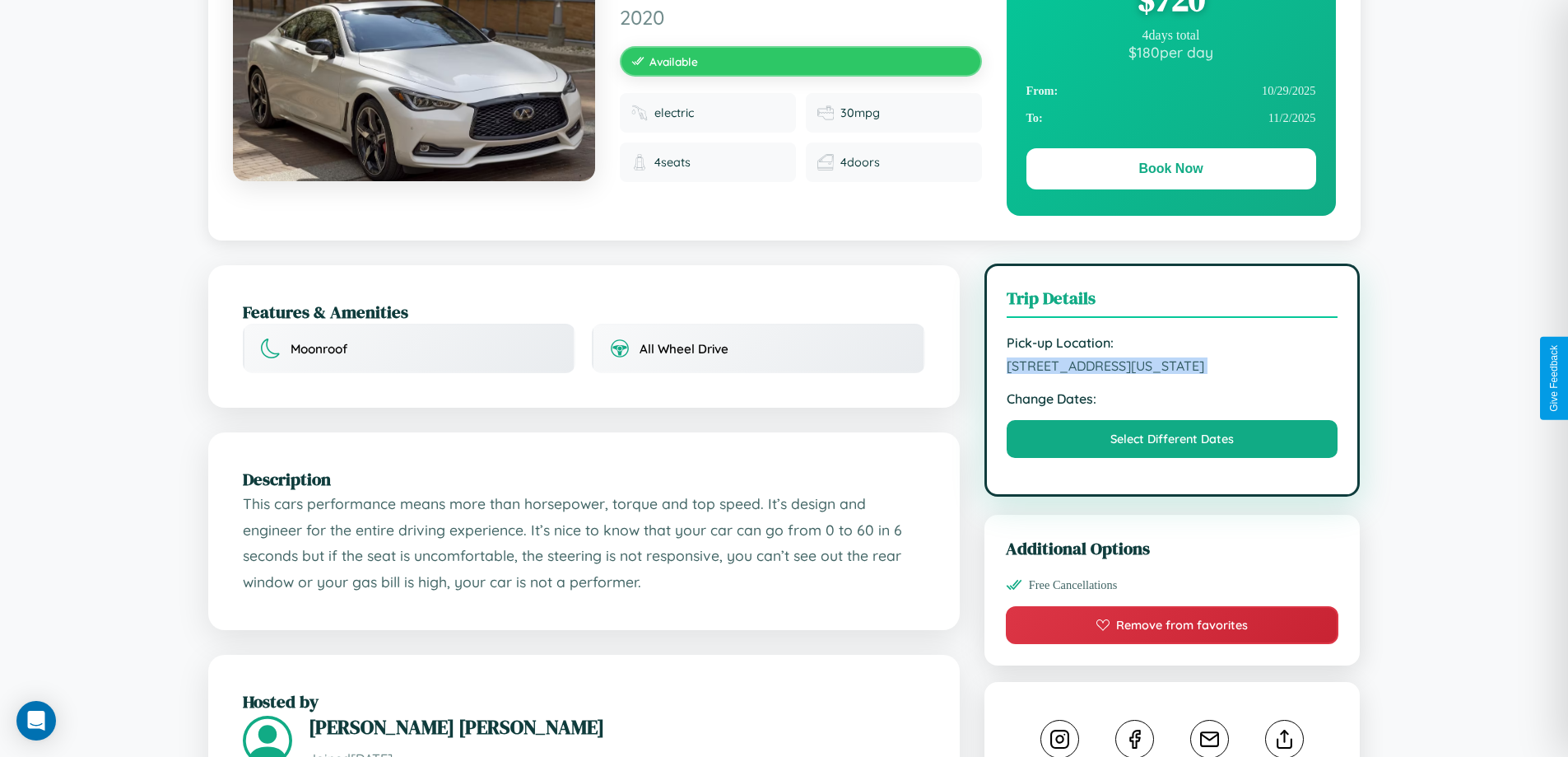
click at [1172, 374] on span "5744 Union Street Atlanta Georgia 86534 United States" at bounding box center [1172, 365] width 332 height 16
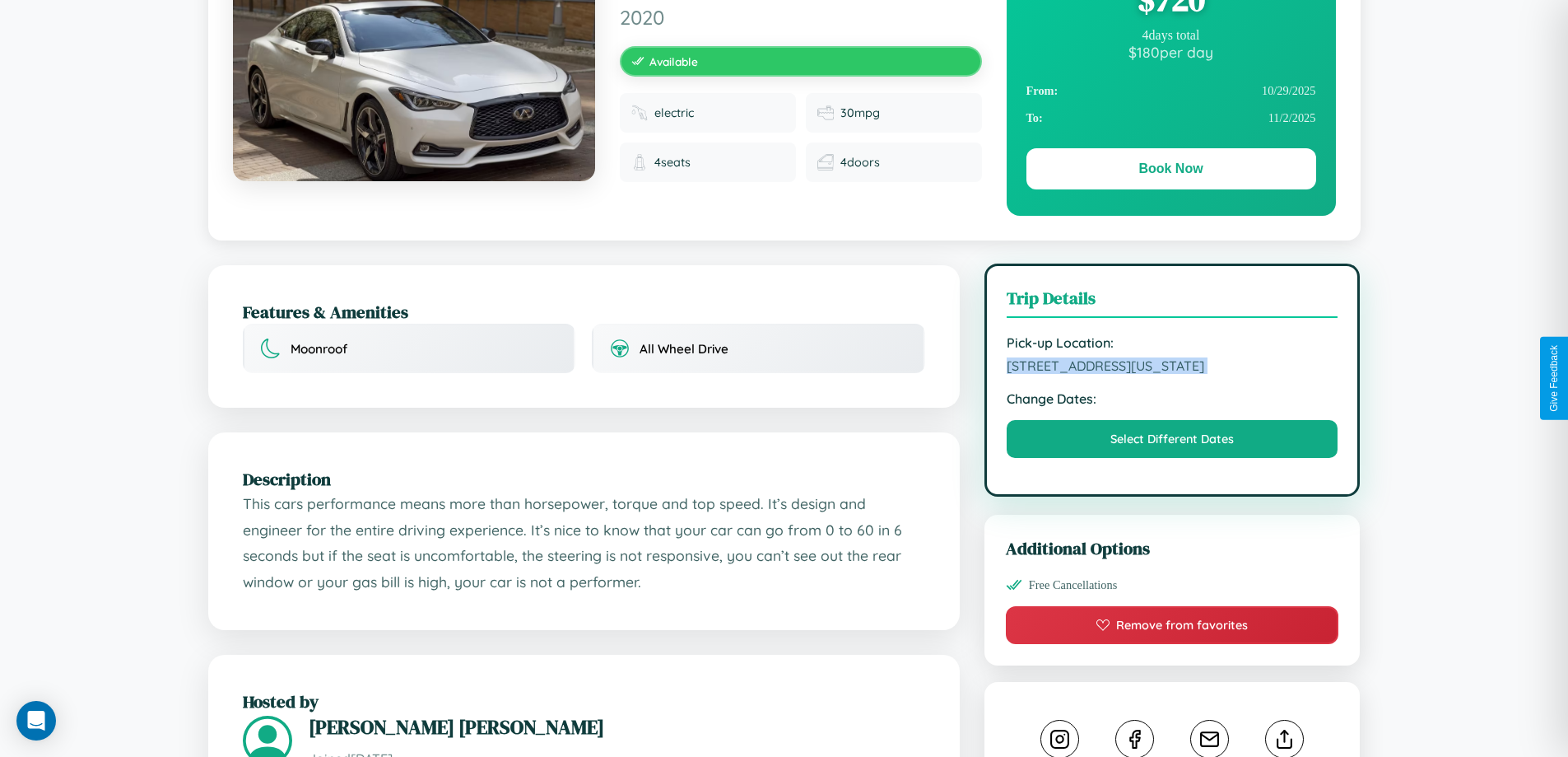
click at [1172, 374] on span "5744 Union Street Atlanta Georgia 86534 United States" at bounding box center [1172, 365] width 332 height 16
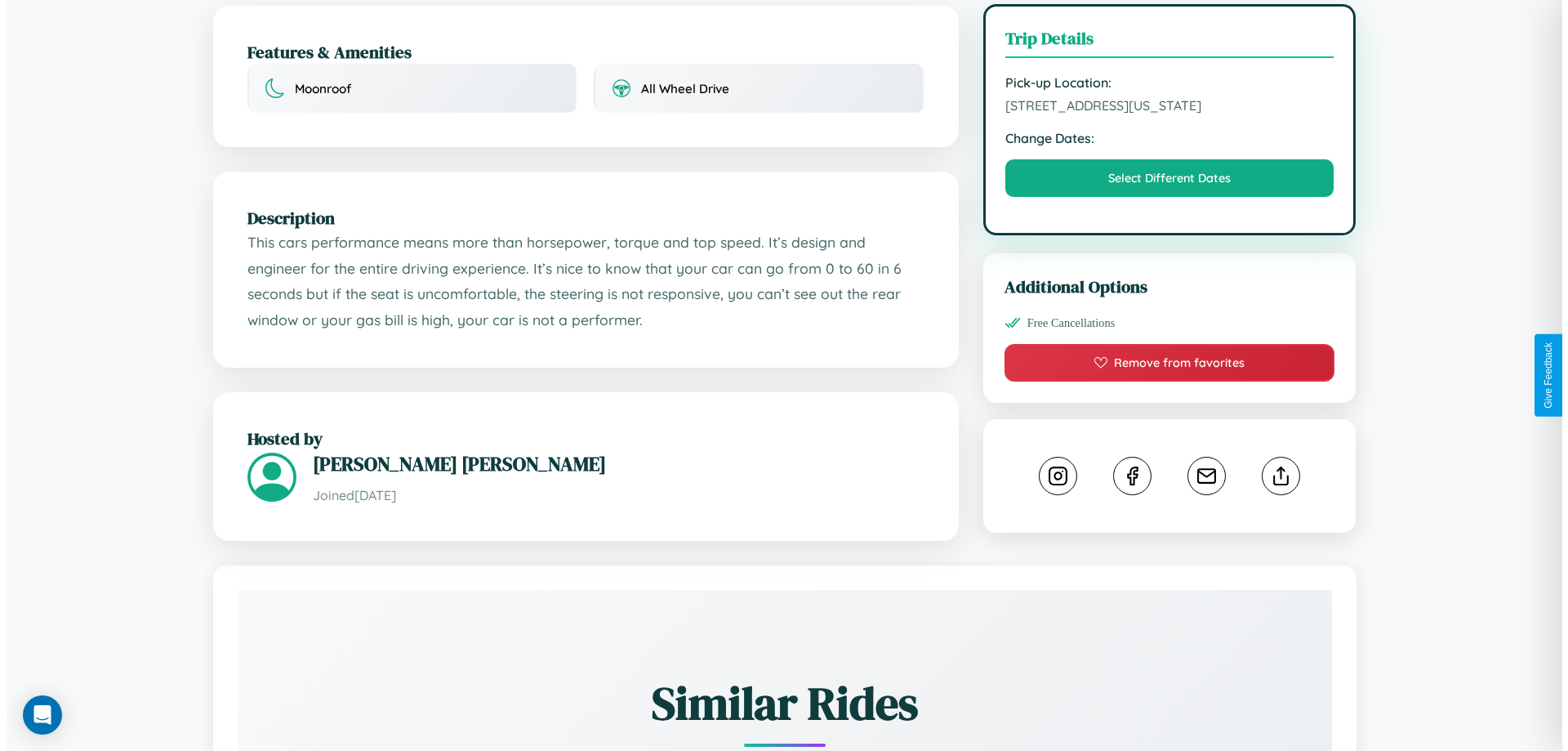
scroll to position [440, 0]
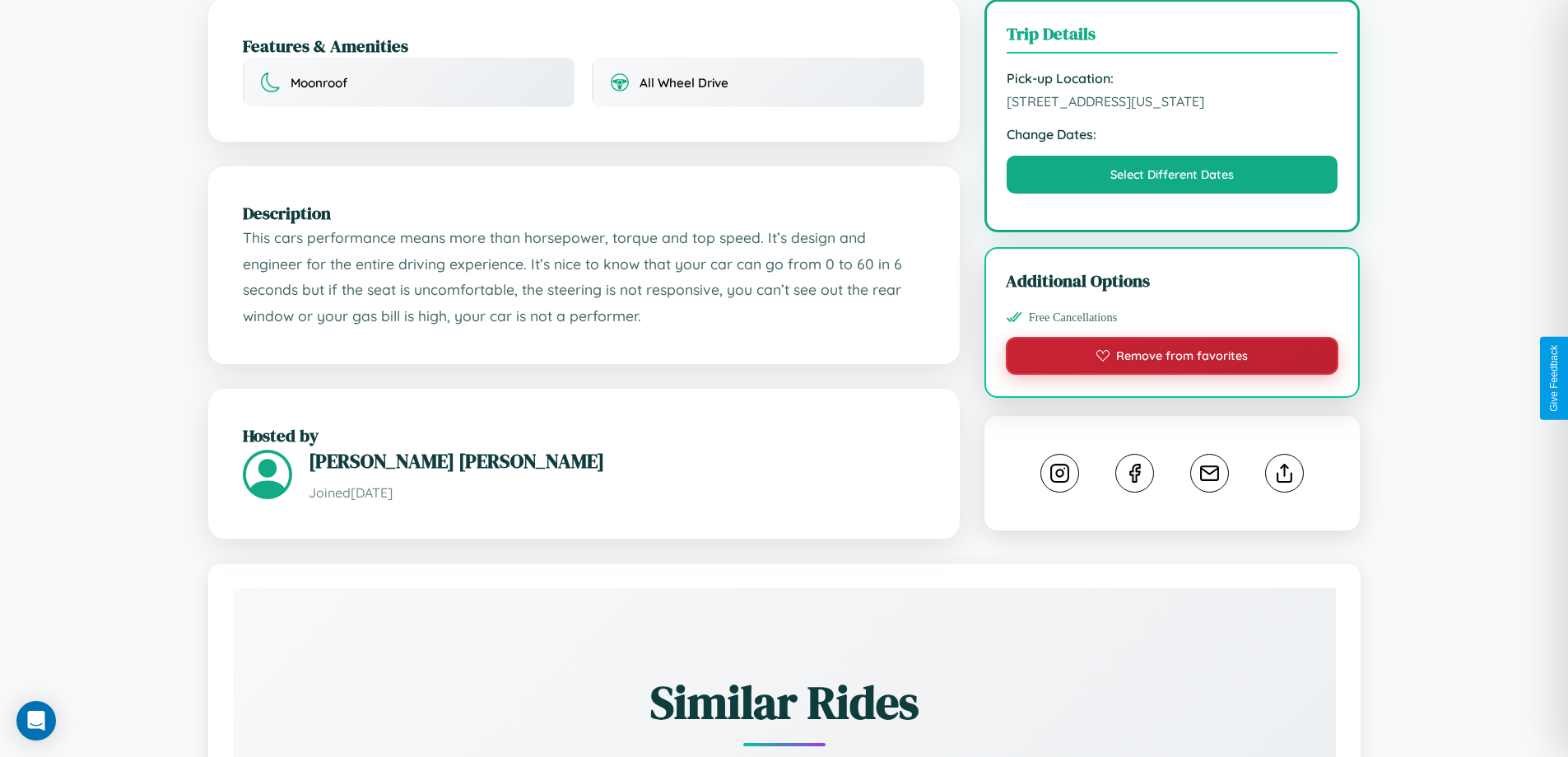
click at [1172, 375] on button "Remove from favorites" at bounding box center [1172, 356] width 333 height 38
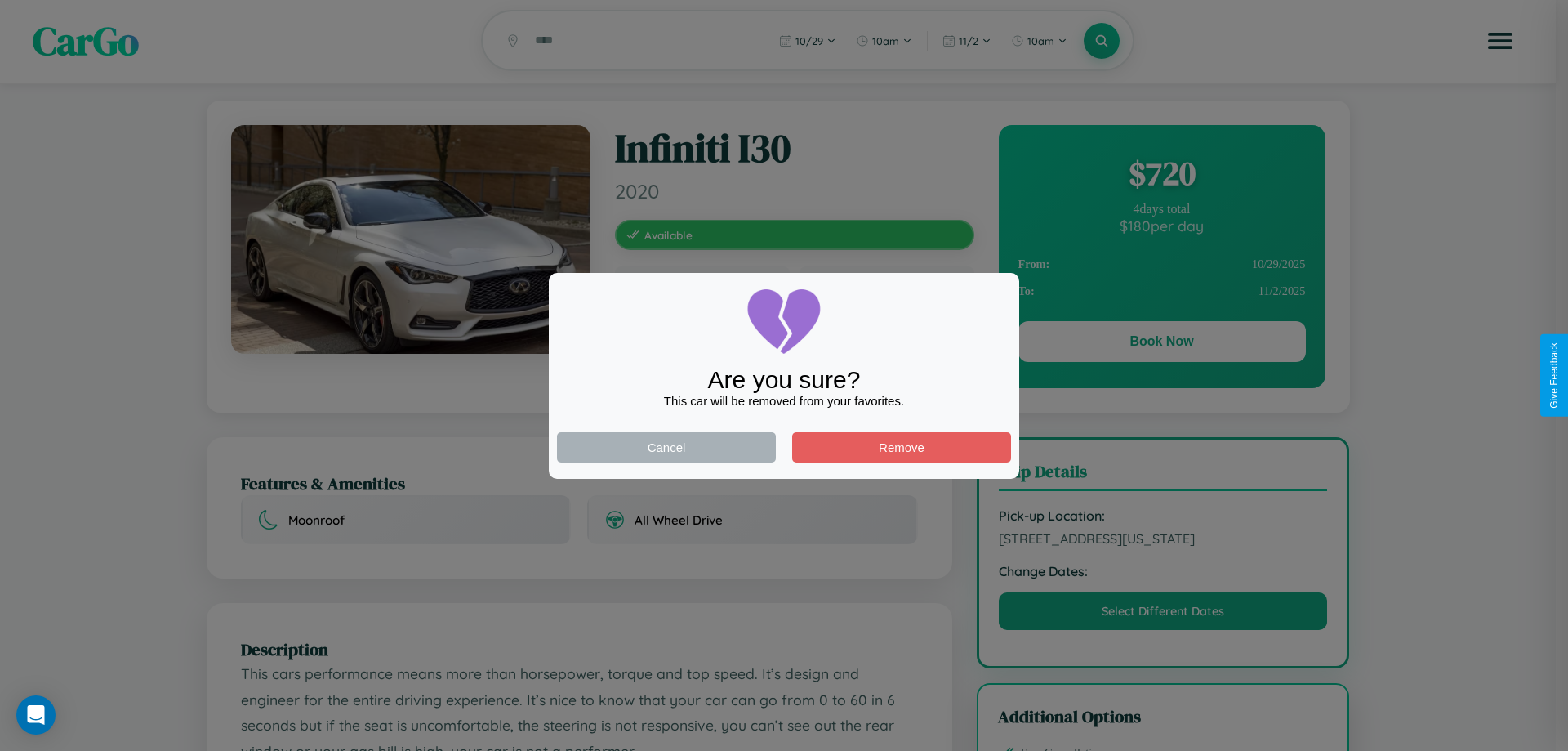
scroll to position [0, 0]
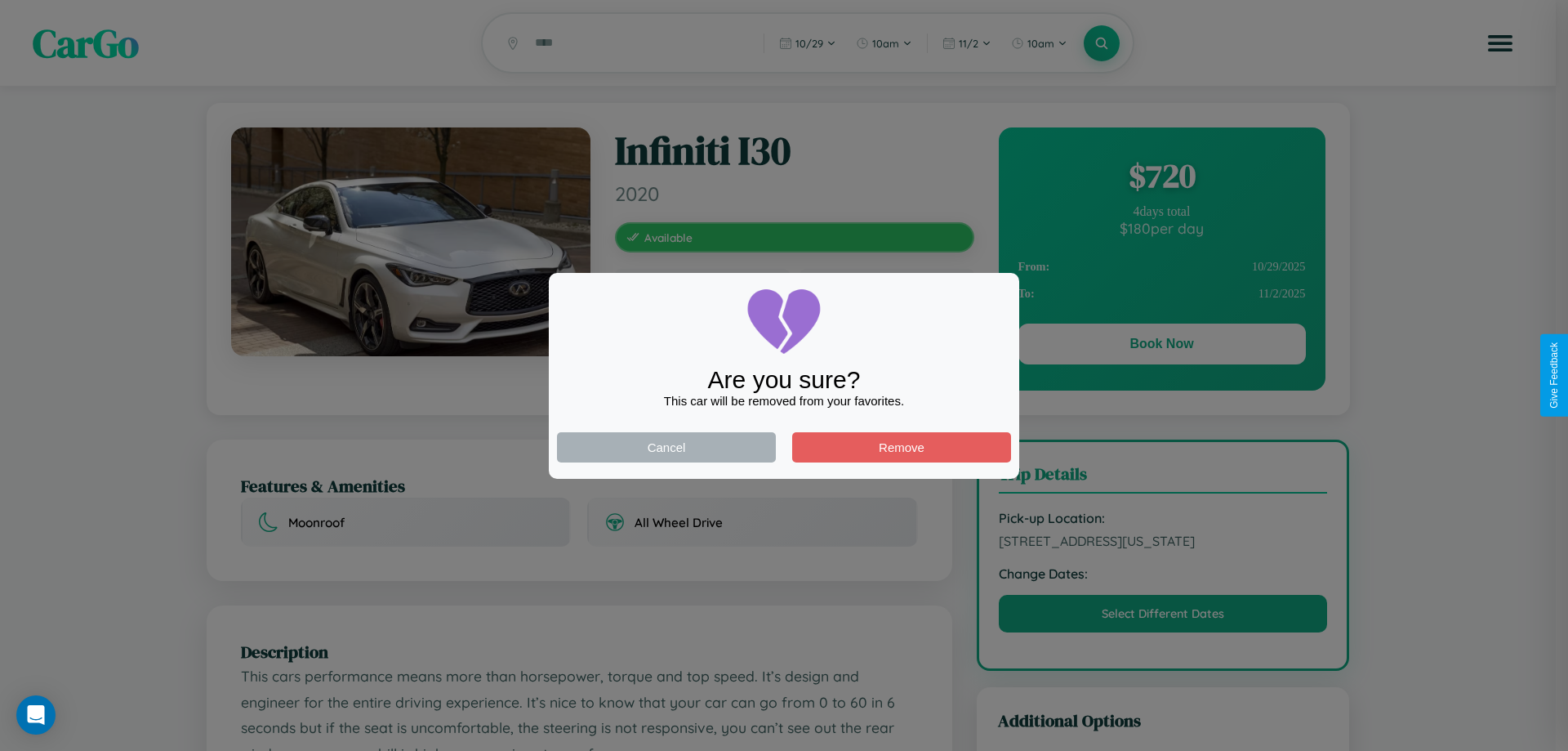
click at [1161, 346] on div at bounding box center [784, 375] width 1568 height 751
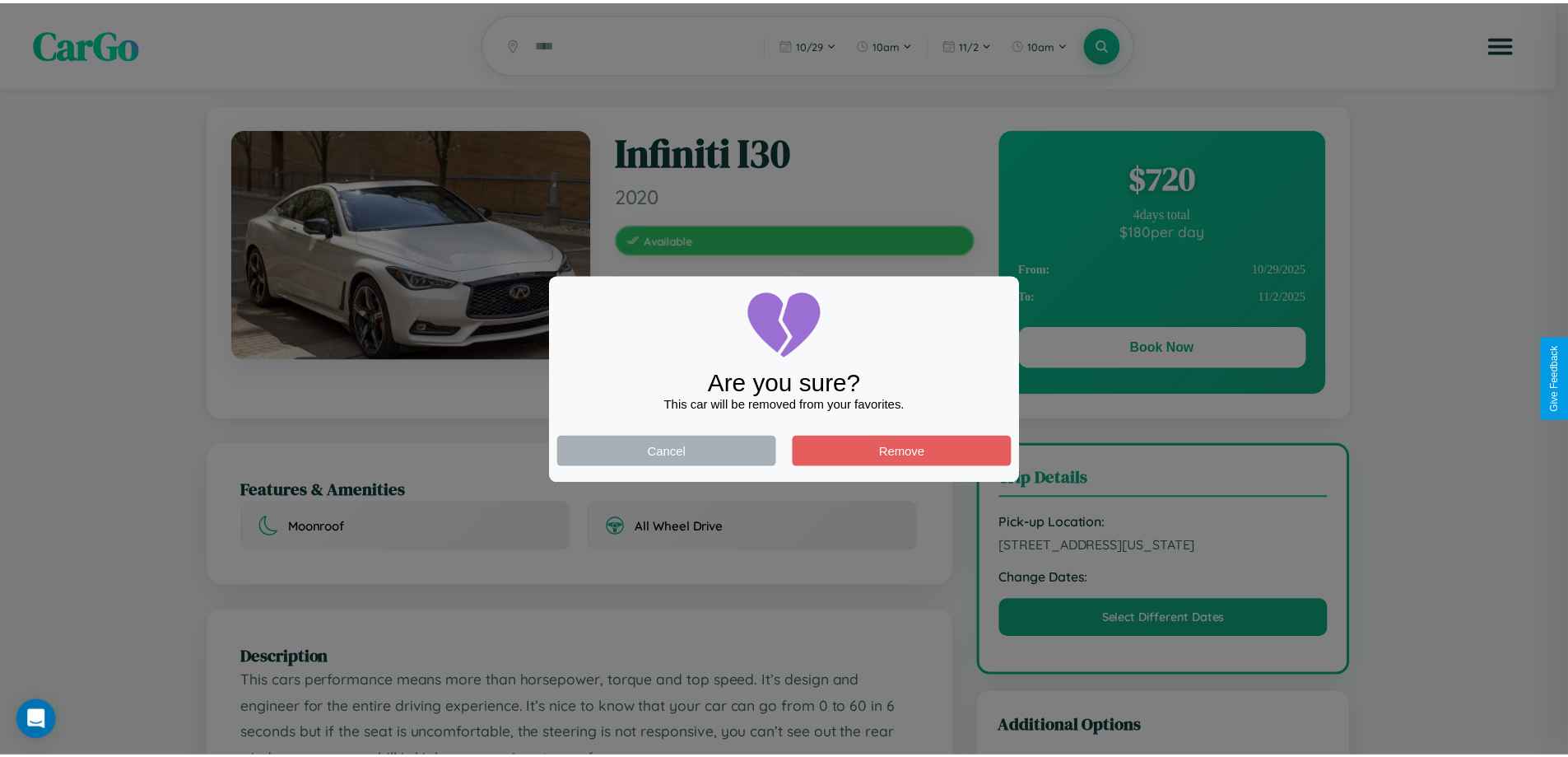
scroll to position [444, 0]
